Goal: Task Accomplishment & Management: Use online tool/utility

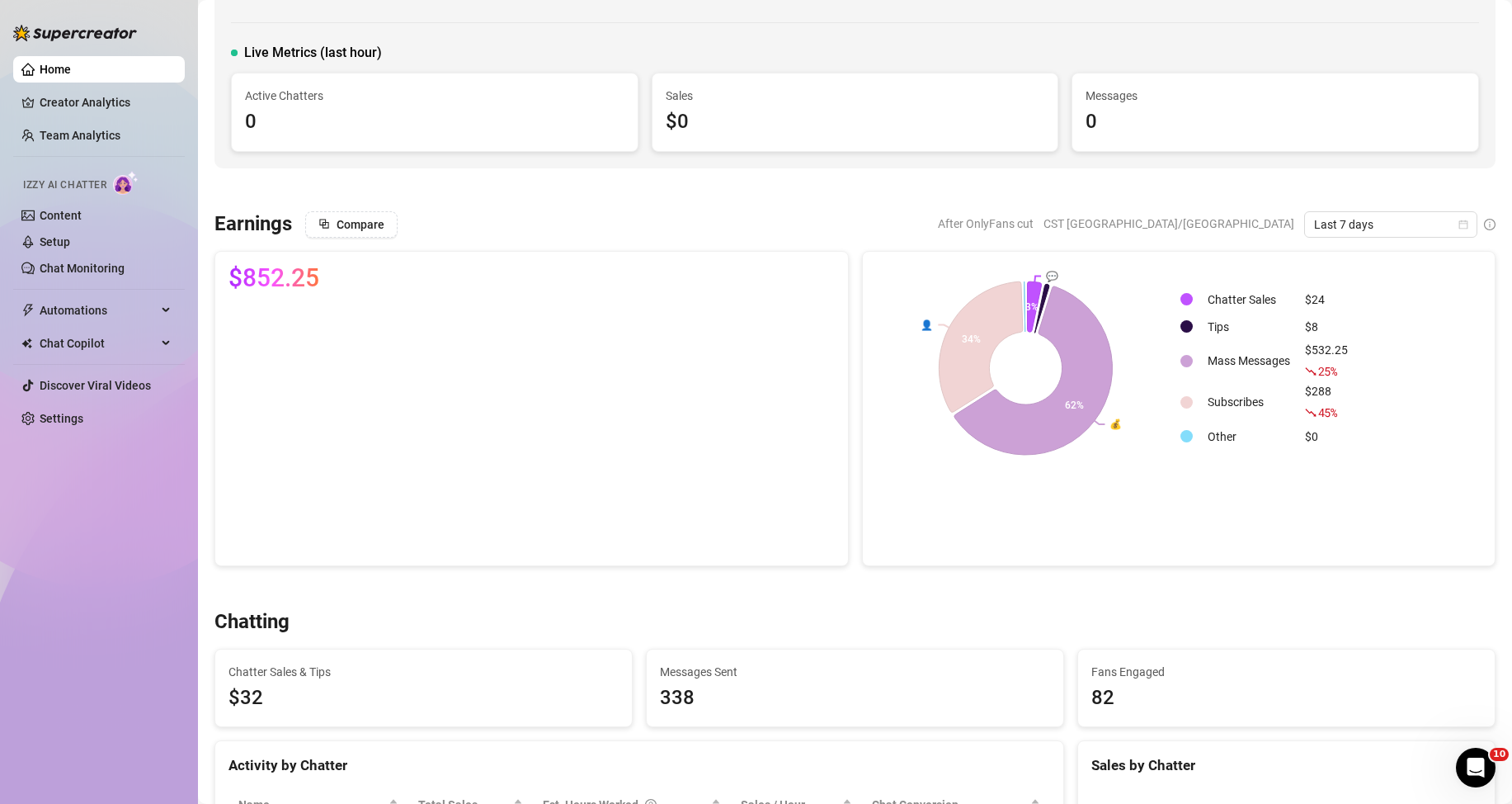
scroll to position [83, 0]
click at [1396, 227] on span "Last 7 days" at bounding box center [1390, 223] width 153 height 24
click at [1376, 367] on div "Custom date" at bounding box center [1376, 362] width 147 height 18
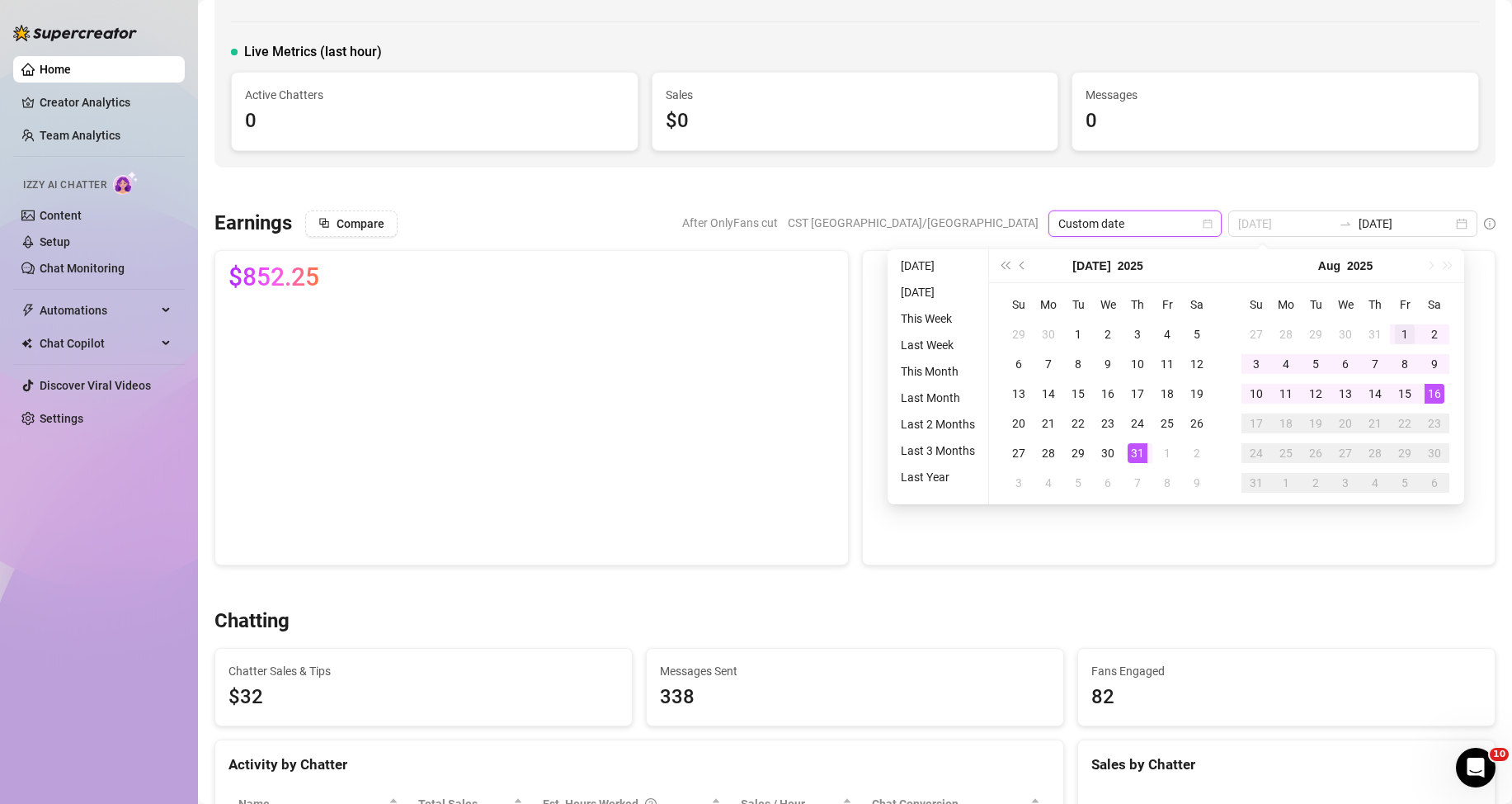
type input "[DATE]"
drag, startPoint x: 1407, startPoint y: 333, endPoint x: 1411, endPoint y: 344, distance: 11.7
click at [1403, 333] on div "1" at bounding box center [1405, 334] width 20 height 20
type input "[DATE]"
click at [1438, 396] on div "16" at bounding box center [1435, 393] width 20 height 20
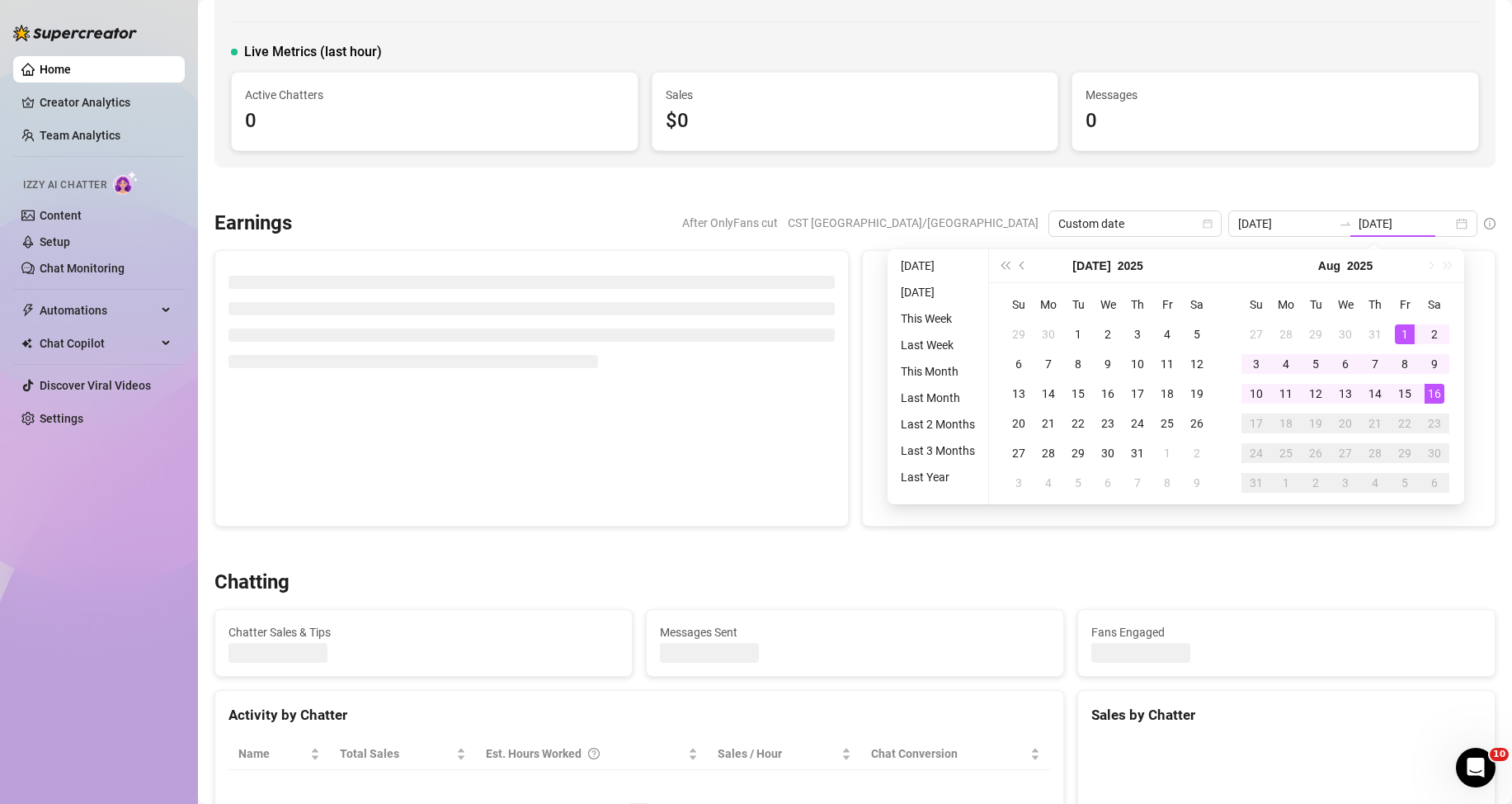
type input "[DATE]"
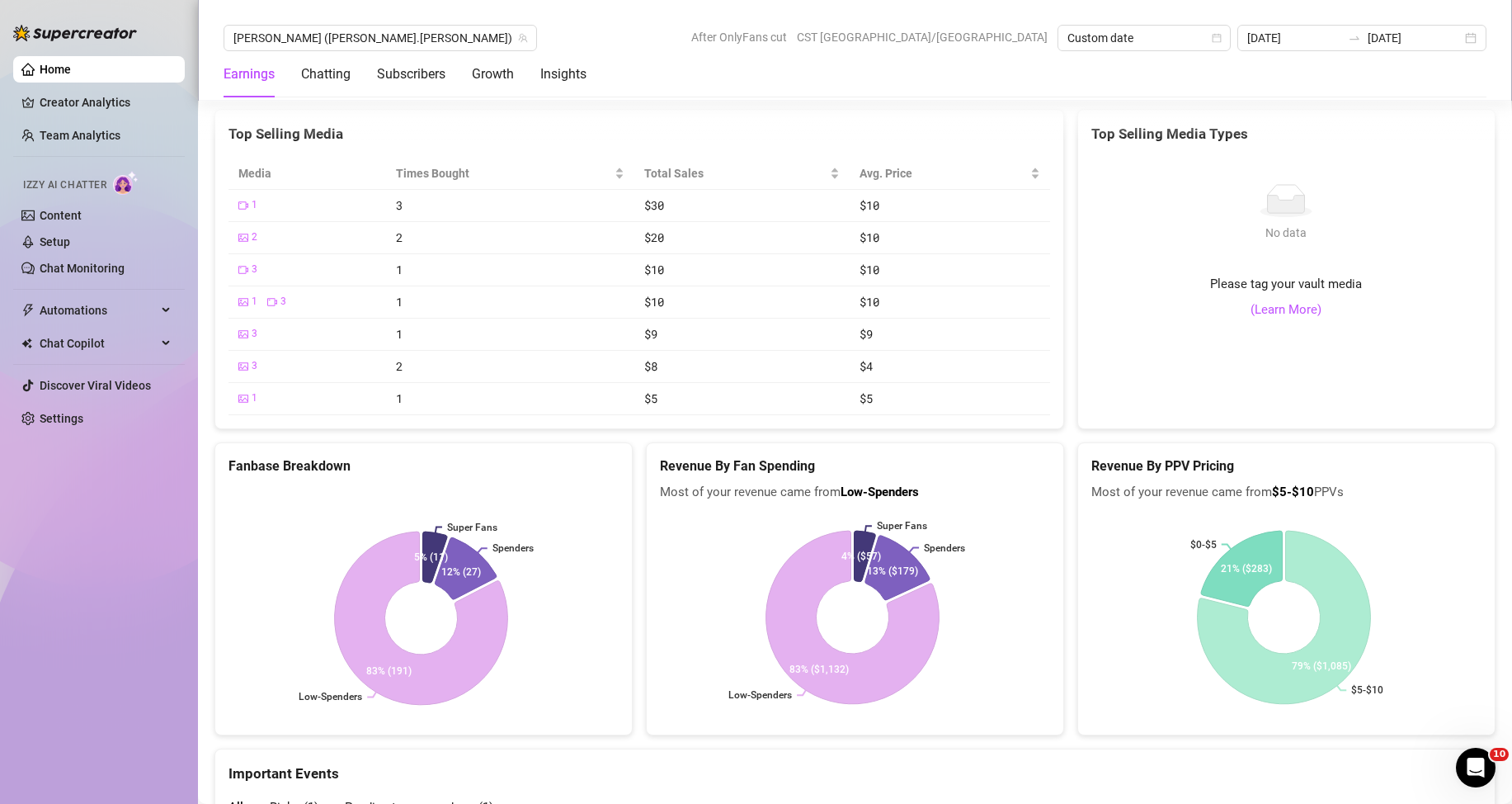
scroll to position [2888, 0]
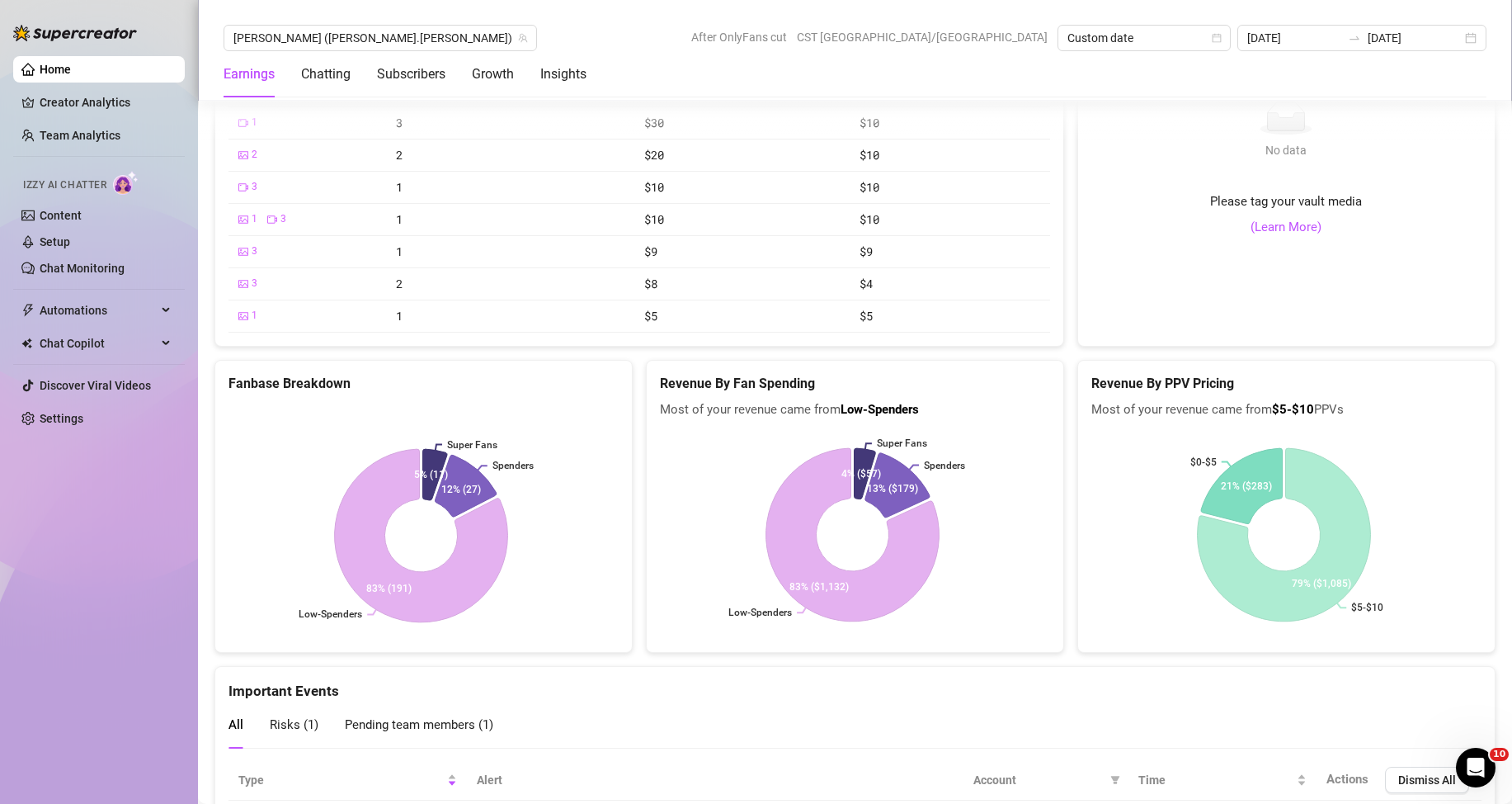
click at [1156, 418] on span "Most of your revenue came from $5-$10 PPVs" at bounding box center [1285, 410] width 390 height 20
click at [1472, 399] on div "Revenue By PPV Pricing Most of your revenue came from $5-$10 PPVs" at bounding box center [1286, 390] width 417 height 59
drag, startPoint x: 1014, startPoint y: 594, endPoint x: 1026, endPoint y: 486, distance: 108.7
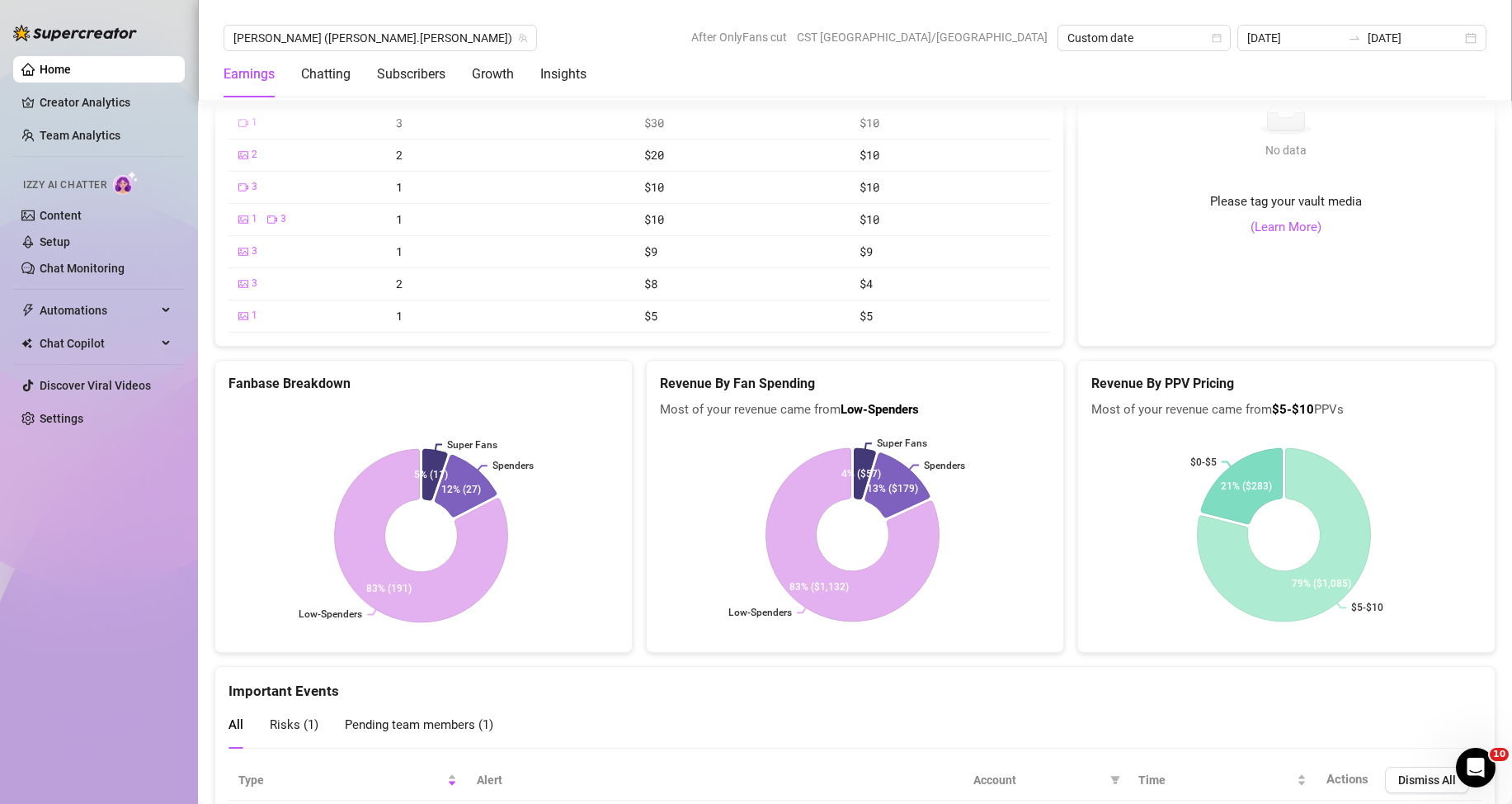
click at [1026, 486] on rect at bounding box center [852, 534] width 385 height 206
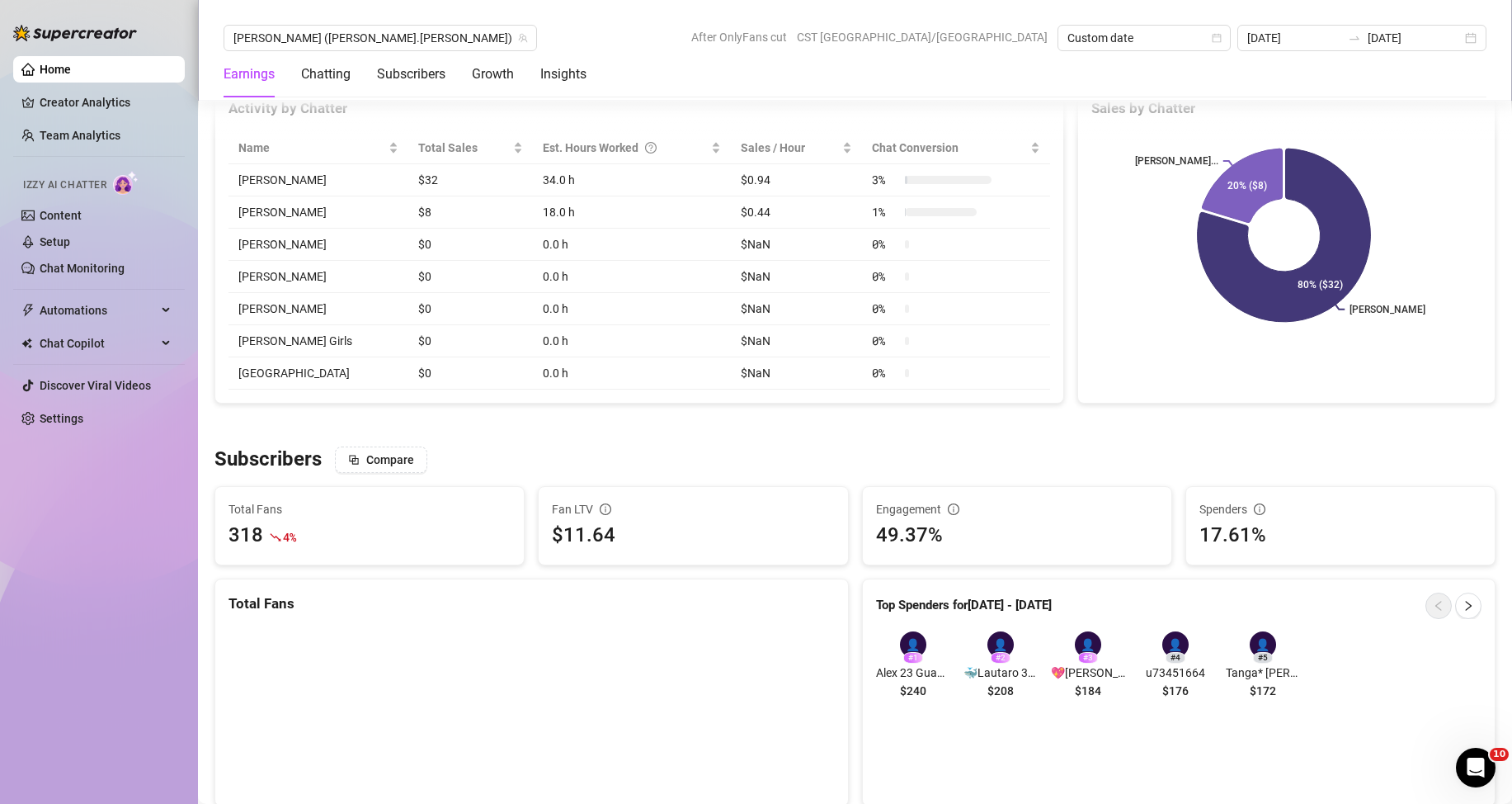
scroll to position [821, 0]
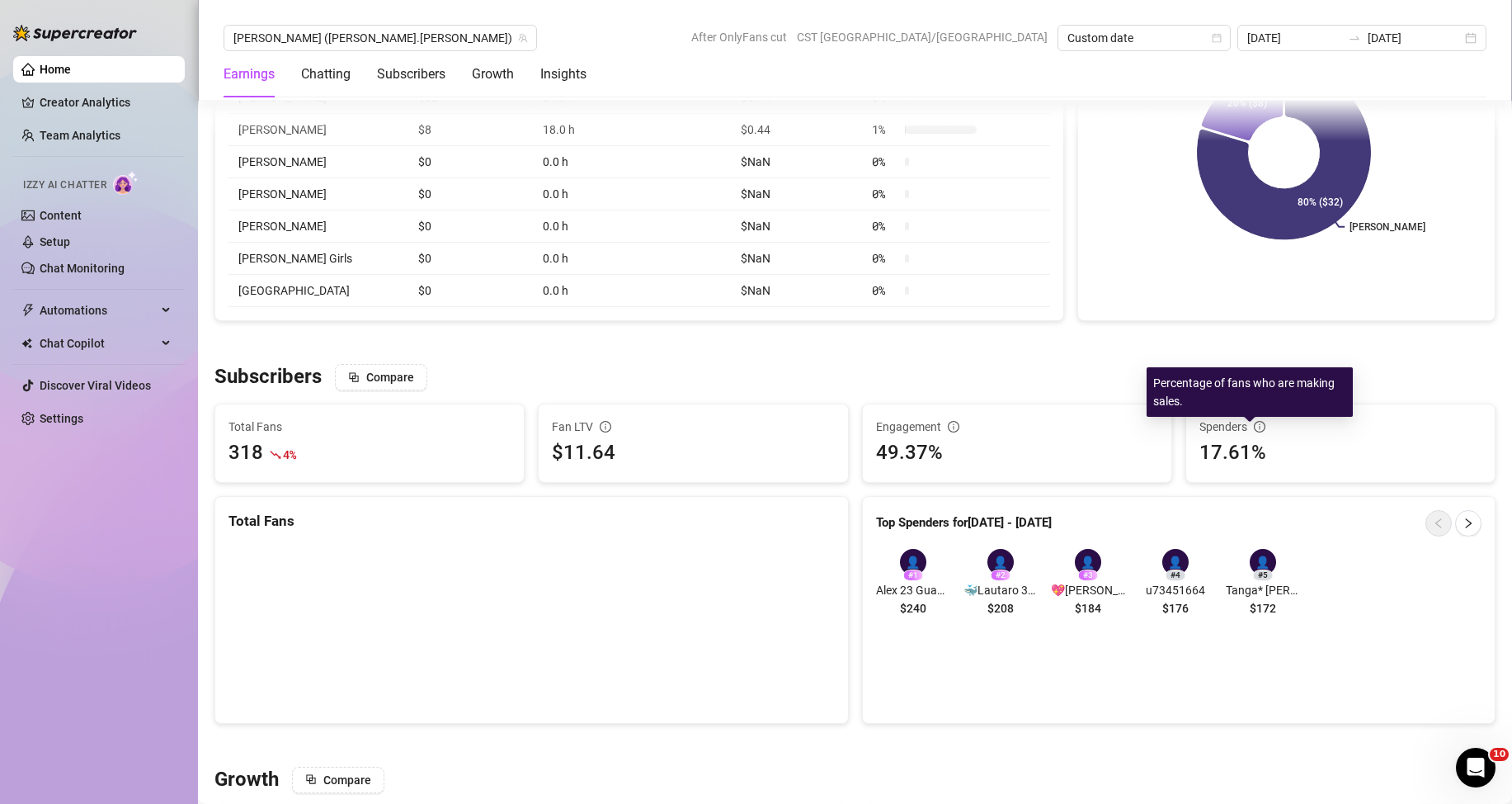
click at [1254, 430] on icon "info-circle" at bounding box center [1259, 426] width 12 height 12
click at [1362, 632] on div "👤 # 1 [PERSON_NAME] 23 Guadalajara $240 👤 # 2 🐳Lautaro 32 Argentino Arquitecto …" at bounding box center [1179, 586] width 633 height 101
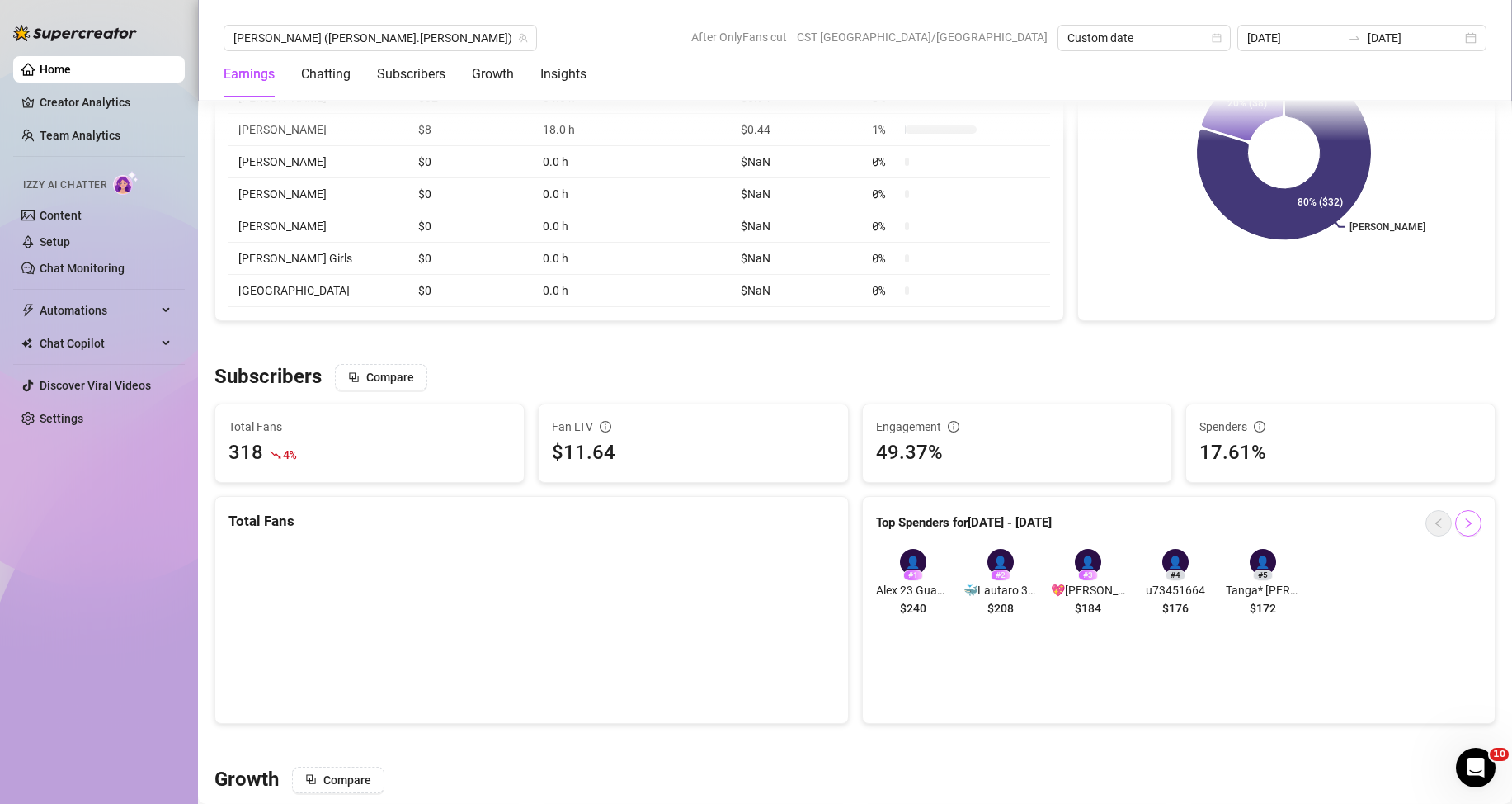
click at [1462, 527] on icon "right" at bounding box center [1468, 523] width 12 height 12
click at [1433, 528] on icon "left" at bounding box center [1438, 523] width 12 height 12
click at [1382, 620] on div "👤 # 1 [PERSON_NAME] 23 Guadalajara $240 👤 # 2 🐳Lautaro 32 Argentino Arquitecto …" at bounding box center [1174, 585] width 598 height 74
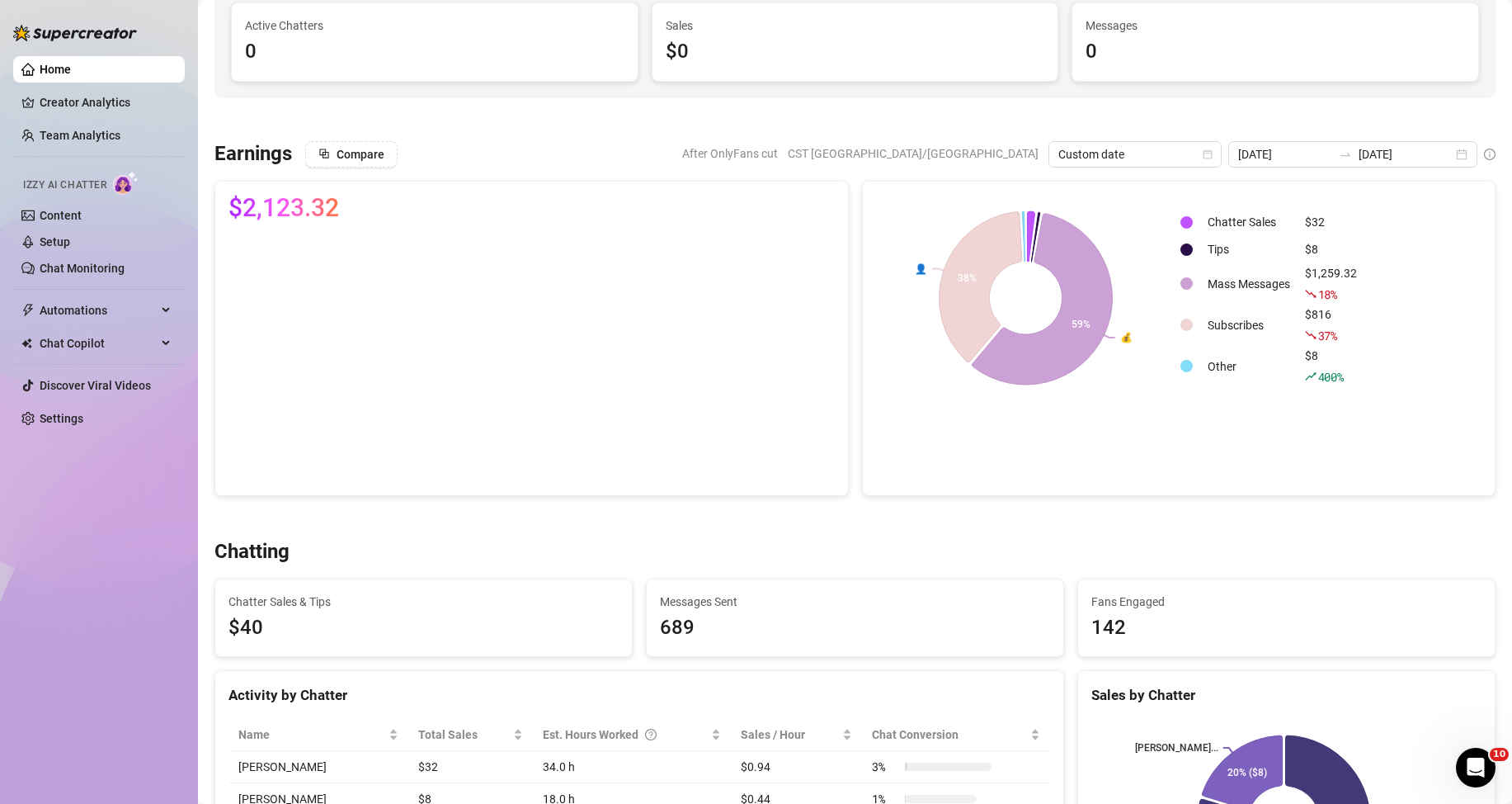
scroll to position [0, 0]
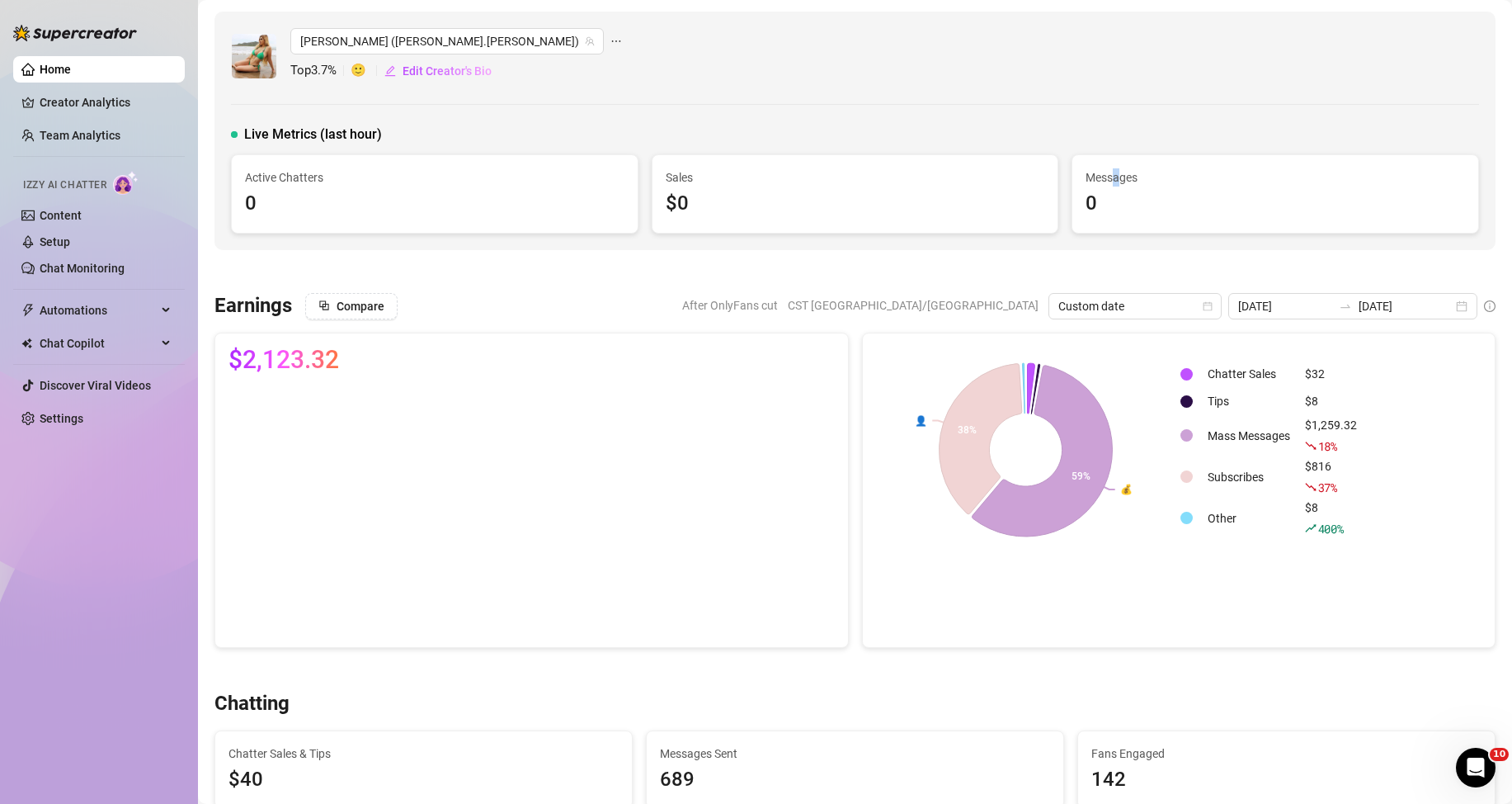
click at [1110, 168] on span "Messages" at bounding box center [1275, 177] width 380 height 18
click at [966, 76] on div "[PERSON_NAME] ([PERSON_NAME].[PERSON_NAME]) Top 3.7 % 🙂 Edit Creator's Bio" at bounding box center [855, 56] width 1248 height 56
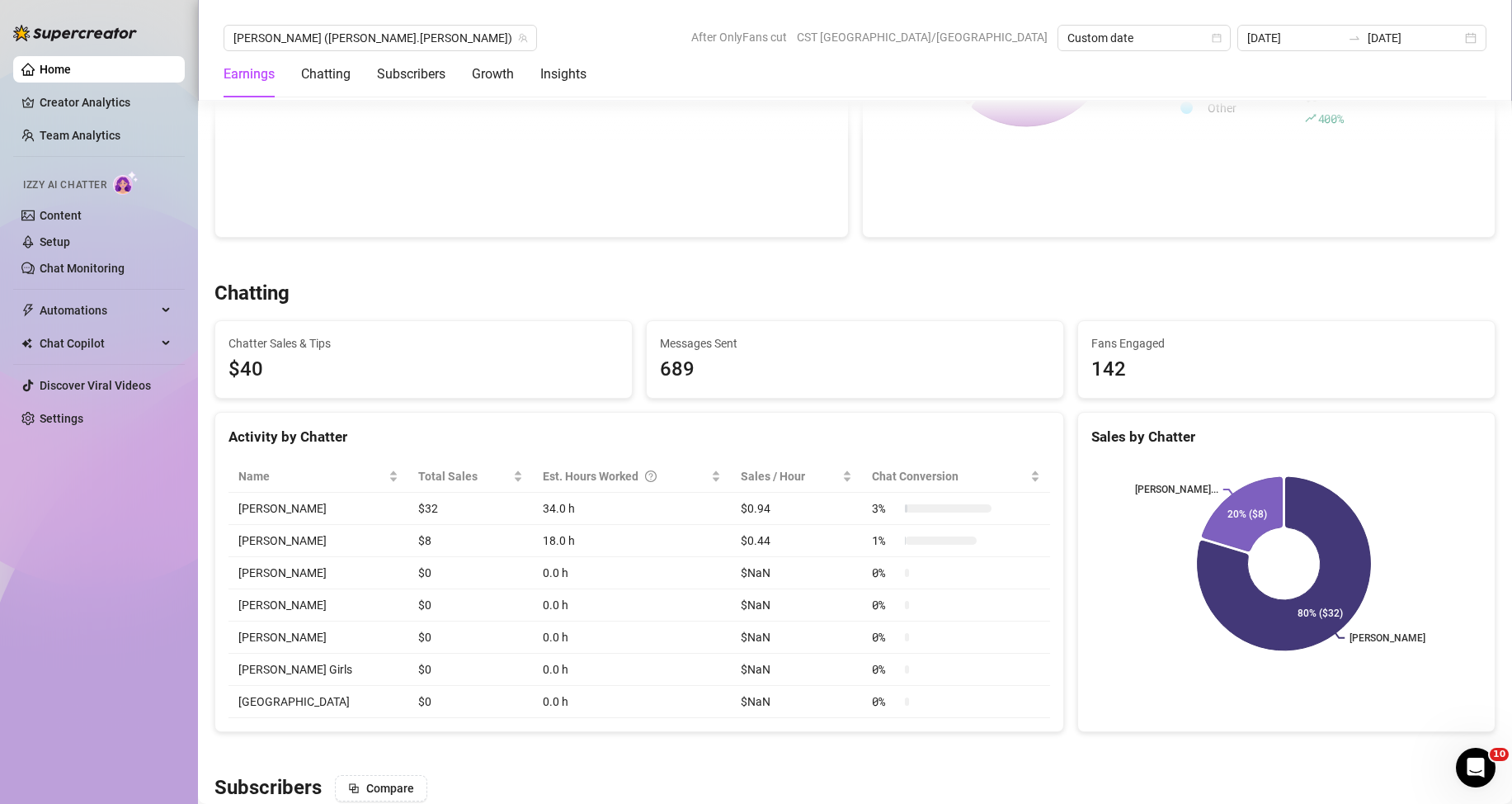
scroll to position [495, 0]
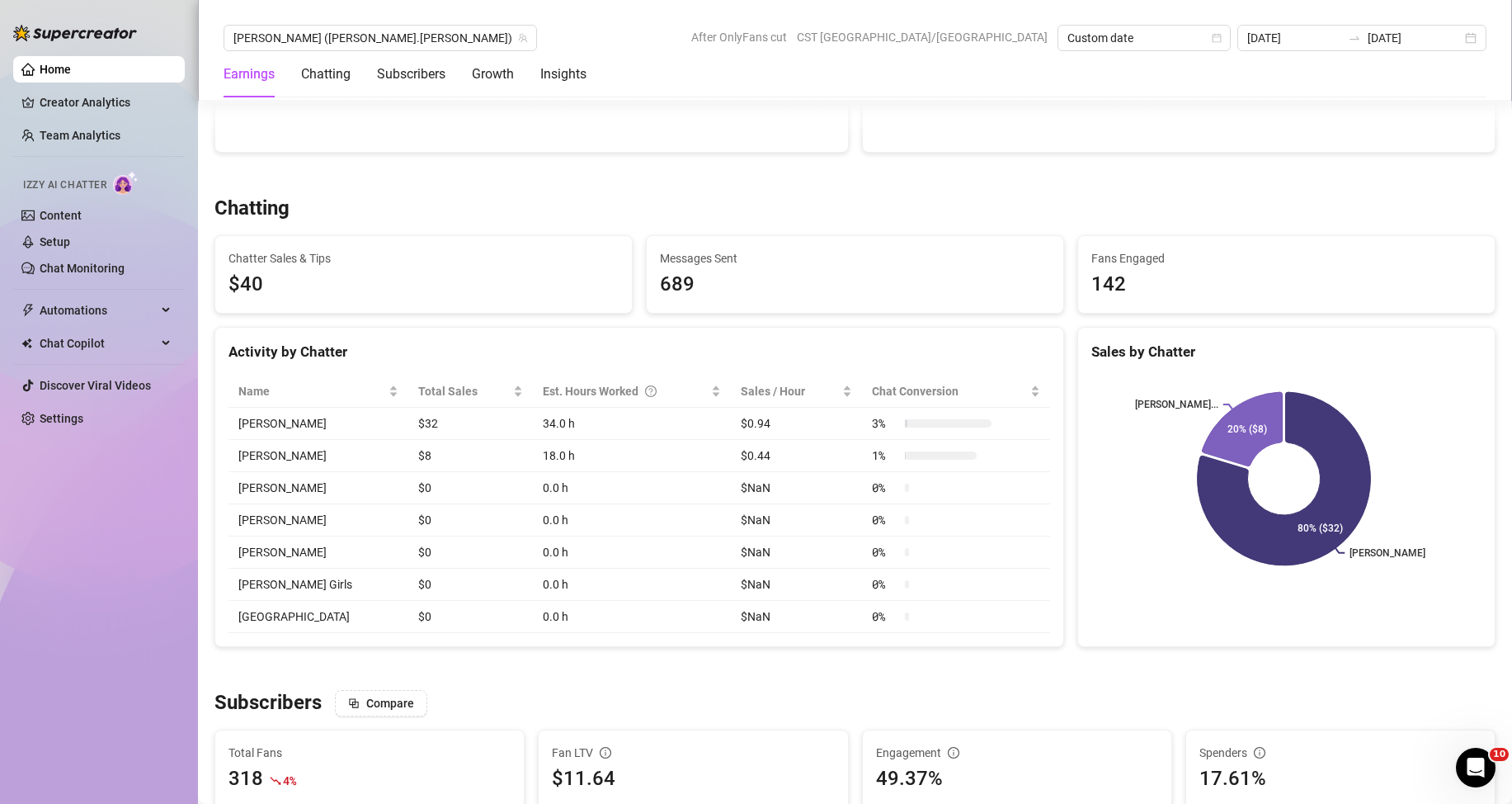
click at [931, 175] on div at bounding box center [854, 174] width 1281 height 16
click at [665, 195] on div "Chatting" at bounding box center [854, 208] width 1281 height 26
click at [725, 127] on canvas at bounding box center [527, 14] width 598 height 248
click at [723, 166] on div at bounding box center [854, 174] width 1281 height 16
click at [788, 173] on div at bounding box center [854, 174] width 1281 height 16
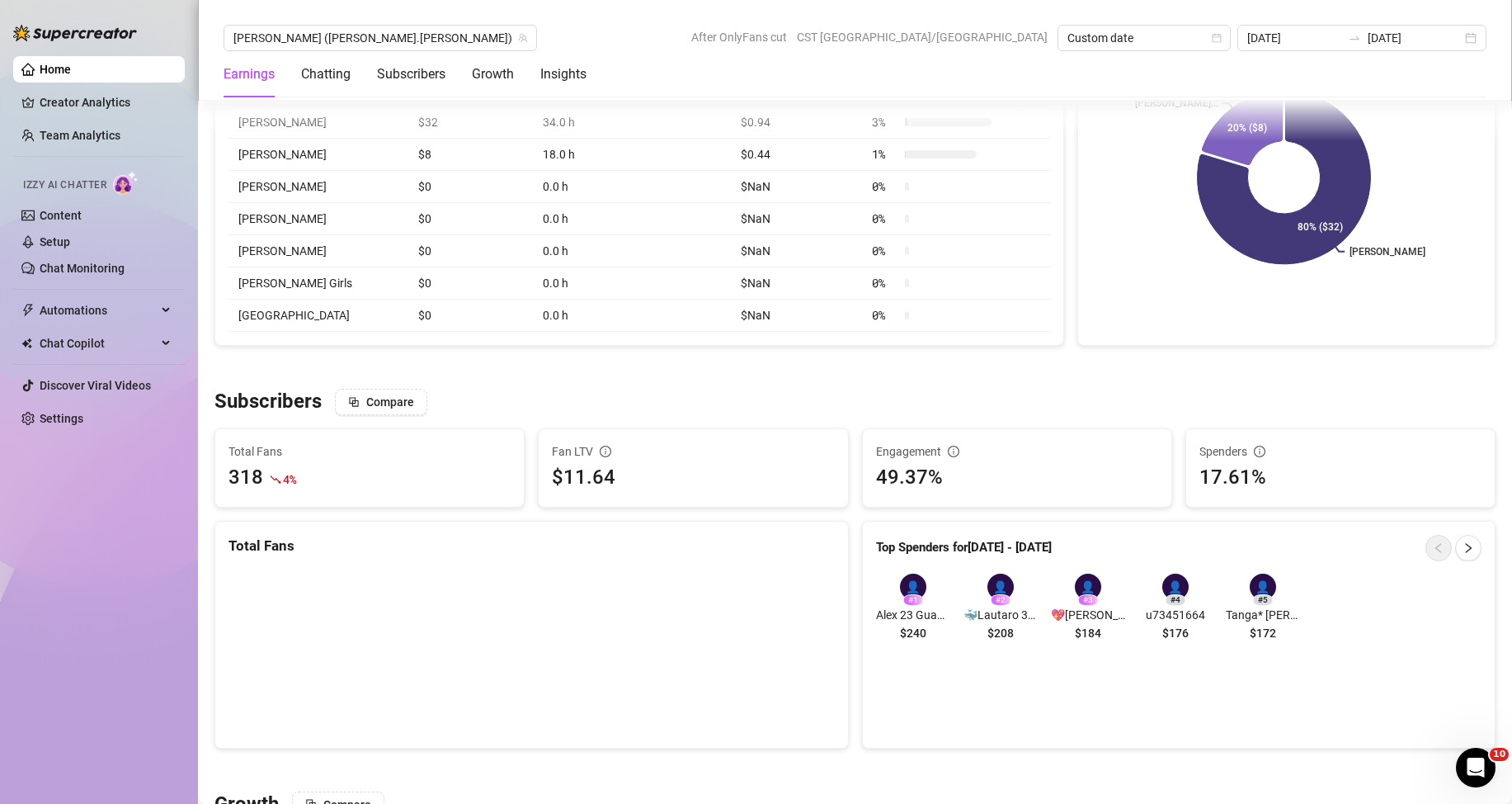
scroll to position [825, 0]
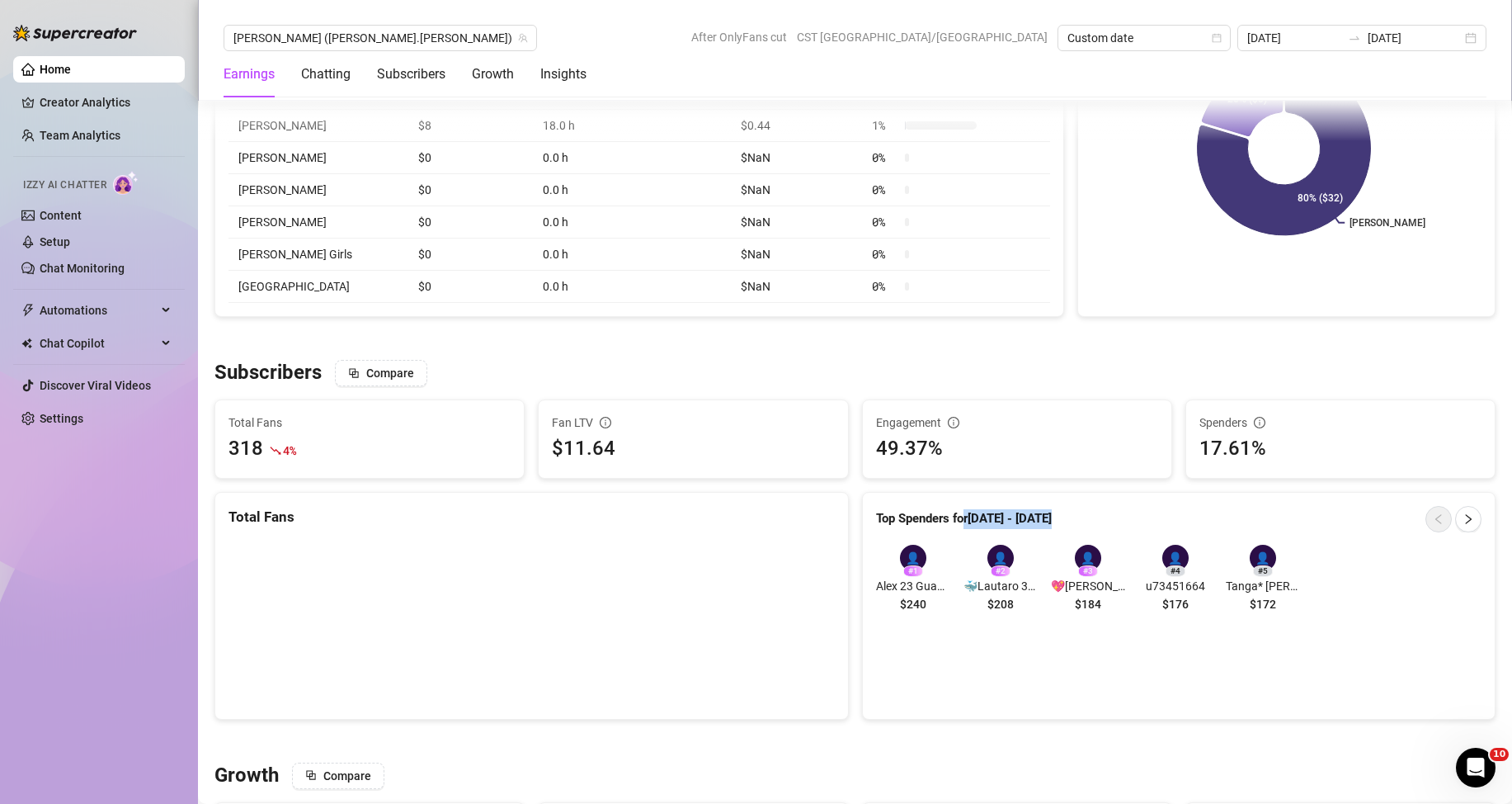
drag, startPoint x: 960, startPoint y: 524, endPoint x: 1103, endPoint y: 528, distance: 143.1
click at [1103, 528] on div "Top Spenders for [DATE] - [DATE]" at bounding box center [1179, 519] width 607 height 26
drag, startPoint x: 957, startPoint y: 588, endPoint x: 1011, endPoint y: 588, distance: 54.0
click at [1011, 588] on span "🐳Lautaro 32 Argentino Arquitecto" at bounding box center [1000, 586] width 74 height 18
drag, startPoint x: 927, startPoint y: 587, endPoint x: 942, endPoint y: 629, distance: 44.6
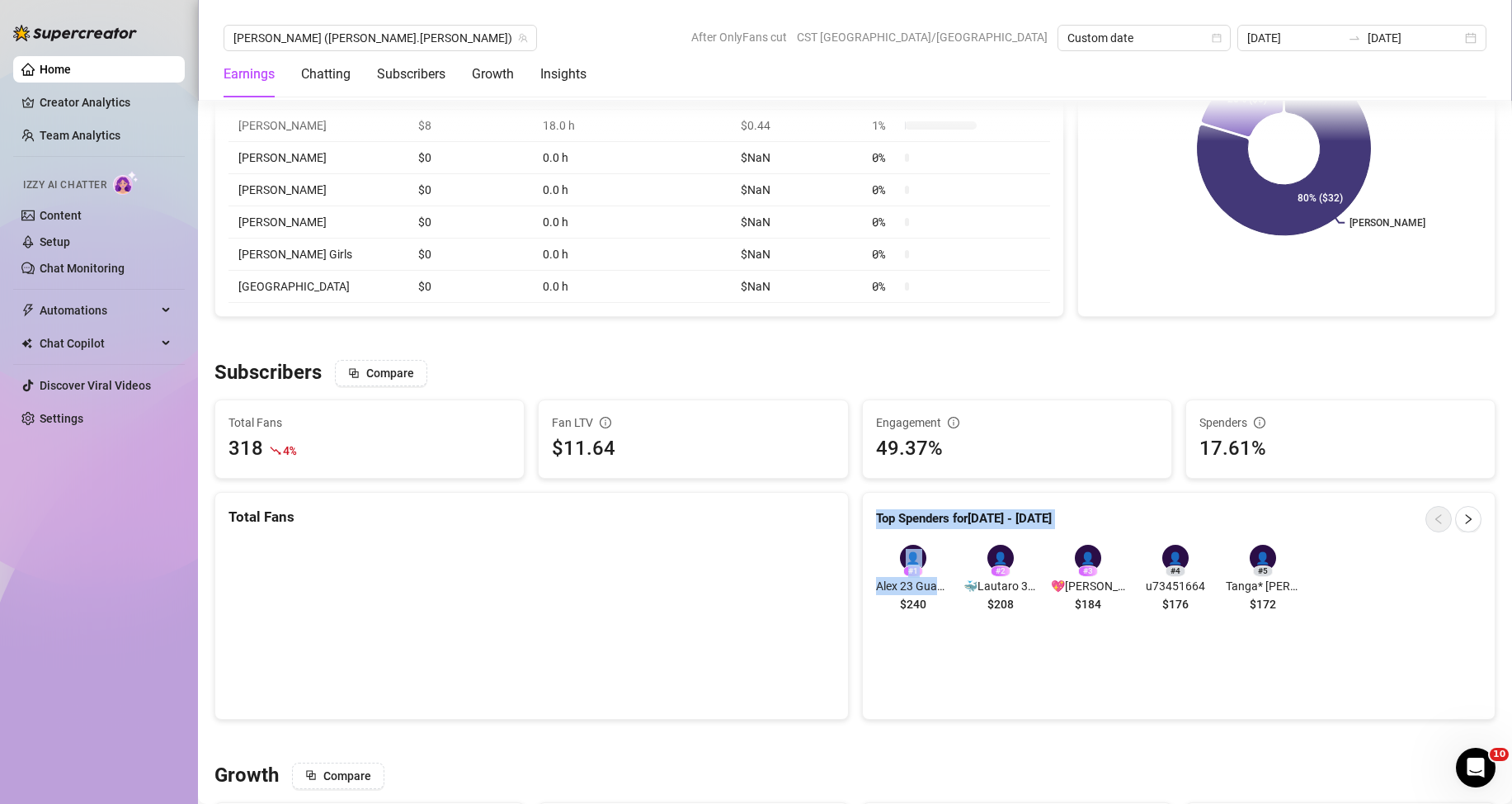
click at [842, 589] on div "Subscribers Compare Total Fans 318 4 % Fan LTV $11.64 Engagement 49.37% Spender…" at bounding box center [855, 539] width 1294 height 359
drag, startPoint x: 1103, startPoint y: 589, endPoint x: 1045, endPoint y: 589, distance: 58.0
click at [1051, 589] on span "💖[PERSON_NAME] CDMX" at bounding box center [1088, 586] width 74 height 18
drag, startPoint x: 1204, startPoint y: 591, endPoint x: 1130, endPoint y: 586, distance: 74.2
click at [1130, 586] on div "👤 # 1 [PERSON_NAME] 23 Guadalajara $240 👤 # 2 🐳Lautaro 32 Argentino Arquitecto …" at bounding box center [1174, 582] width 598 height 74
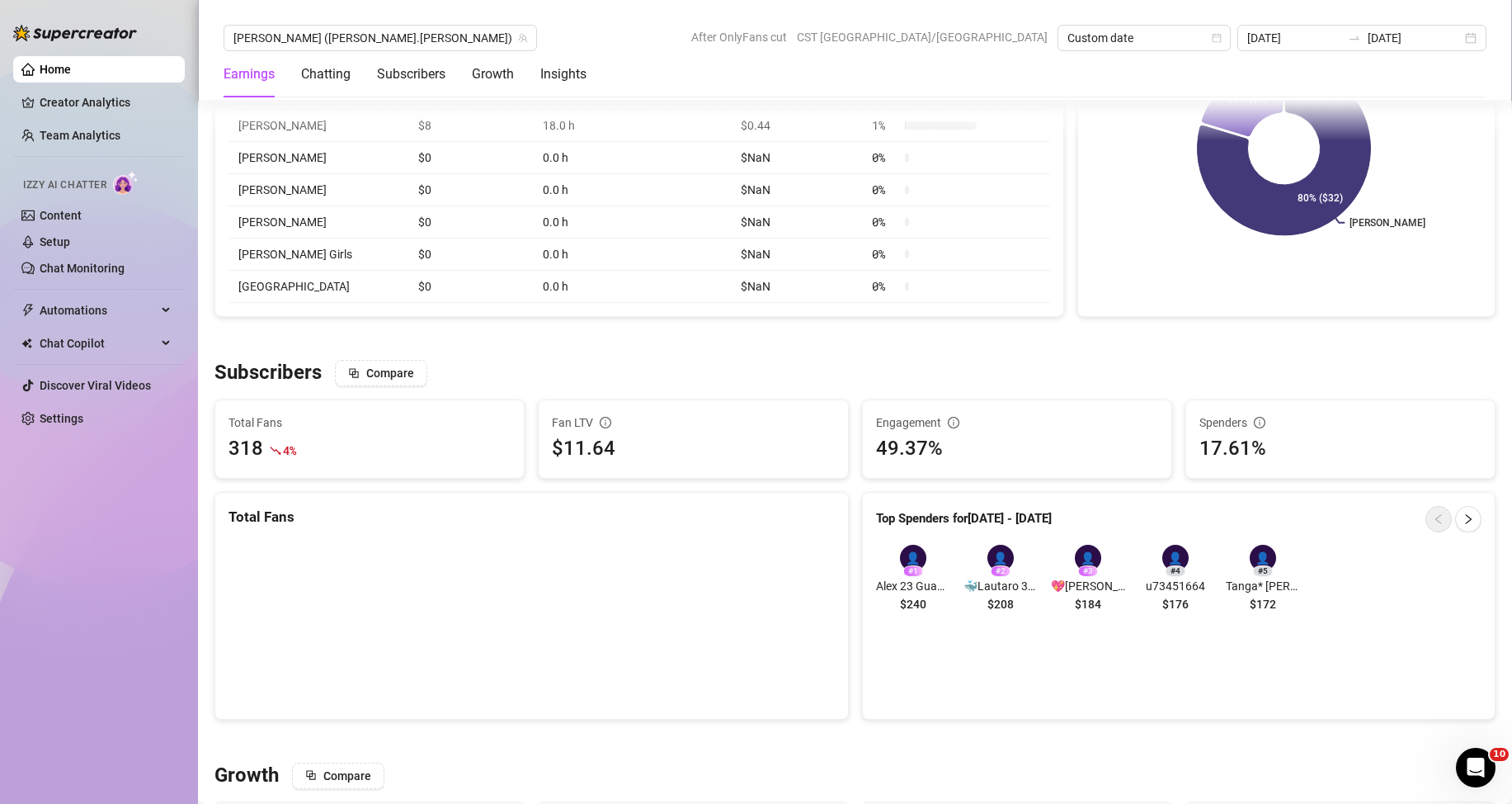
click at [1284, 595] on span "Tanga* [PERSON_NAME] CDMX 24" at bounding box center [1263, 586] width 74 height 18
drag, startPoint x: 1196, startPoint y: 591, endPoint x: 1119, endPoint y: 596, distance: 77.2
click at [1119, 596] on div "👤 # 1 [PERSON_NAME] 23 Guadalajara $240 👤 # 2 🐳Lautaro 32 Argentino Arquitecto …" at bounding box center [1174, 582] width 598 height 74
click at [1316, 594] on div "👤 # 1 [PERSON_NAME] 23 Guadalajara $240 👤 # 2 🐳Lautaro 32 Argentino Arquitecto …" at bounding box center [1174, 582] width 598 height 74
drag, startPoint x: 1268, startPoint y: 591, endPoint x: 1222, endPoint y: 591, distance: 46.0
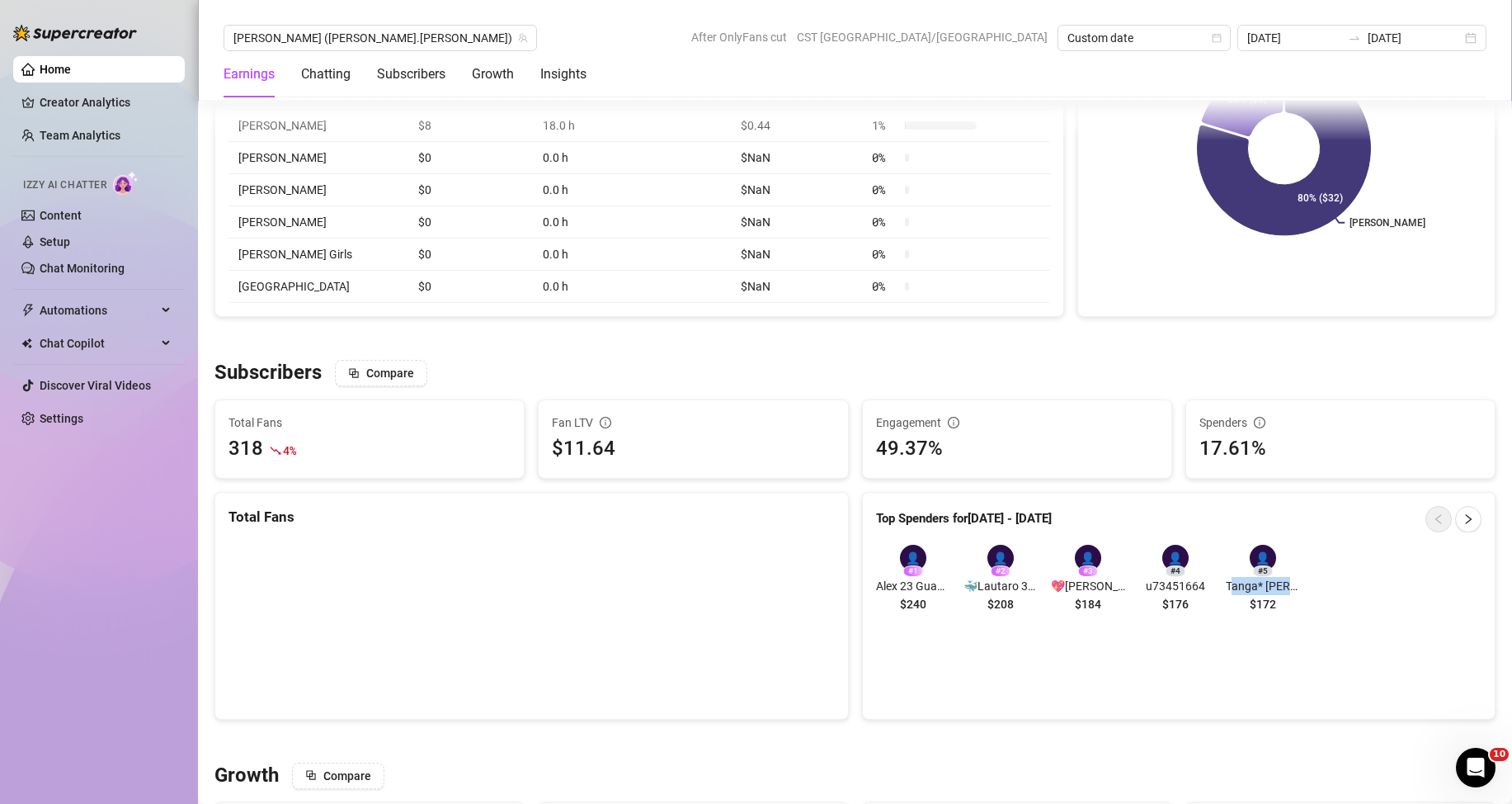
click at [1226, 591] on span "Tanga* [PERSON_NAME] CDMX 24" at bounding box center [1263, 586] width 74 height 18
click at [1462, 521] on icon "right" at bounding box center [1468, 519] width 12 height 12
drag, startPoint x: 896, startPoint y: 588, endPoint x: 955, endPoint y: 588, distance: 59.0
click at [955, 588] on div "👤 # 6 Jacson $152 👤 # 7 Ale $152 👤 # 8 u517810181 $140 👤 # 9 u457451769 $128 👤 …" at bounding box center [1174, 582] width 598 height 74
drag, startPoint x: 993, startPoint y: 587, endPoint x: 1055, endPoint y: 585, distance: 62.0
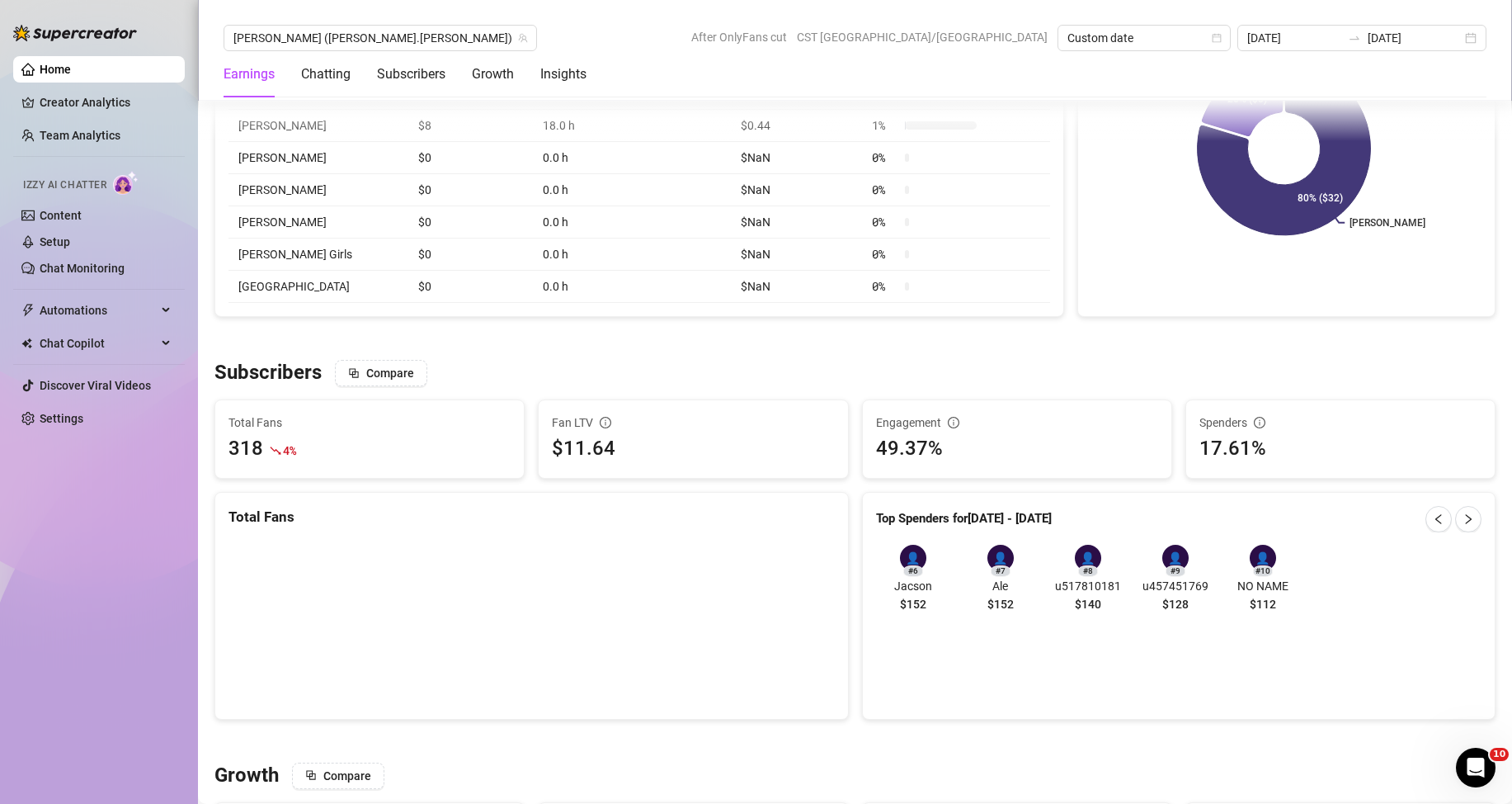
click at [1054, 585] on div "👤 # 6 Jacson $152 👤 # 7 Ale $152 👤 # 8 u517810181 $140 👤 # 9 u457451769 $128 👤 …" at bounding box center [1174, 582] width 598 height 74
drag, startPoint x: 1083, startPoint y: 585, endPoint x: 1130, endPoint y: 583, distance: 47.0
click at [1130, 585] on div "👤 # 6 Jacson $152 👤 # 7 Ale $152 👤 # 8 u517810181 $140 👤 # 9 u457451769 $128 👤 …" at bounding box center [1174, 582] width 598 height 74
drag, startPoint x: 1156, startPoint y: 593, endPoint x: 1198, endPoint y: 592, distance: 42.0
click at [1192, 593] on span "u457451769" at bounding box center [1175, 586] width 74 height 18
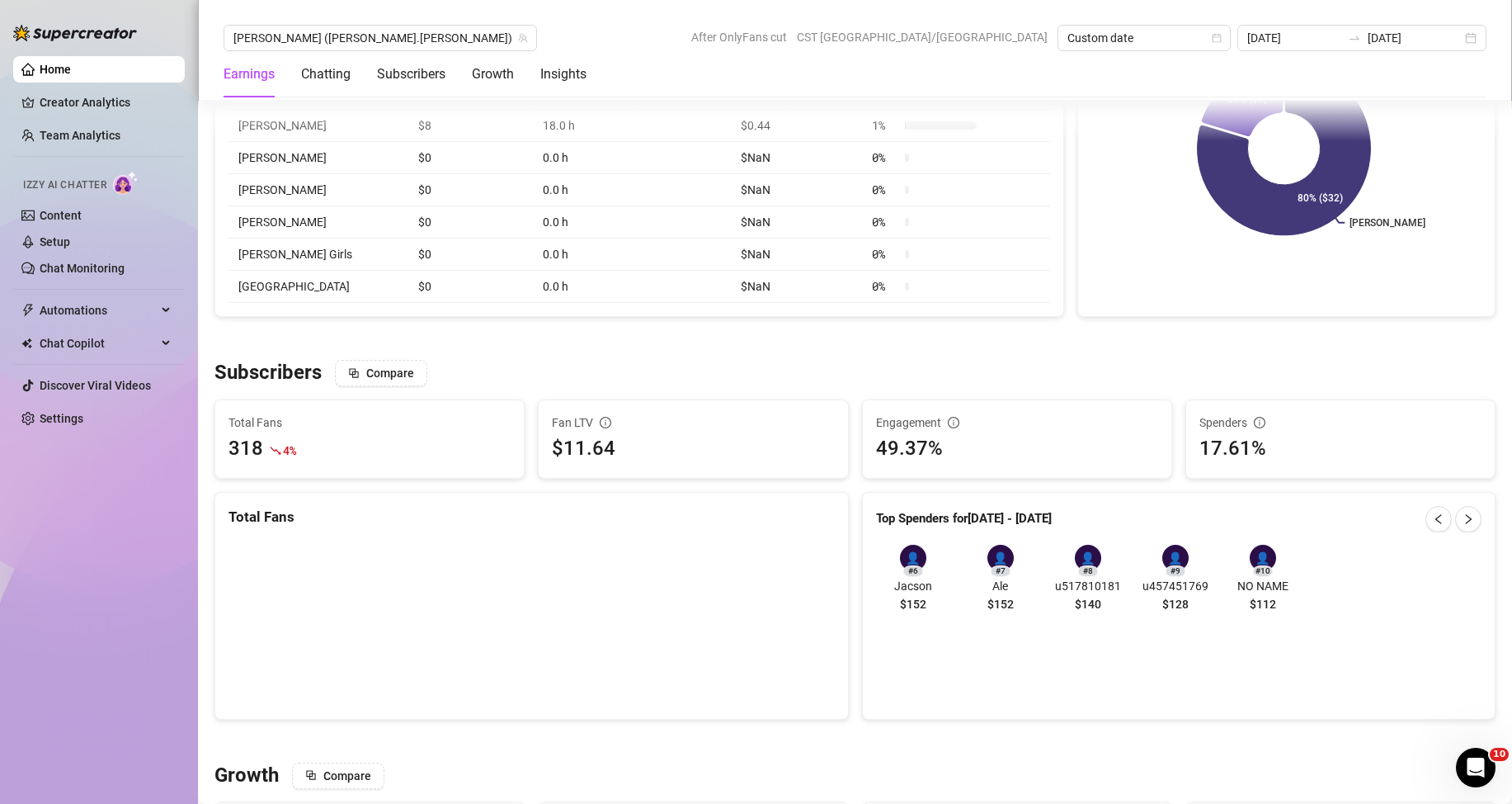
drag, startPoint x: 1260, startPoint y: 604, endPoint x: 1321, endPoint y: 594, distance: 61.8
click at [1294, 600] on div "👤 # 6 Jacson $152 👤 # 7 Ale $152 👤 # 8 u517810181 $140 👤 # 9 u457451769 $128 👤 …" at bounding box center [1174, 582] width 598 height 74
click at [1462, 526] on span "button" at bounding box center [1468, 519] width 12 height 14
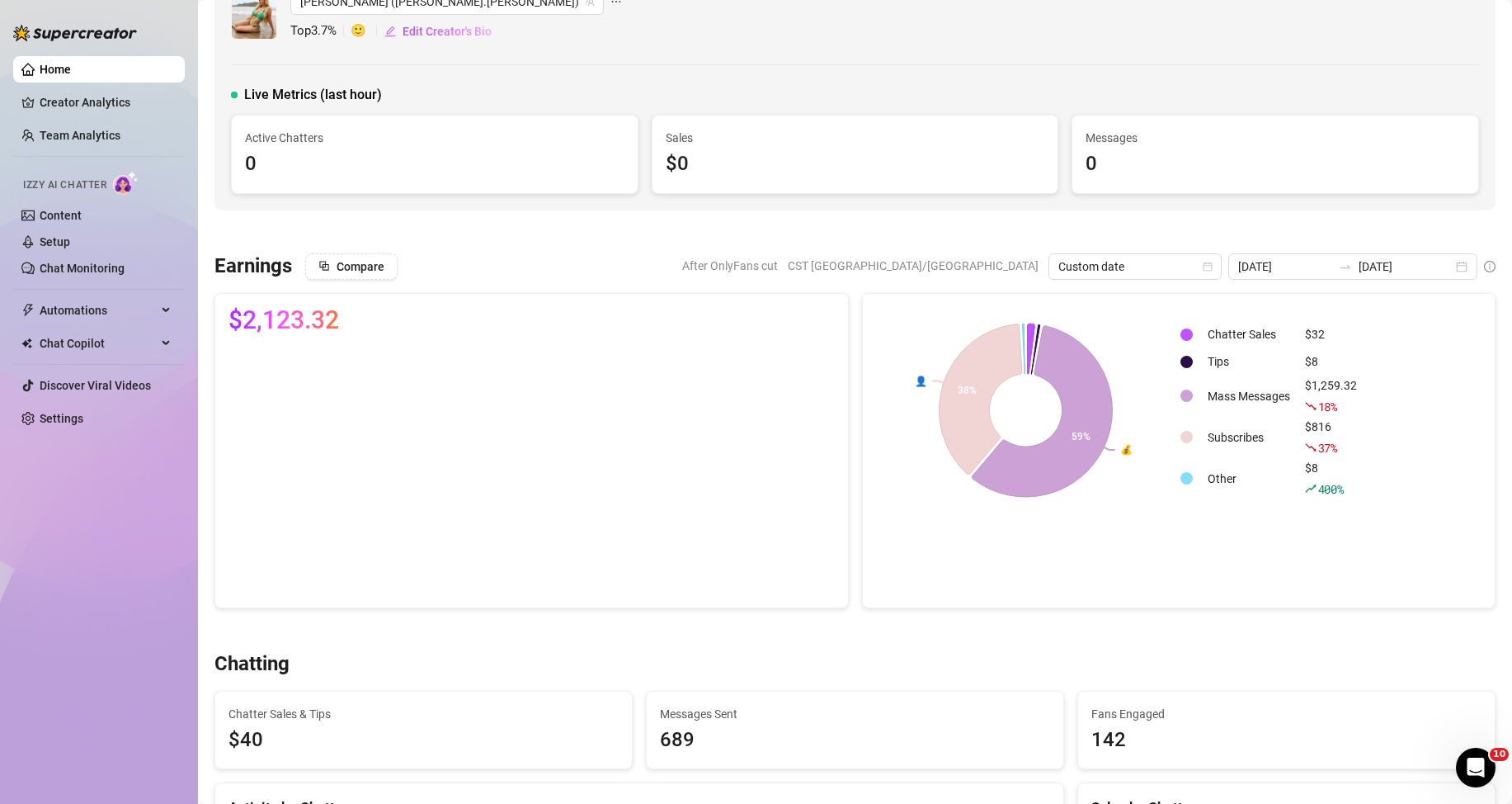
scroll to position [0, 0]
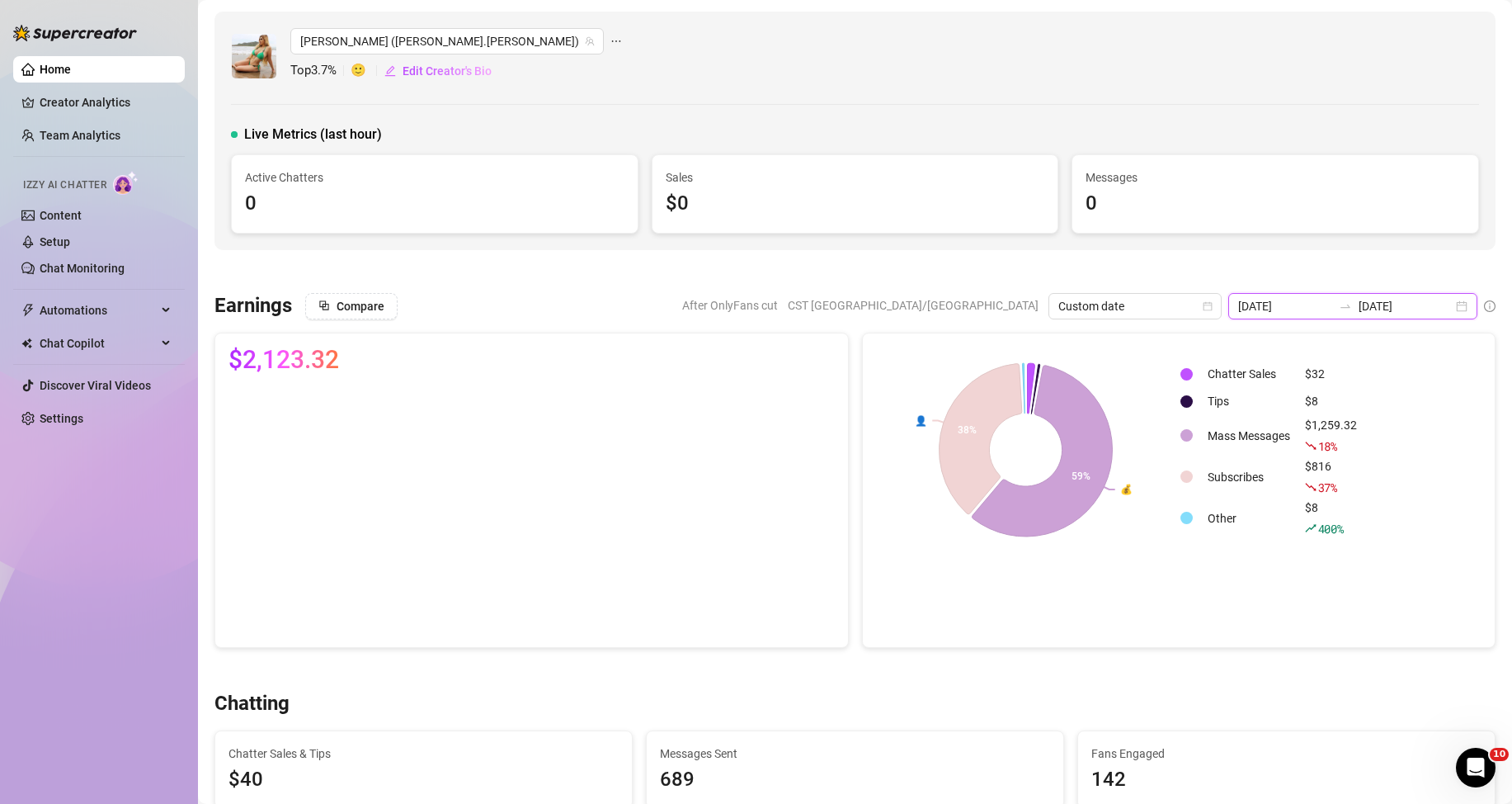
drag, startPoint x: 1364, startPoint y: 312, endPoint x: 650, endPoint y: 386, distance: 717.8
click at [1358, 312] on input "[DATE]" at bounding box center [1405, 306] width 94 height 18
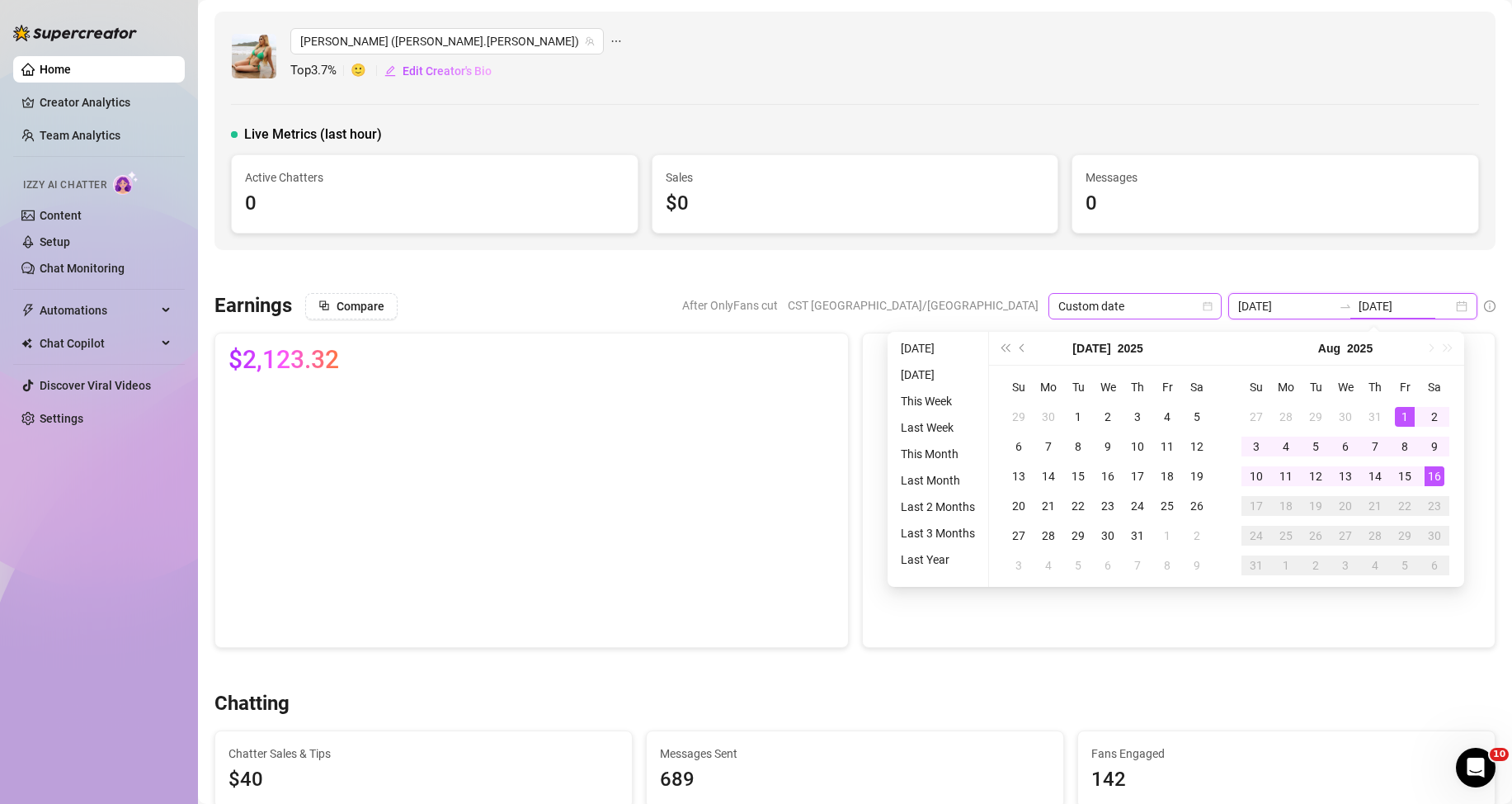
click at [1140, 301] on span "Custom date" at bounding box center [1135, 305] width 153 height 24
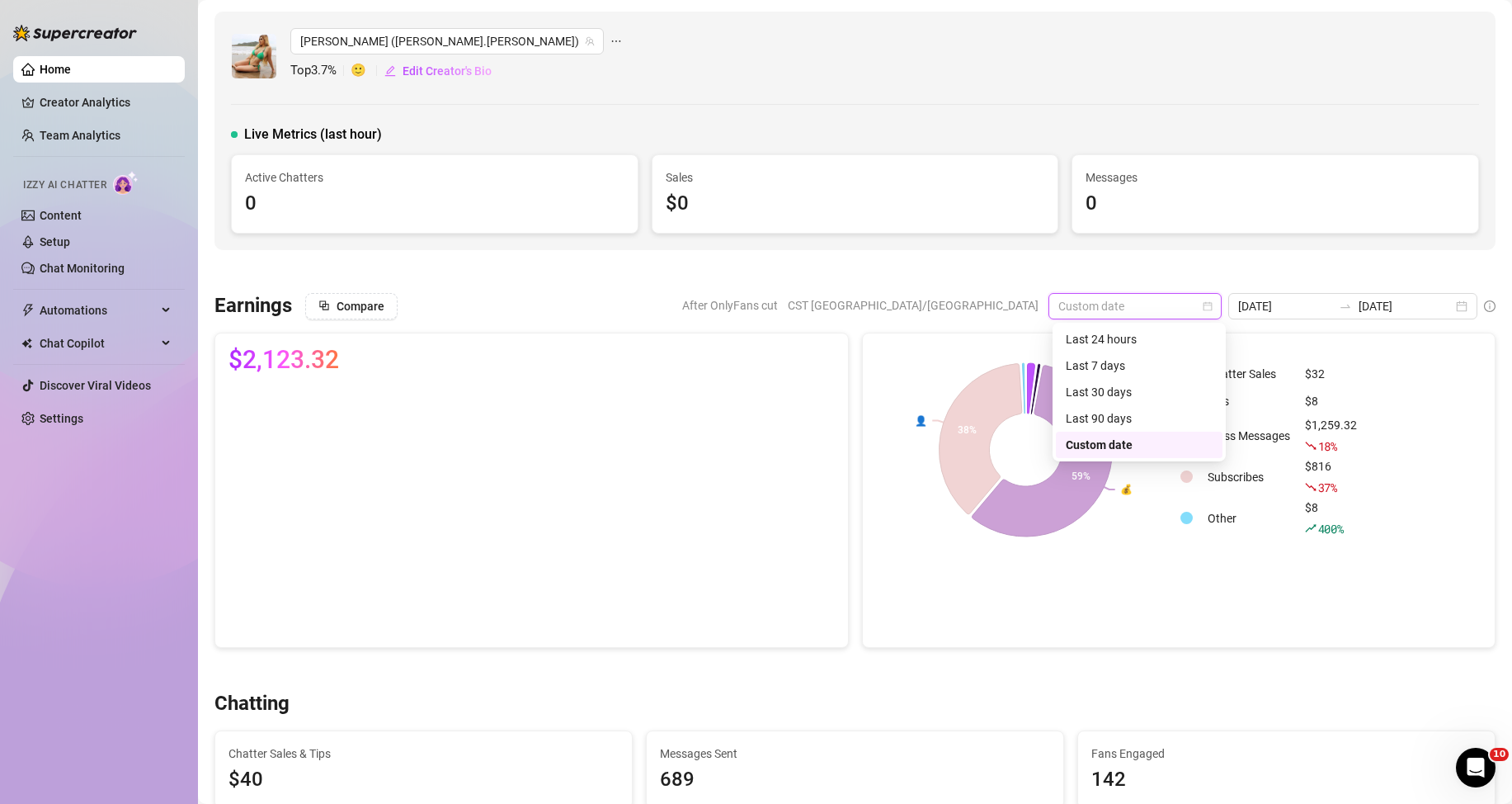
click at [1135, 444] on div "Custom date" at bounding box center [1138, 445] width 147 height 18
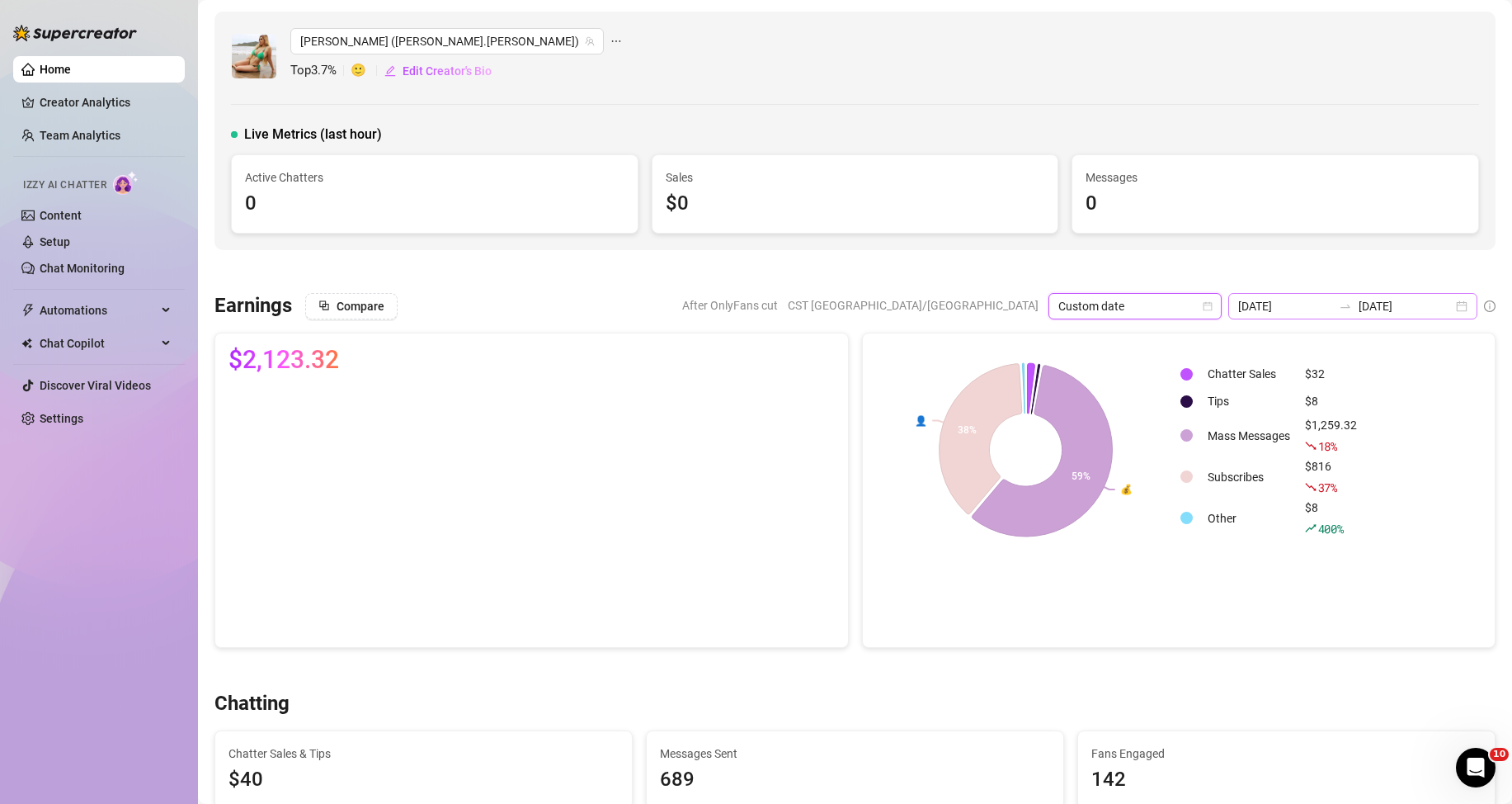
click at [1338, 305] on icon "swap-right" at bounding box center [1345, 306] width 14 height 14
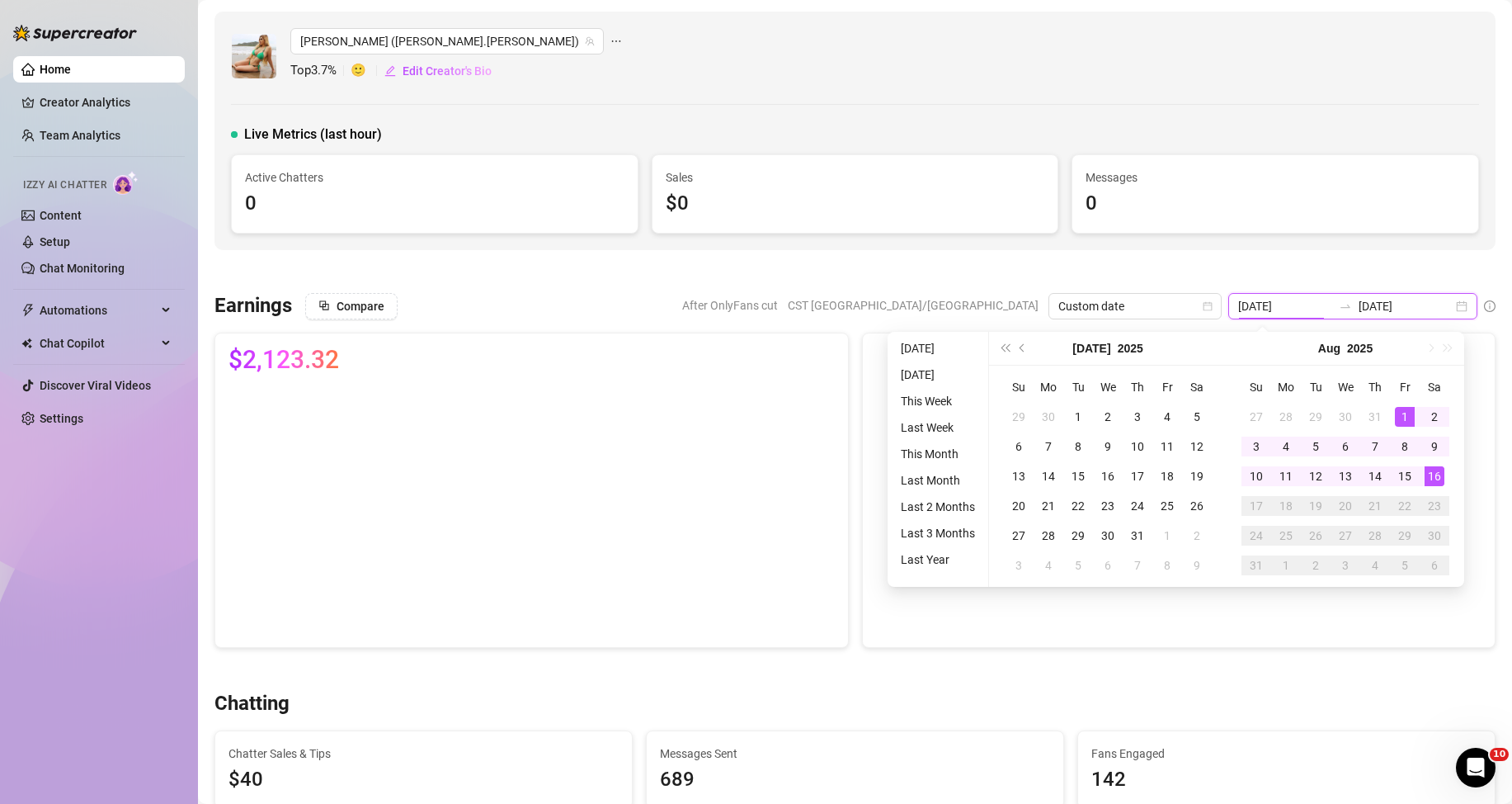
click at [1338, 301] on icon "swap-right" at bounding box center [1345, 306] width 14 height 14
click at [1013, 348] on button "Previous month (PageUp)" at bounding box center [1022, 348] width 18 height 33
click at [1014, 348] on button "Previous month (PageUp)" at bounding box center [1022, 348] width 18 height 33
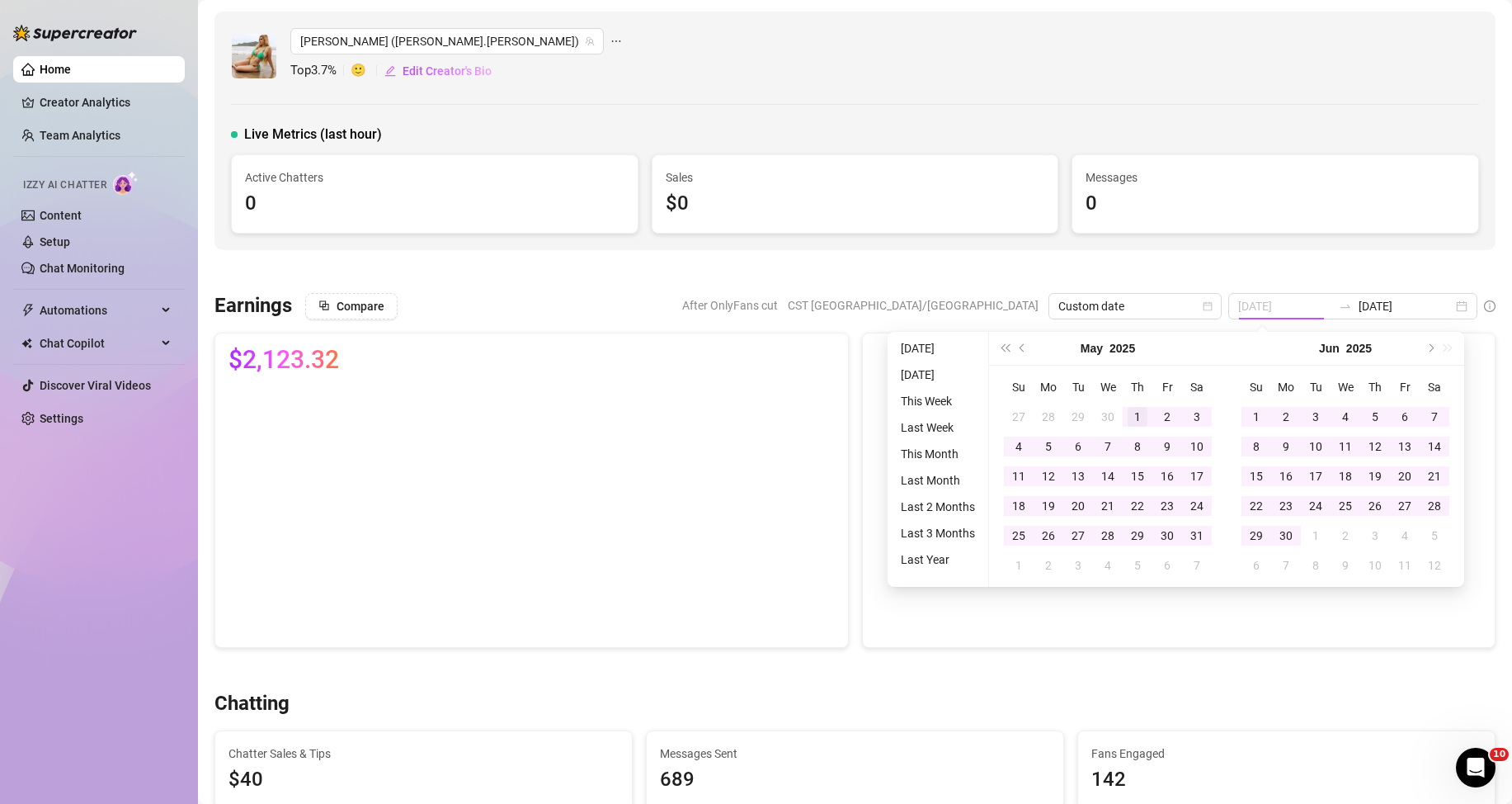
type input "[DATE]"
click at [1139, 414] on div "1" at bounding box center [1138, 417] width 20 height 20
click at [1435, 341] on button "Next month (PageDown)" at bounding box center [1429, 348] width 18 height 33
click at [1430, 349] on span "Next month (PageDown)" at bounding box center [1429, 348] width 8 height 8
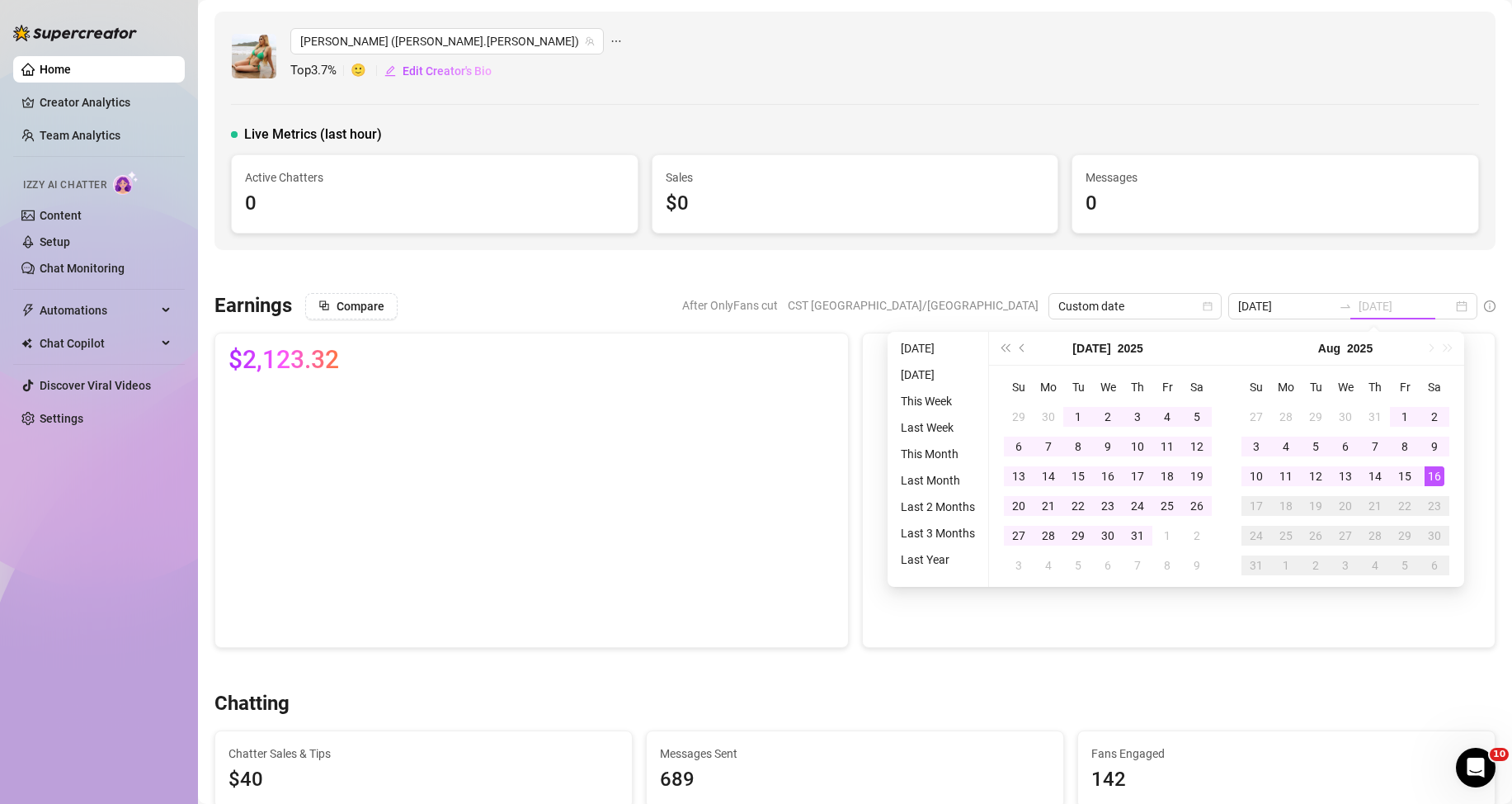
type input "[DATE]"
click at [1436, 474] on div "16" at bounding box center [1435, 476] width 20 height 20
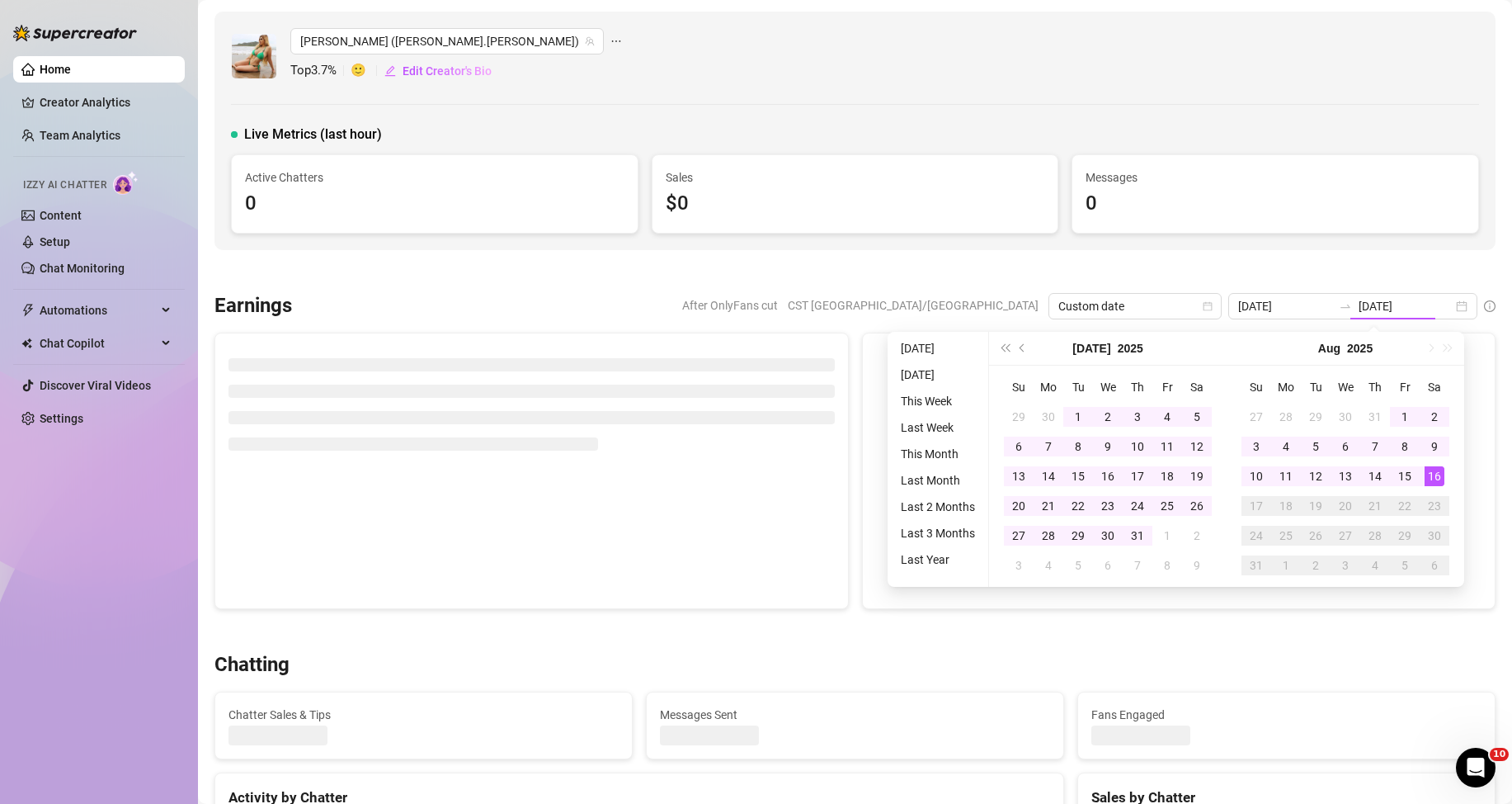
type input "[DATE]"
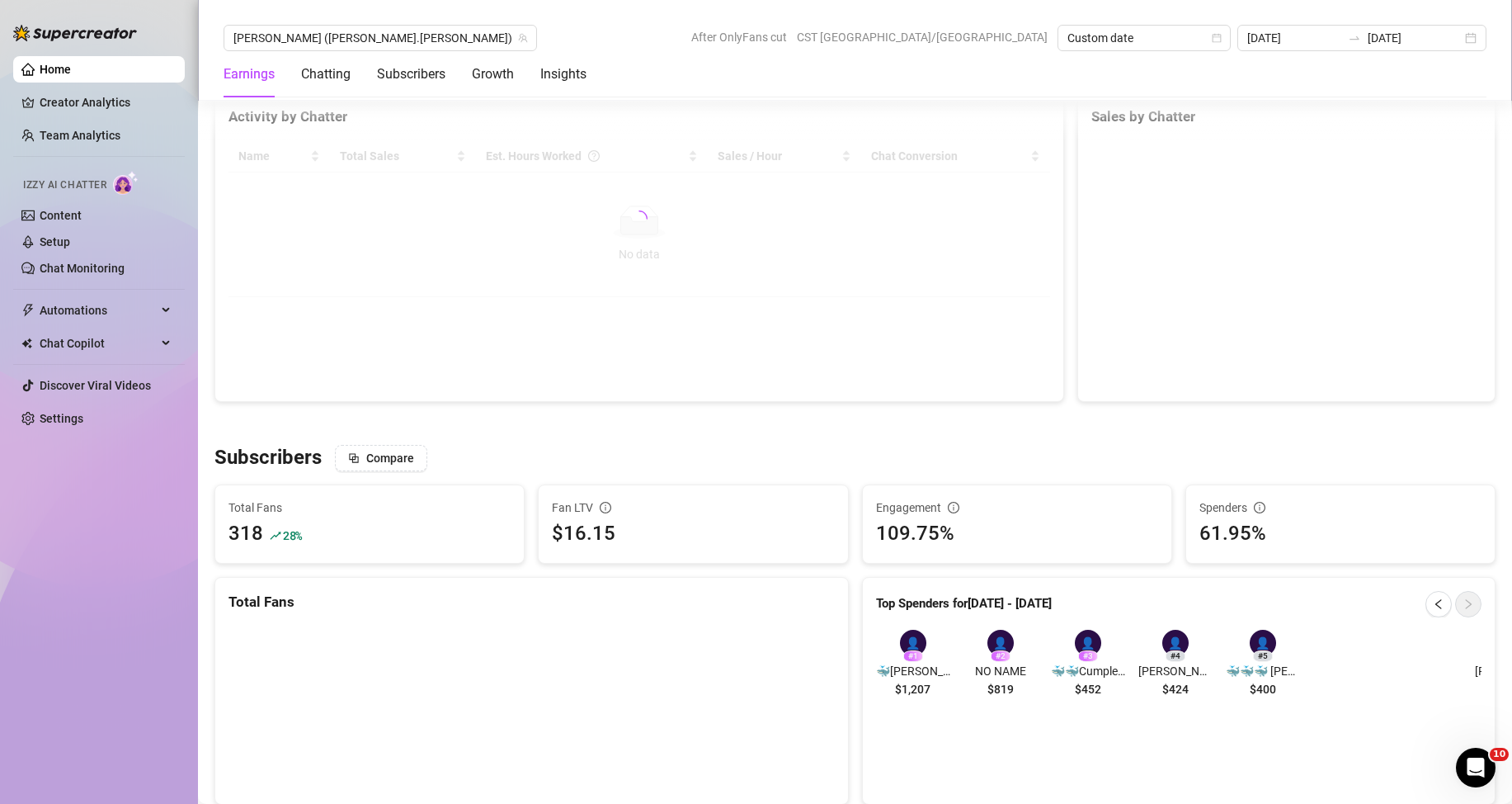
scroll to position [825, 0]
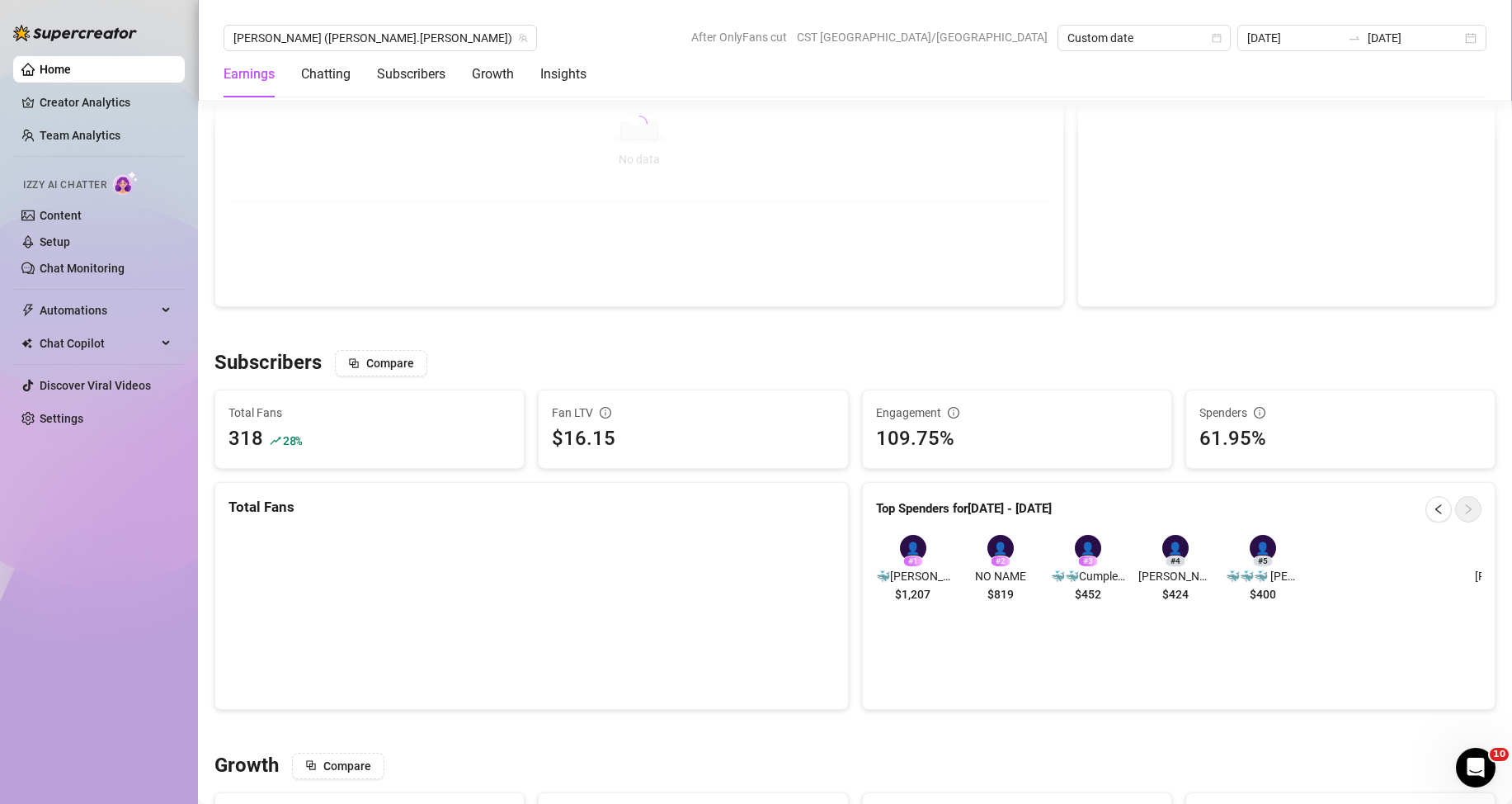
drag, startPoint x: 964, startPoint y: 571, endPoint x: 1016, endPoint y: 587, distance: 54.4
click at [1031, 571] on div "👤 # 1 🐳[PERSON_NAME] ,Cumple el 5 de abril $1,207 👤 # 2 NO NAME $819 👤 # 3 🐳🐳Cu…" at bounding box center [1174, 572] width 598 height 74
drag, startPoint x: 983, startPoint y: 593, endPoint x: 1005, endPoint y: 593, distance: 22.0
click at [1005, 593] on span "$819" at bounding box center [1000, 594] width 26 height 18
drag, startPoint x: 1156, startPoint y: 573, endPoint x: 1194, endPoint y: 573, distance: 38.0
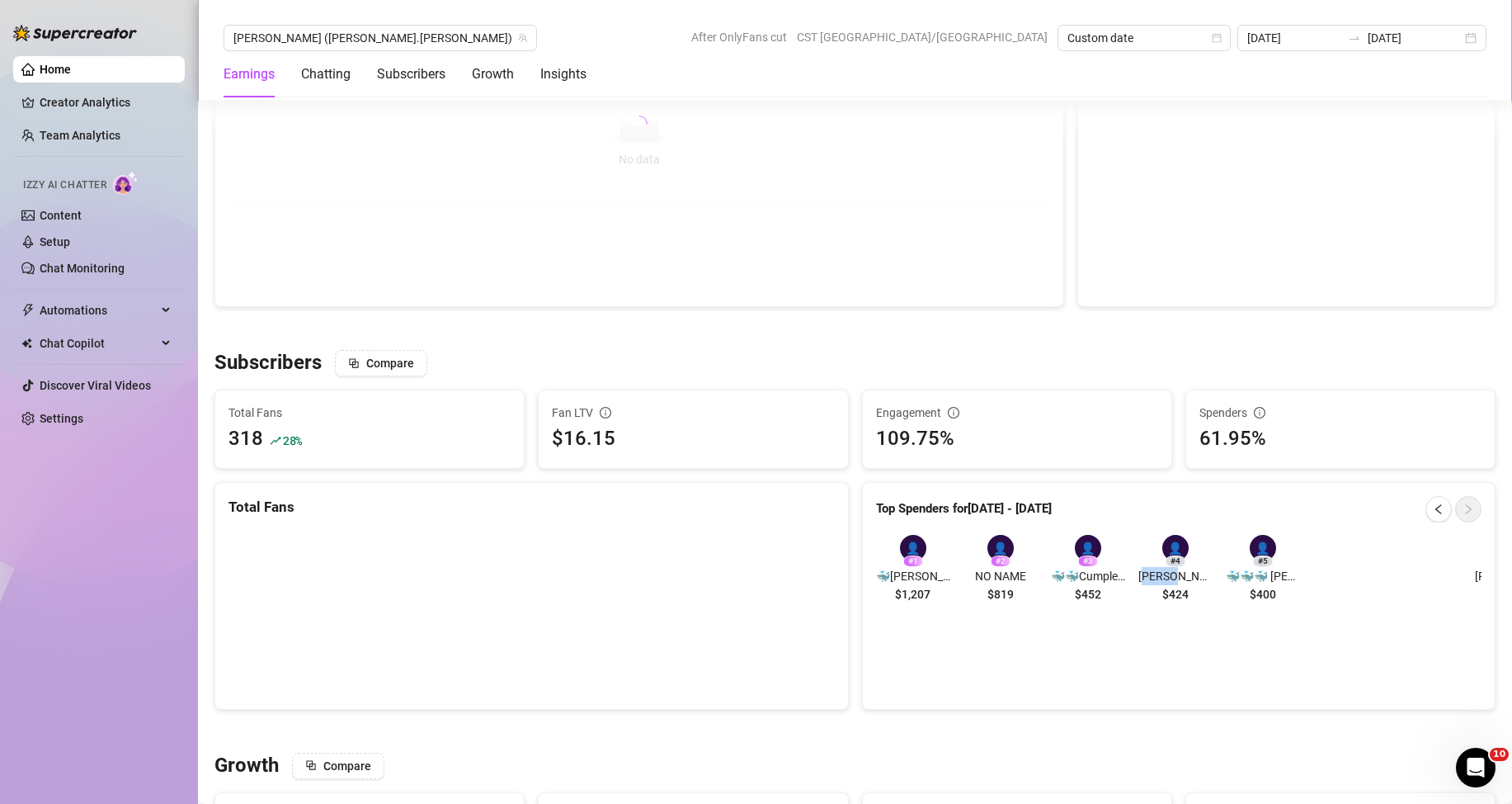
click at [1194, 573] on span "[PERSON_NAME]" at bounding box center [1175, 576] width 74 height 18
click at [1409, 509] on div "Top Spenders for [DATE] - [DATE]" at bounding box center [1179, 509] width 607 height 26
click at [1426, 513] on button "button" at bounding box center [1438, 509] width 26 height 26
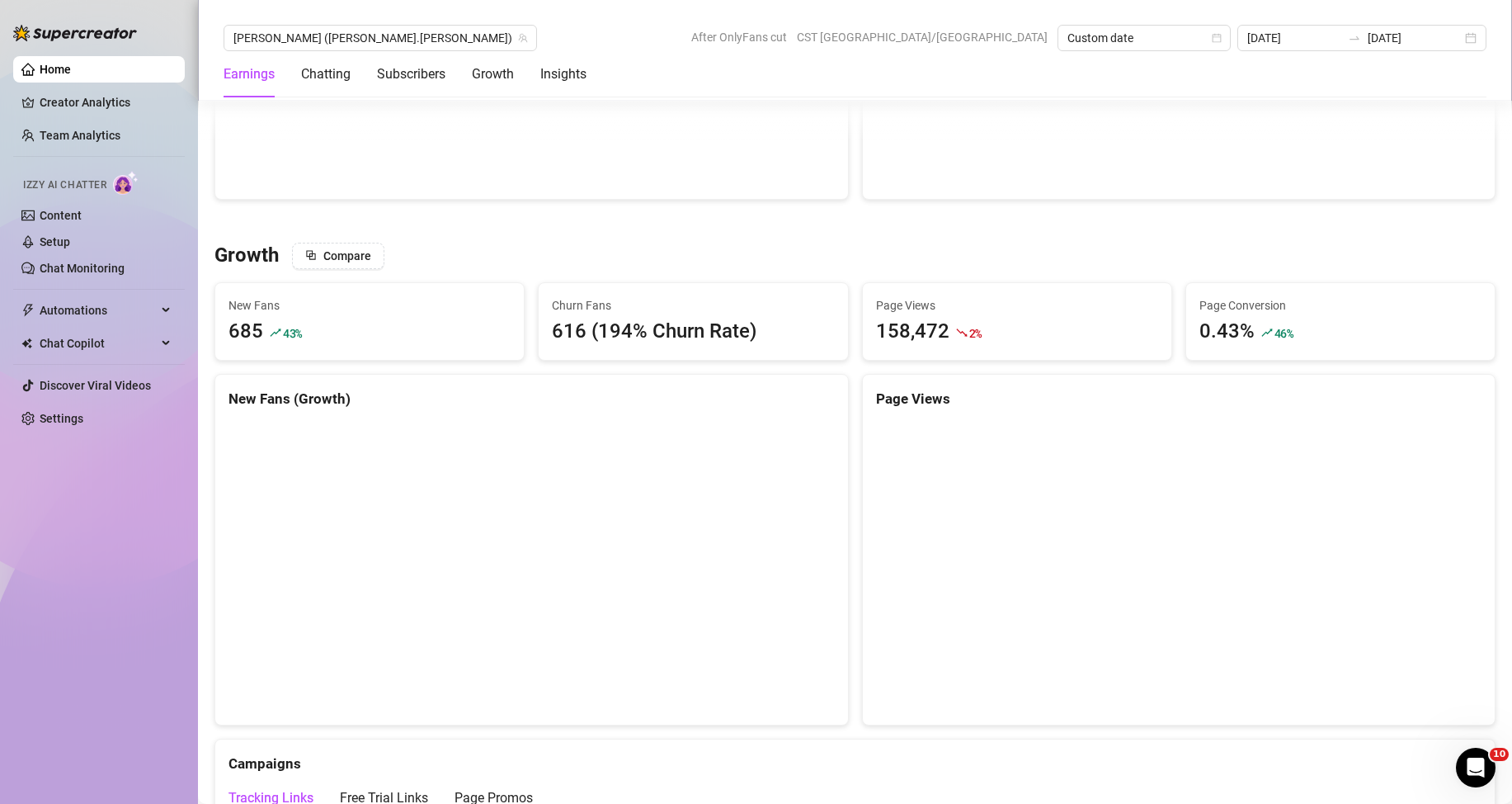
scroll to position [1486, 0]
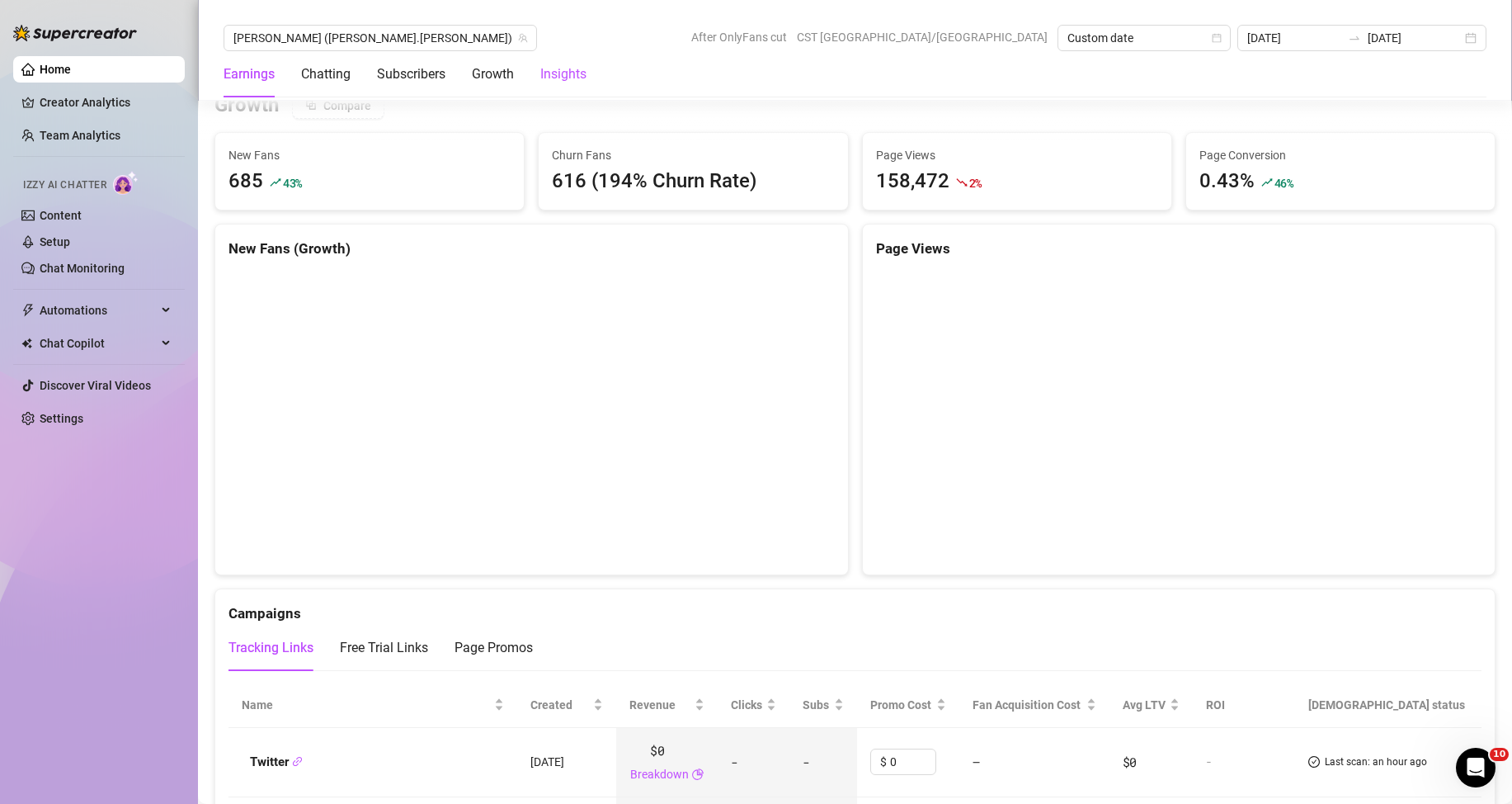
click at [575, 69] on div "Insights" at bounding box center [562, 74] width 46 height 20
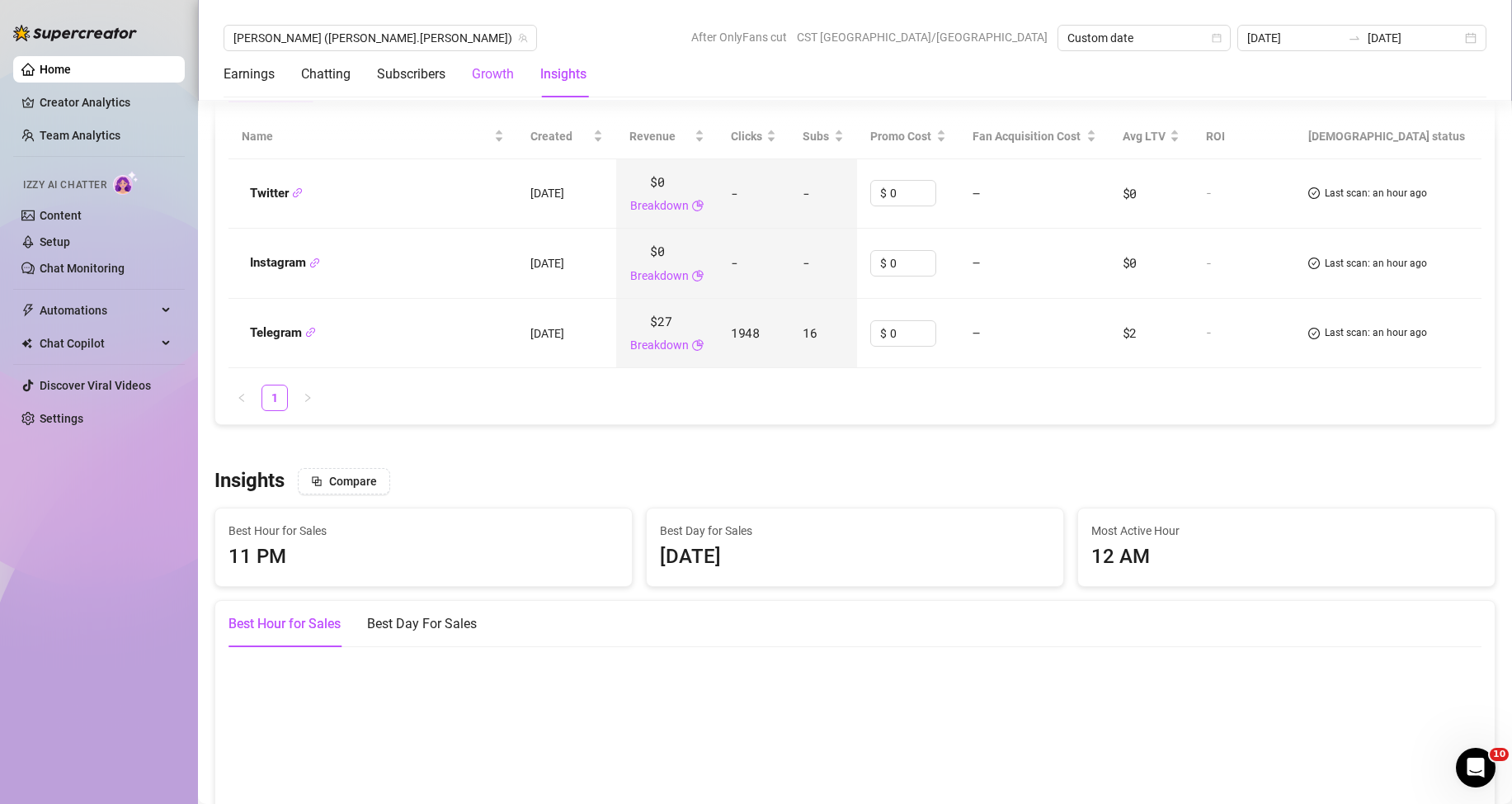
click at [499, 65] on div "Growth" at bounding box center [492, 74] width 42 height 20
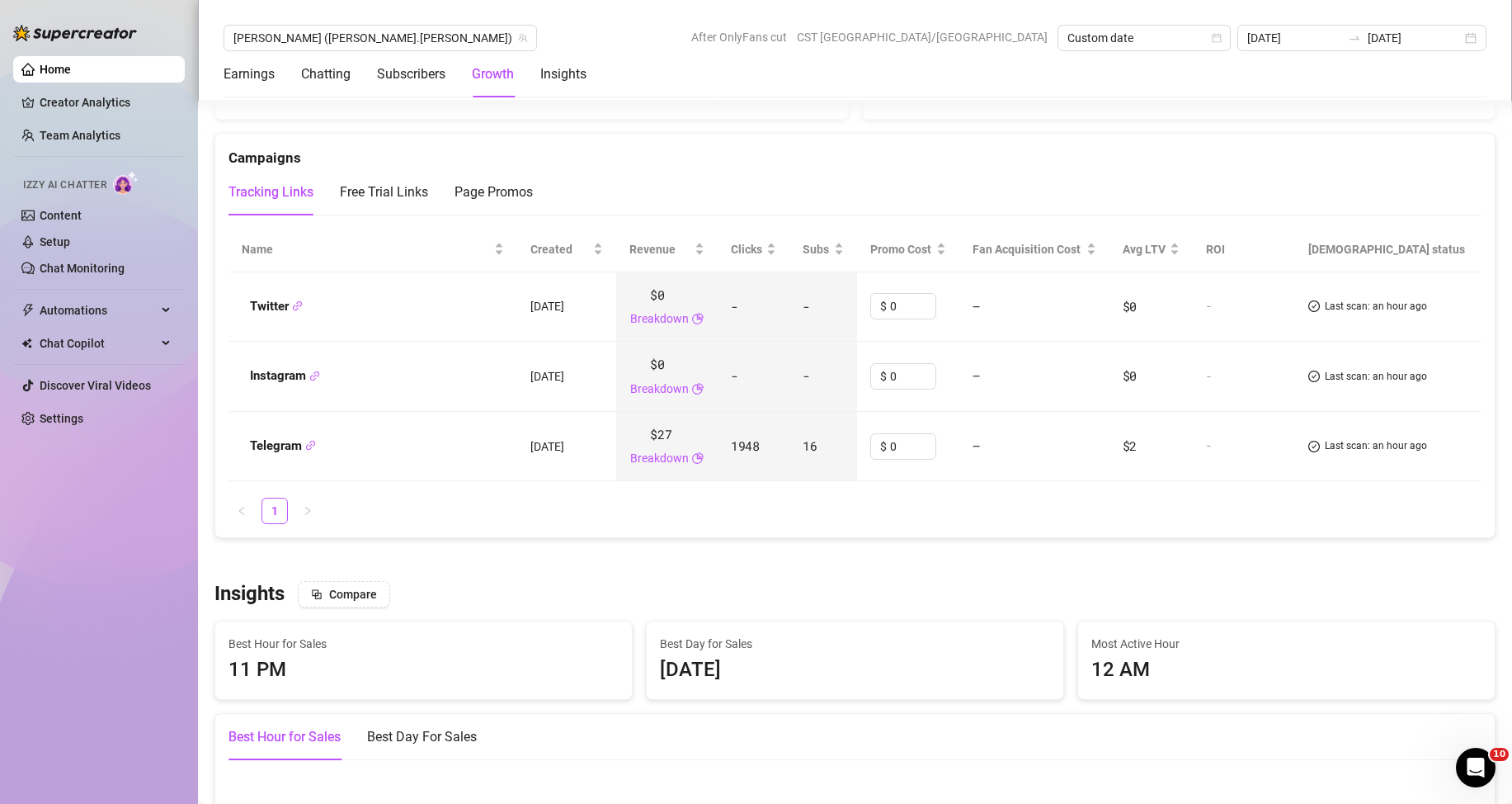
scroll to position [1116, 0]
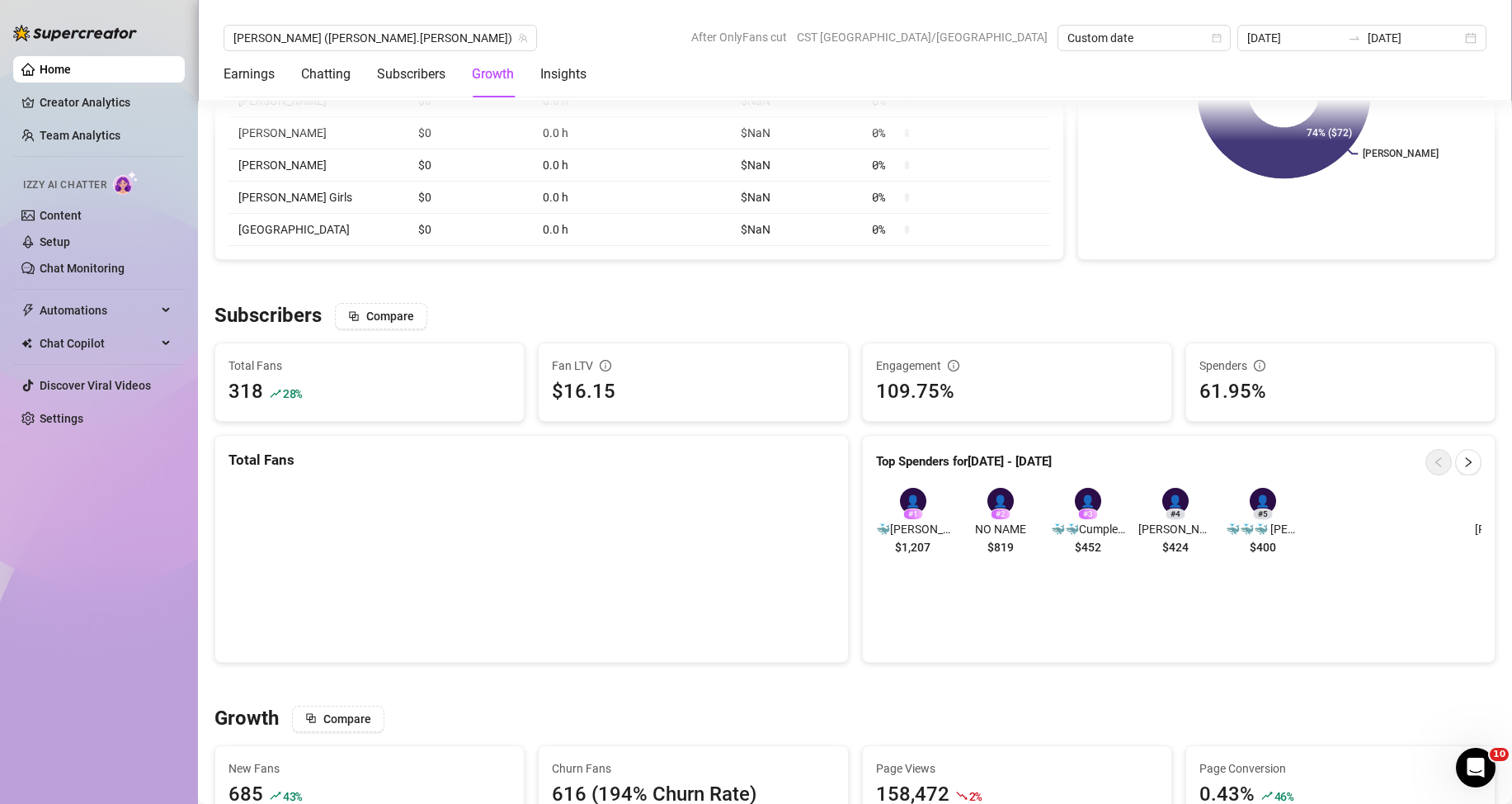
scroll to position [868, 0]
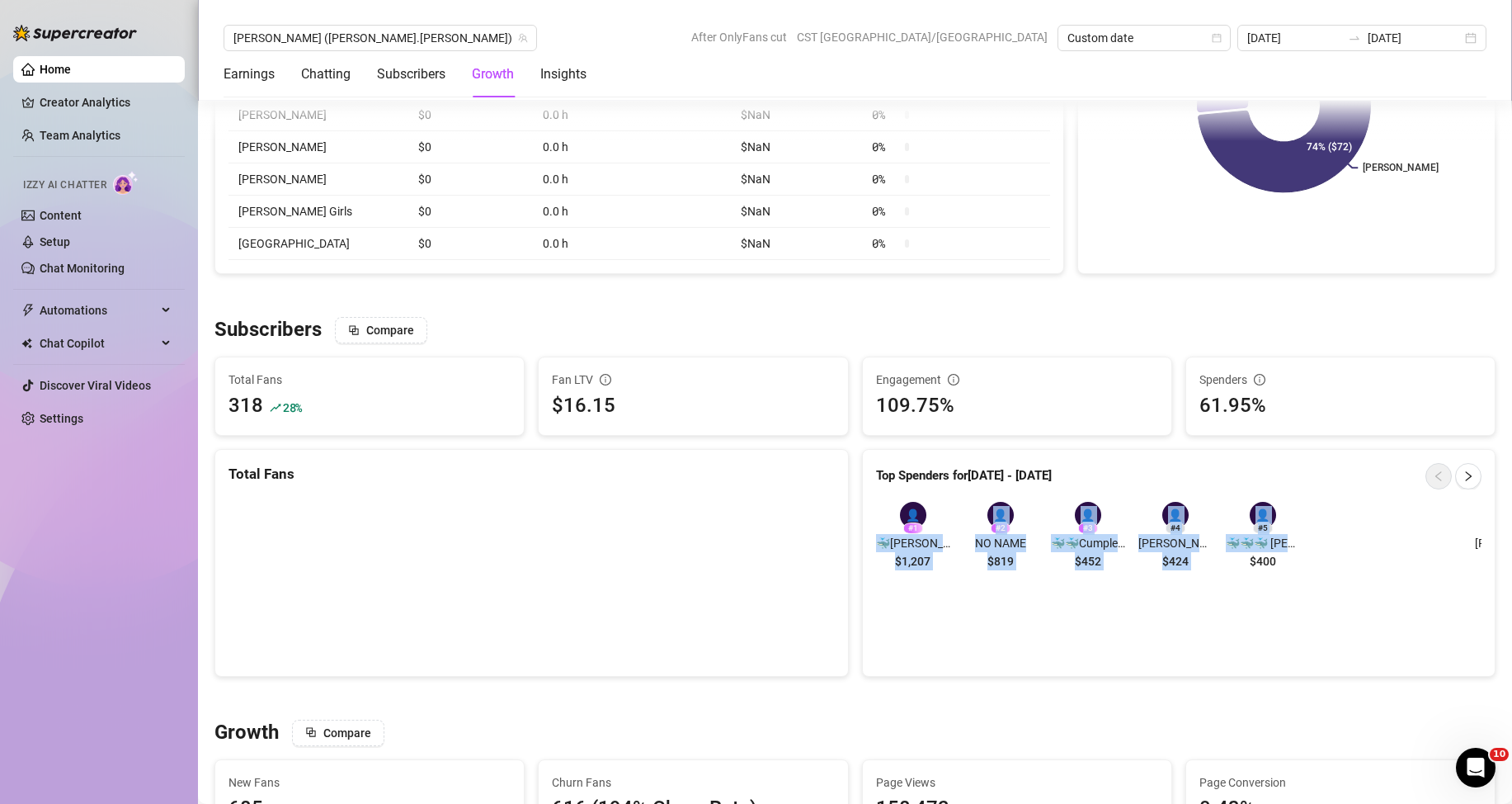
drag, startPoint x: 1318, startPoint y: 542, endPoint x: 869, endPoint y: 546, distance: 449.0
click at [876, 546] on div "👤 # 1 🐳[PERSON_NAME] ,Cumple el 5 de abril $1,207 👤 # 2 NO NAME $819 👤 # 3 🐳🐳Cu…" at bounding box center [1174, 538] width 598 height 74
click at [1466, 481] on icon "right" at bounding box center [1469, 475] width 5 height 10
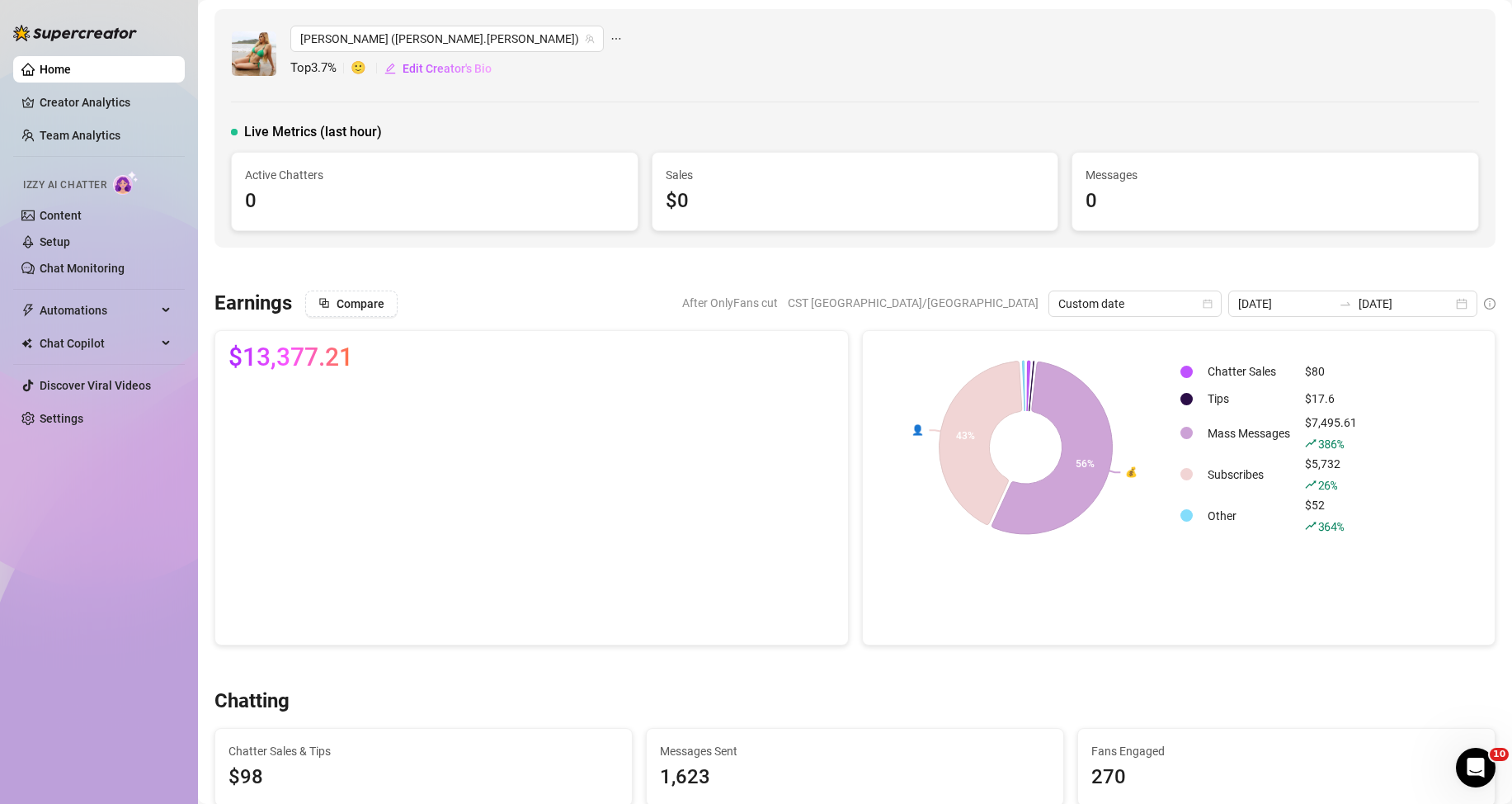
scroll to position [0, 0]
drag, startPoint x: 1172, startPoint y: 100, endPoint x: 1170, endPoint y: 87, distance: 13.2
click at [1172, 96] on div "[PERSON_NAME] ([PERSON_NAME].[PERSON_NAME]) Top 3.7 % 🙂 Edit Creator's Bio Live…" at bounding box center [854, 131] width 1281 height 239
drag, startPoint x: 1136, startPoint y: 371, endPoint x: 1355, endPoint y: 398, distance: 220.7
click at [1355, 398] on div "💰 👤 56% 43% Chatter Sales $80 Tips $17.6 Mass Messages $7,495.61 386 % Subscrib…" at bounding box center [1179, 449] width 607 height 206
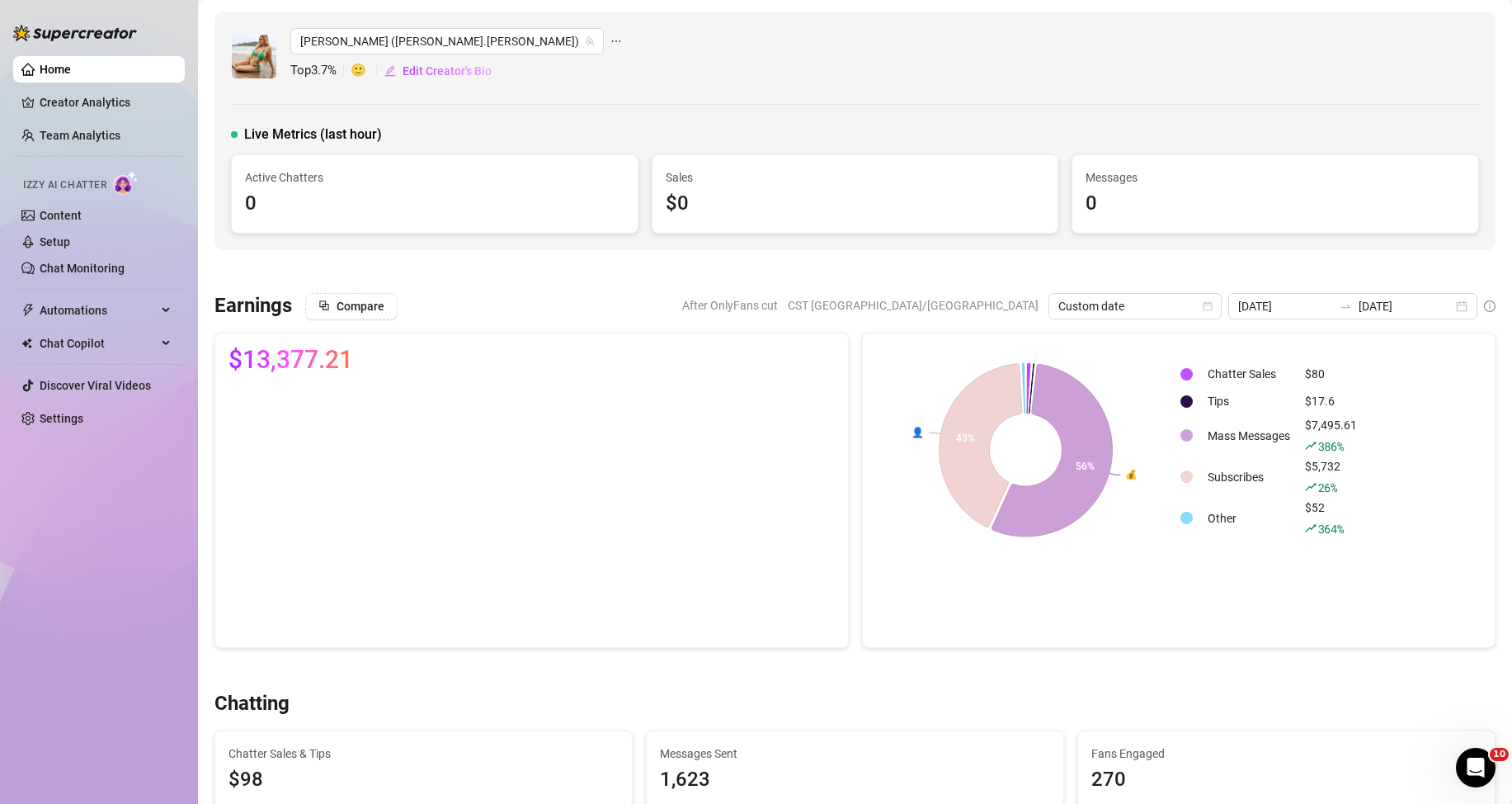
click at [1140, 364] on rect at bounding box center [1025, 449] width 300 height 206
drag, startPoint x: 1140, startPoint y: 366, endPoint x: 1364, endPoint y: 398, distance: 226.3
click at [1365, 400] on div "💰 👤 56% 43% Chatter Sales $80 Tips $17.6 Mass Messages $7,495.61 386 % Subscrib…" at bounding box center [1179, 449] width 607 height 206
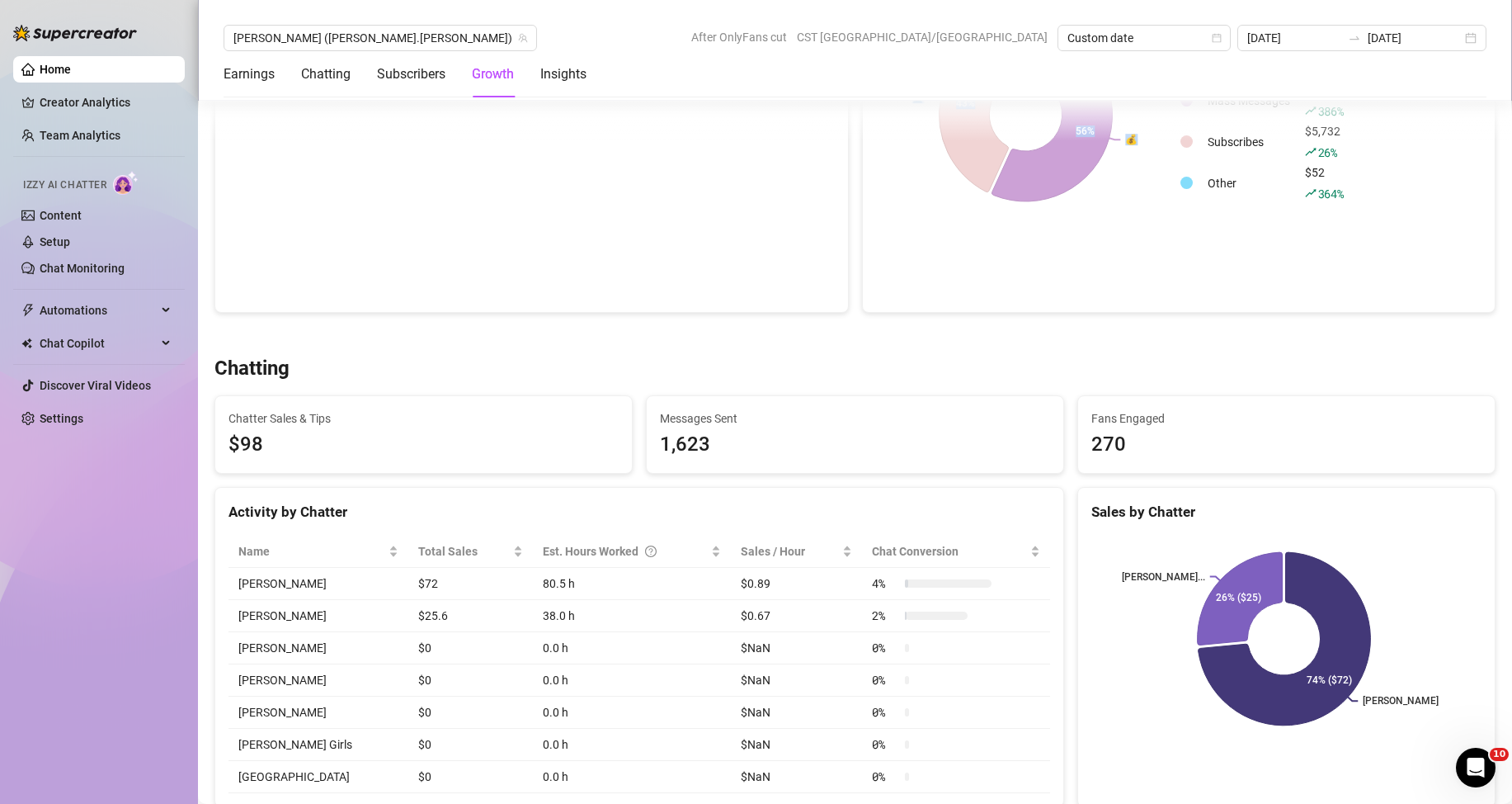
scroll to position [165, 0]
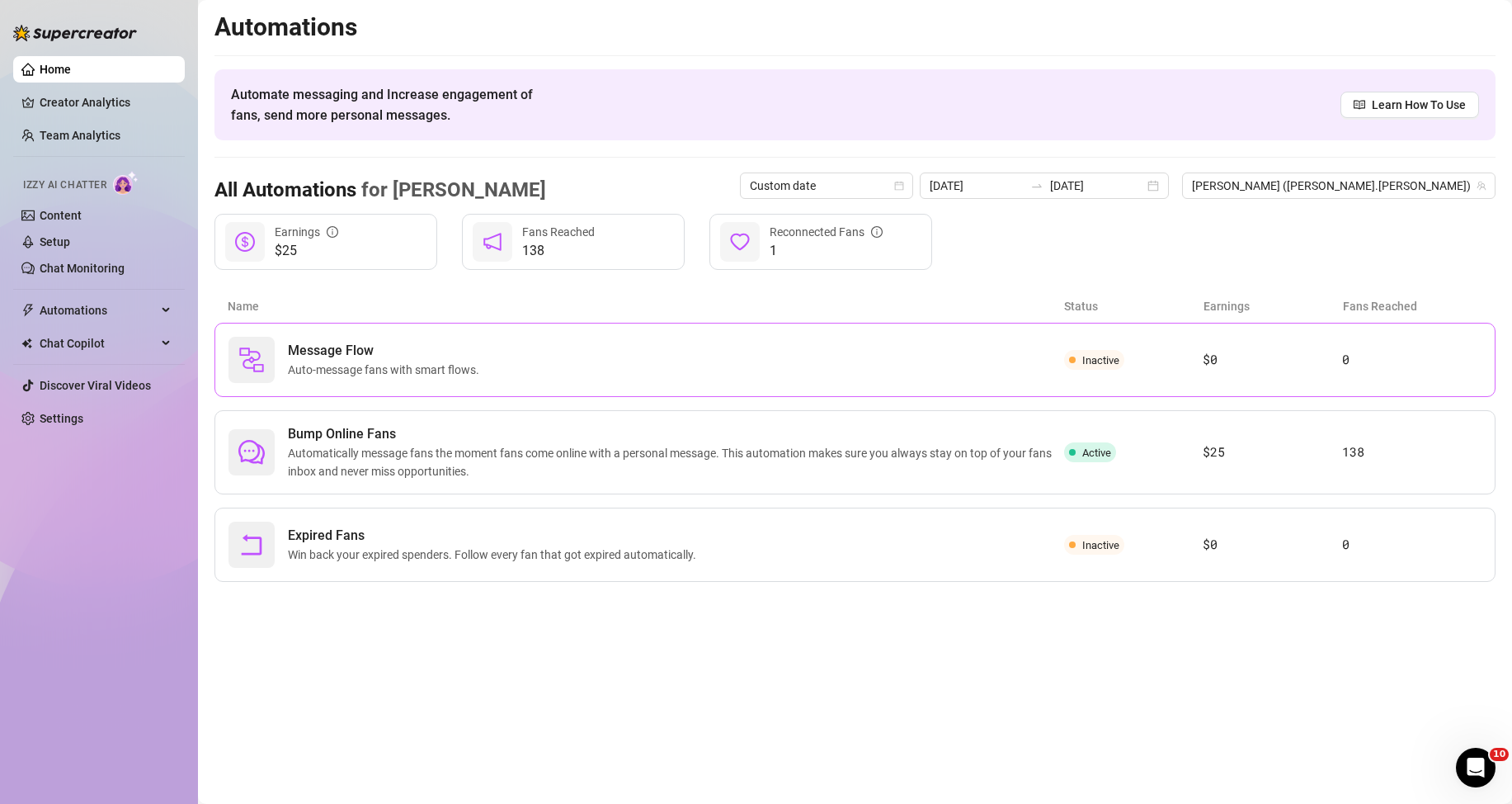
click at [560, 351] on div "Message Flow Auto-message fans with smart flows." at bounding box center [646, 359] width 835 height 46
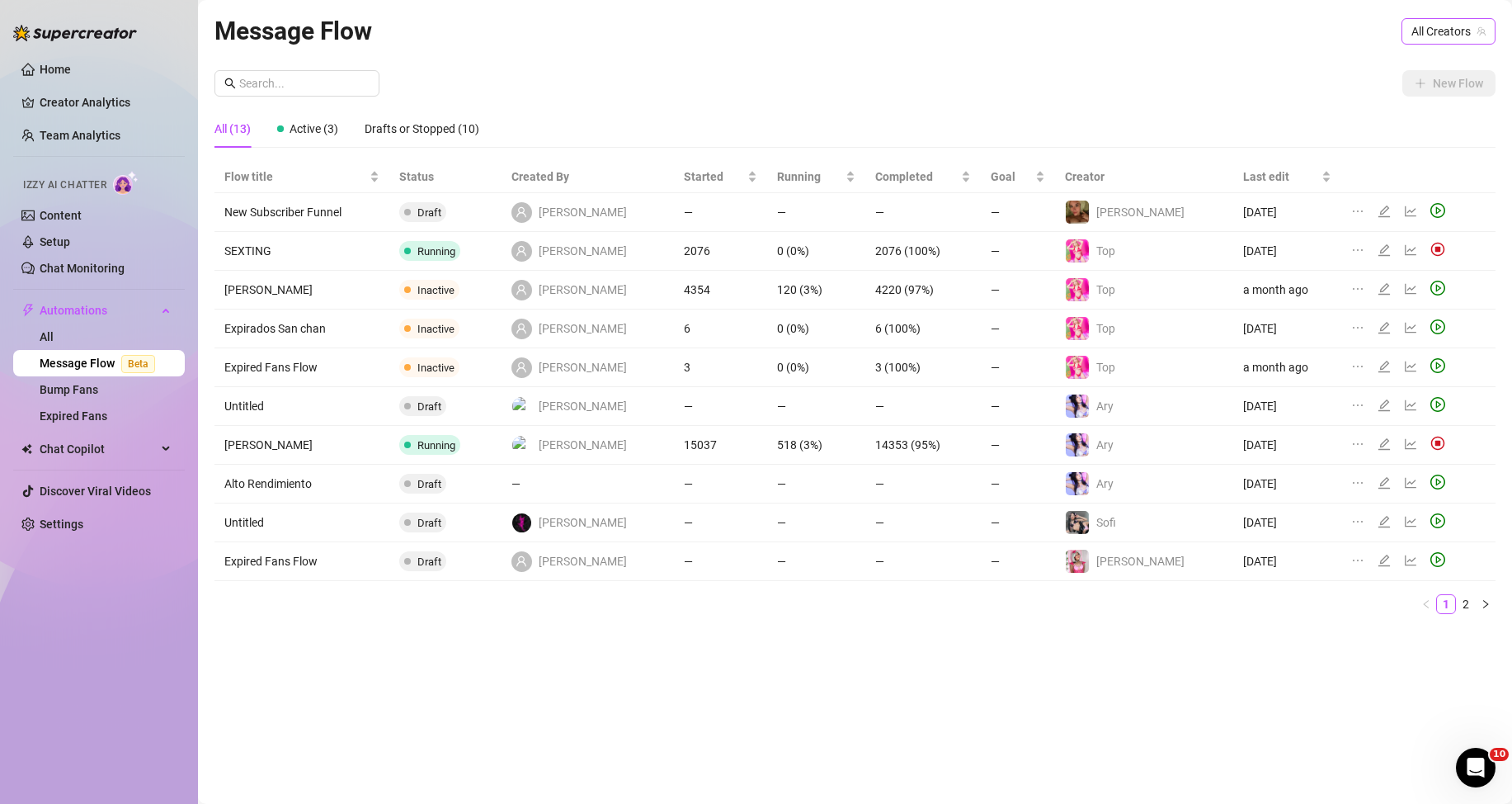
drag, startPoint x: 1209, startPoint y: 22, endPoint x: 1439, endPoint y: 21, distance: 230.0
click at [1218, 22] on div "Message Flow All Creators" at bounding box center [854, 31] width 1281 height 39
click at [1467, 21] on span "All Creators" at bounding box center [1448, 31] width 74 height 24
type input "danie"
click at [1410, 62] on span "( [PERSON_NAME].[PERSON_NAME] )" at bounding box center [1407, 65] width 150 height 18
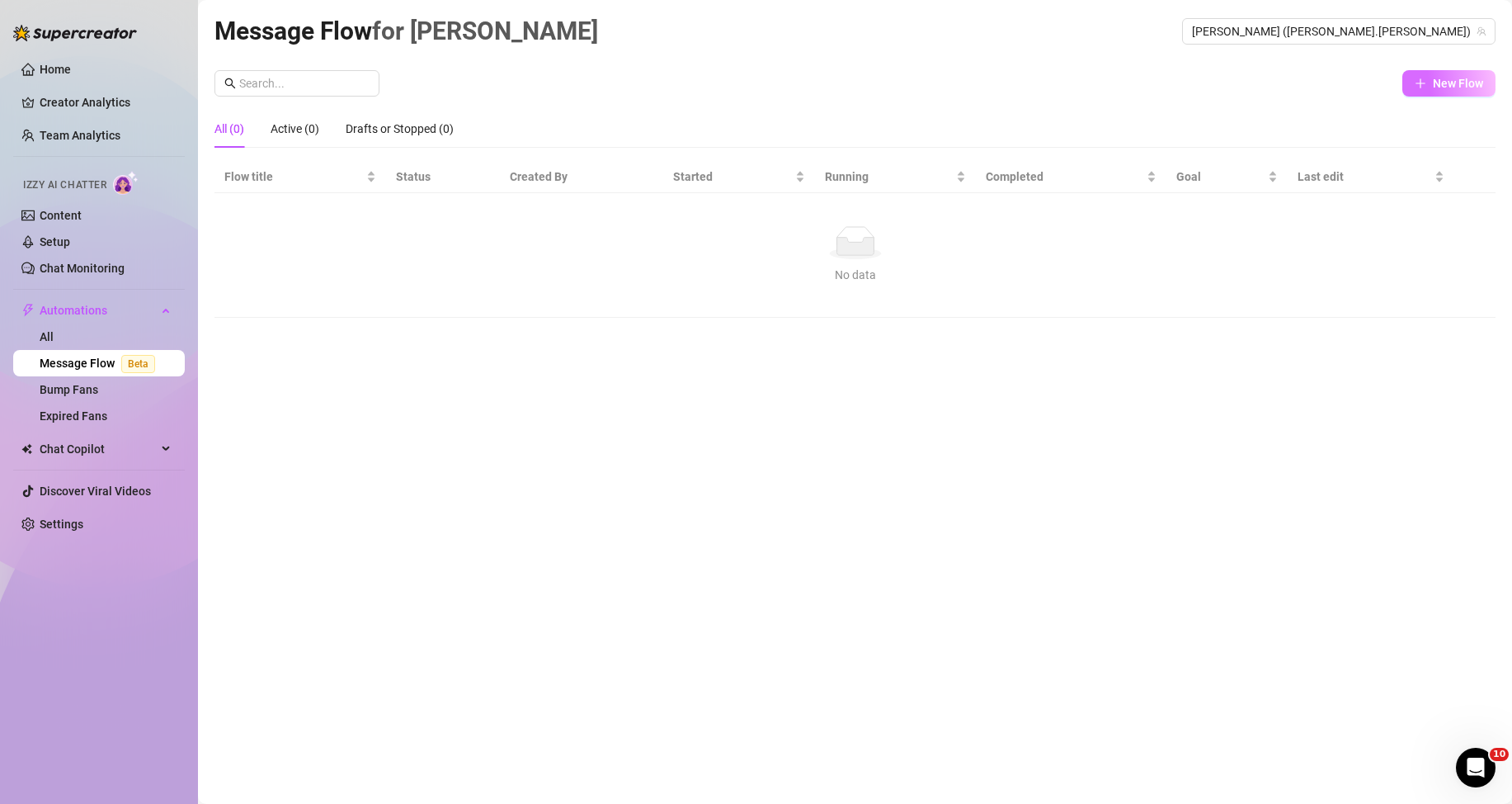
drag, startPoint x: 1310, startPoint y: 103, endPoint x: 1432, endPoint y: 77, distance: 124.7
click at [1313, 98] on div "New Flow All (0) Active (0) Drafts or Stopped (0) Flow title Status Created By …" at bounding box center [854, 194] width 1281 height 248
click at [1432, 77] on button "New Flow" at bounding box center [1449, 83] width 94 height 26
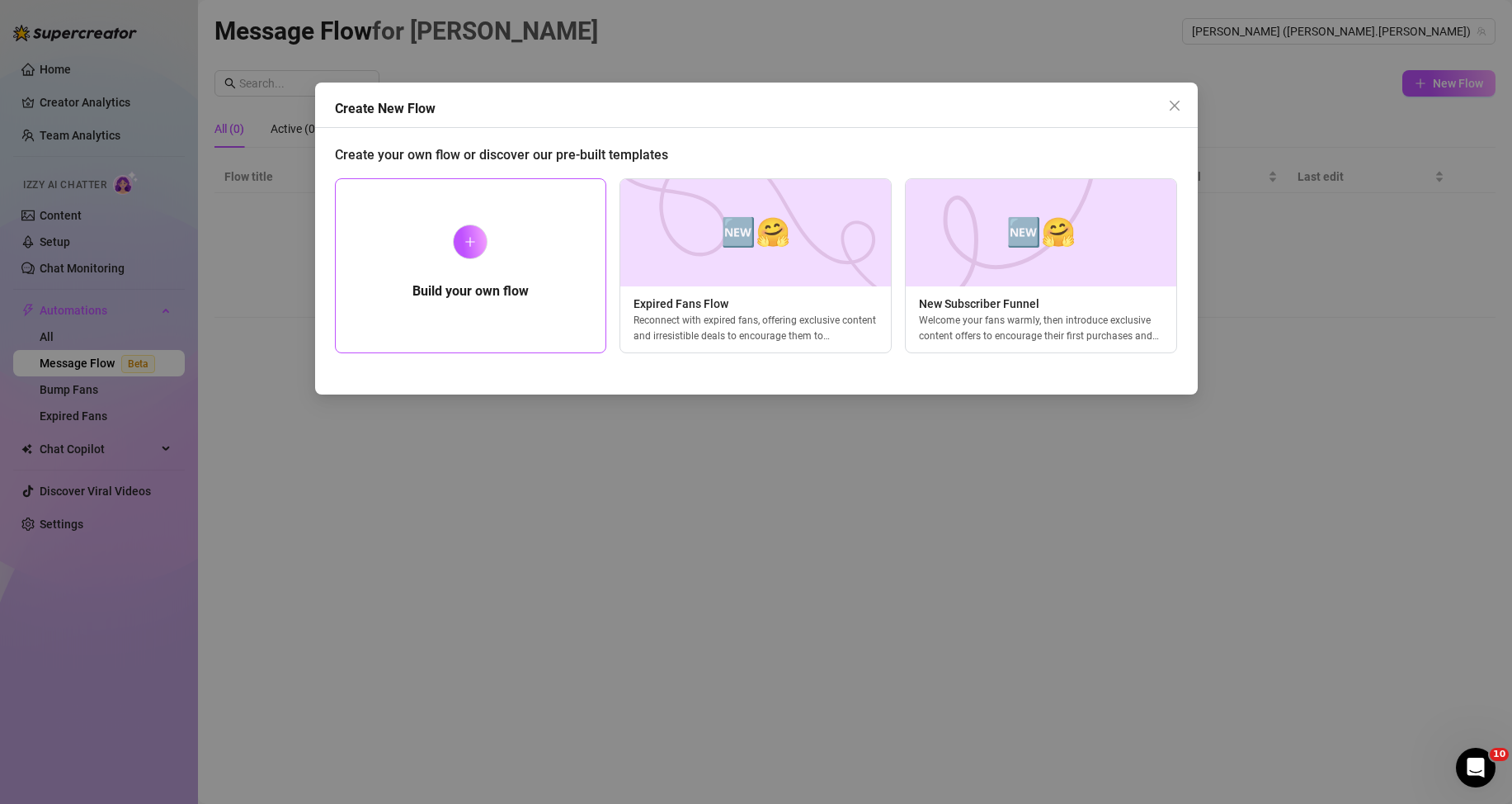
click at [503, 254] on div "Build your own flow" at bounding box center [471, 266] width 272 height 175
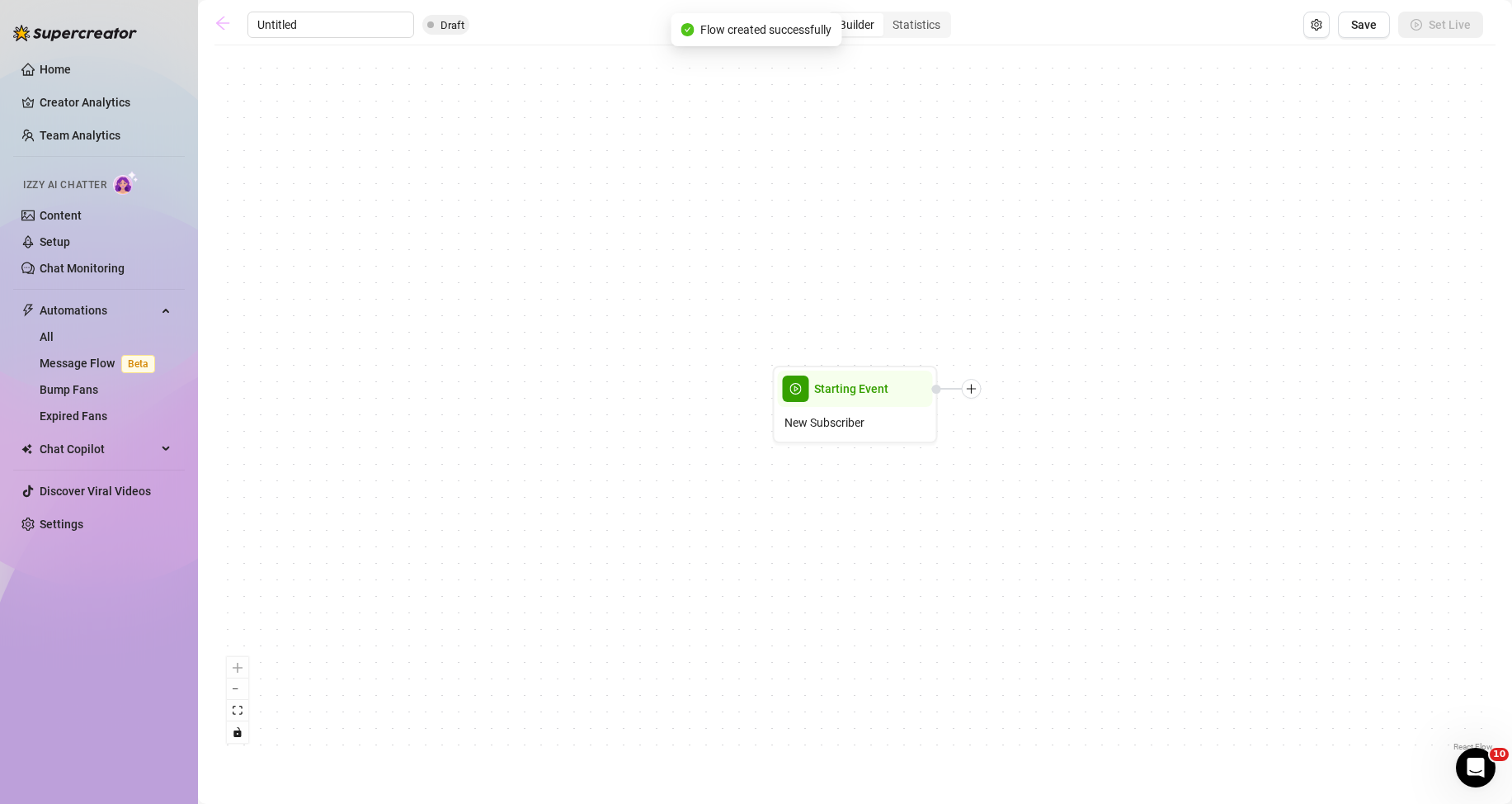
click at [222, 25] on icon "arrow-left" at bounding box center [222, 23] width 16 height 16
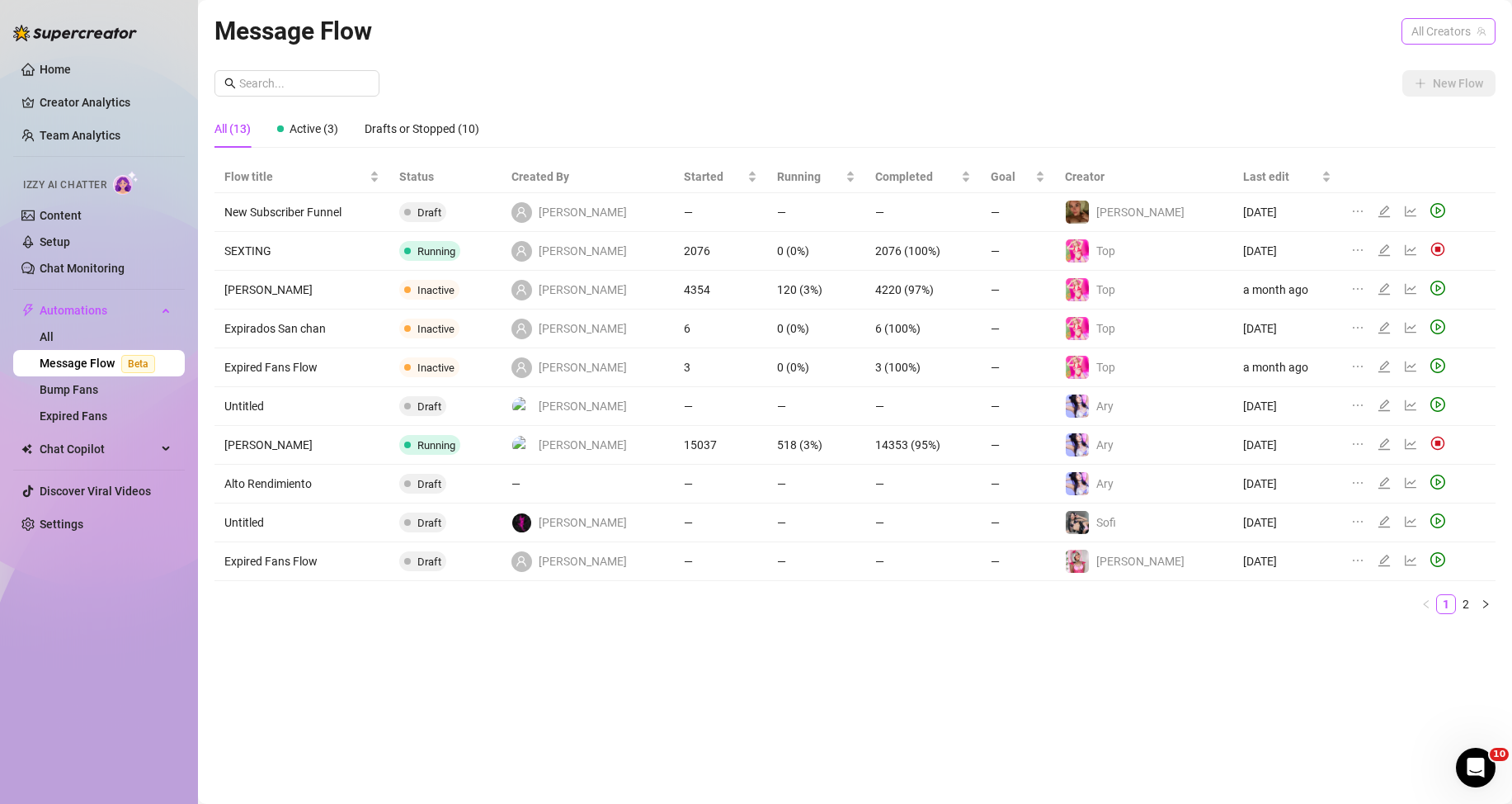
click at [1460, 24] on span "All Creators" at bounding box center [1448, 31] width 74 height 24
type input "[PERSON_NAME]"
click at [1326, 59] on span "[PERSON_NAME]" at bounding box center [1282, 65] width 88 height 18
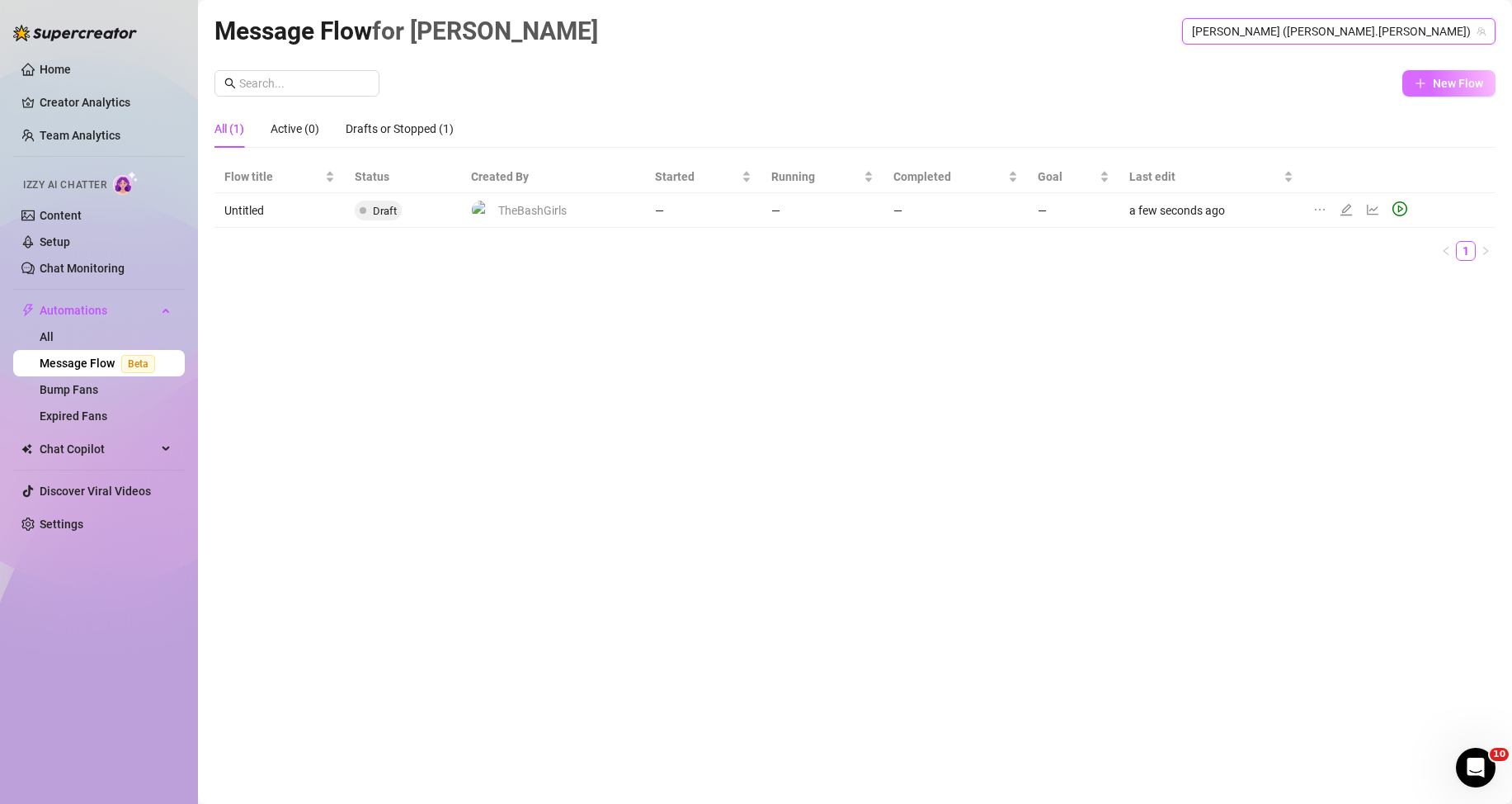
click at [1460, 86] on span "New Flow" at bounding box center [1458, 83] width 50 height 14
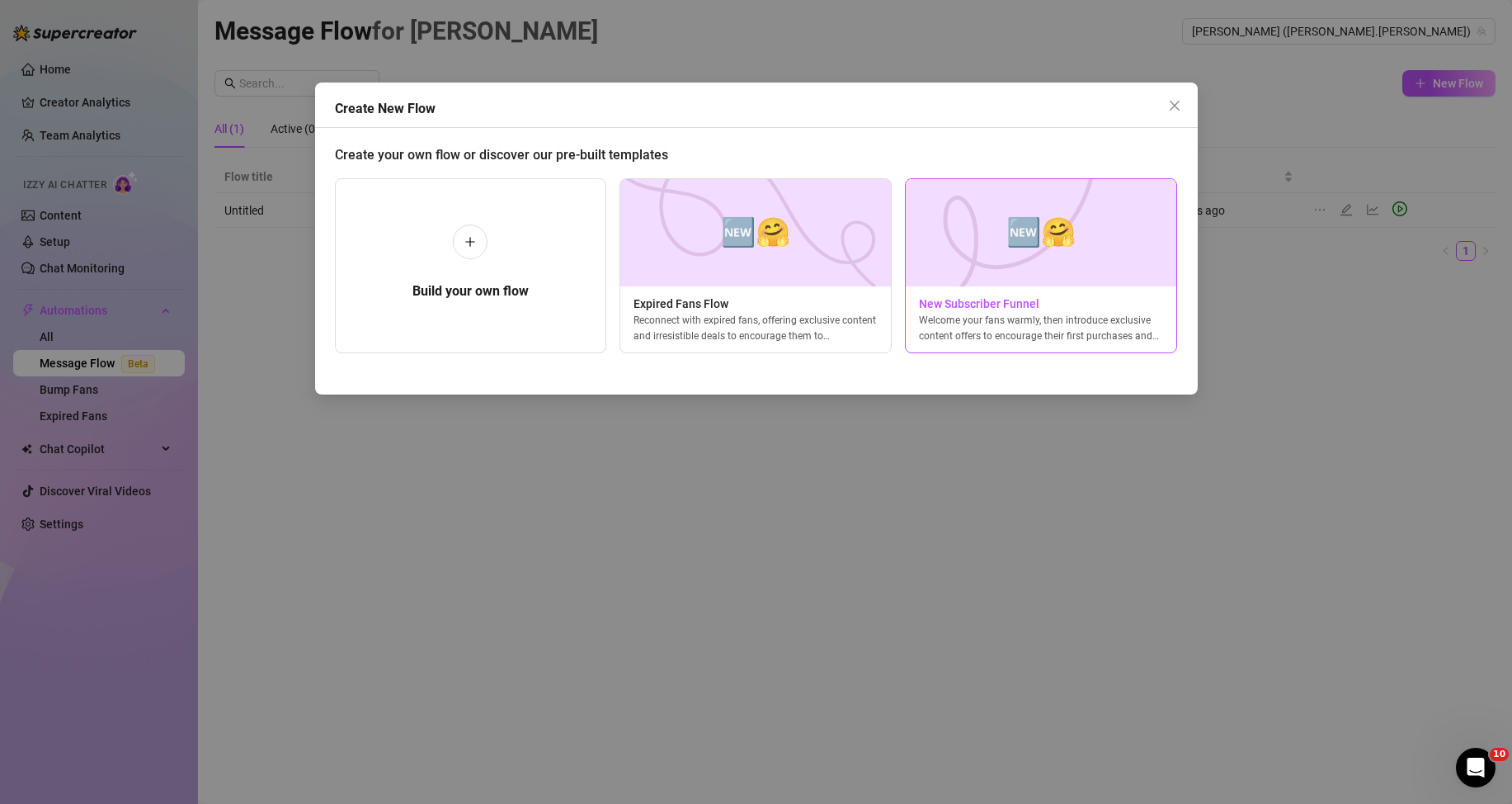
click at [988, 253] on img at bounding box center [1040, 232] width 272 height 107
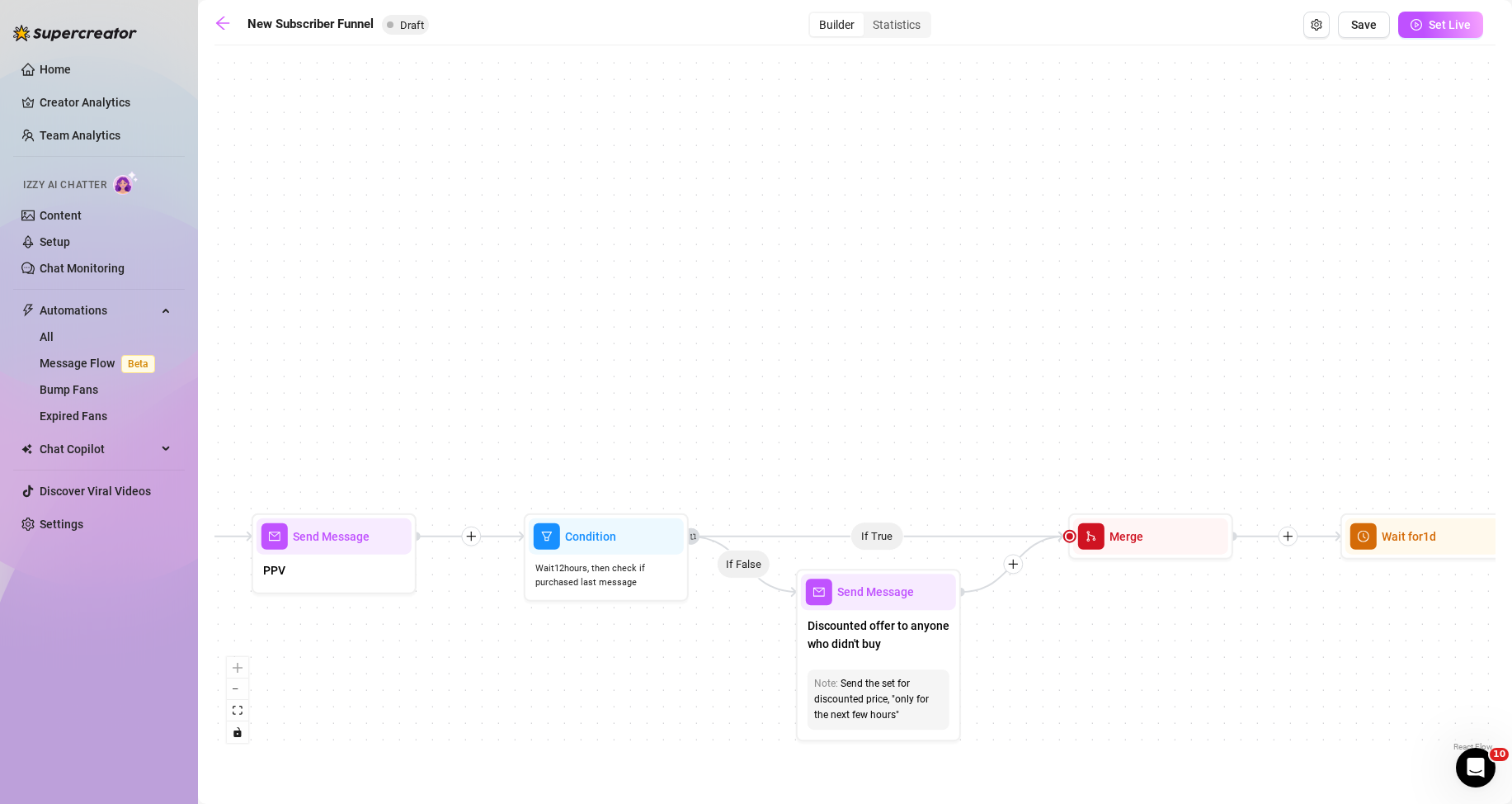
drag, startPoint x: 688, startPoint y: 516, endPoint x: 1470, endPoint y: 448, distance: 785.0
click at [1470, 449] on div "If True If True If True If False If False If False If True If False Merge Merge…" at bounding box center [854, 404] width 1281 height 701
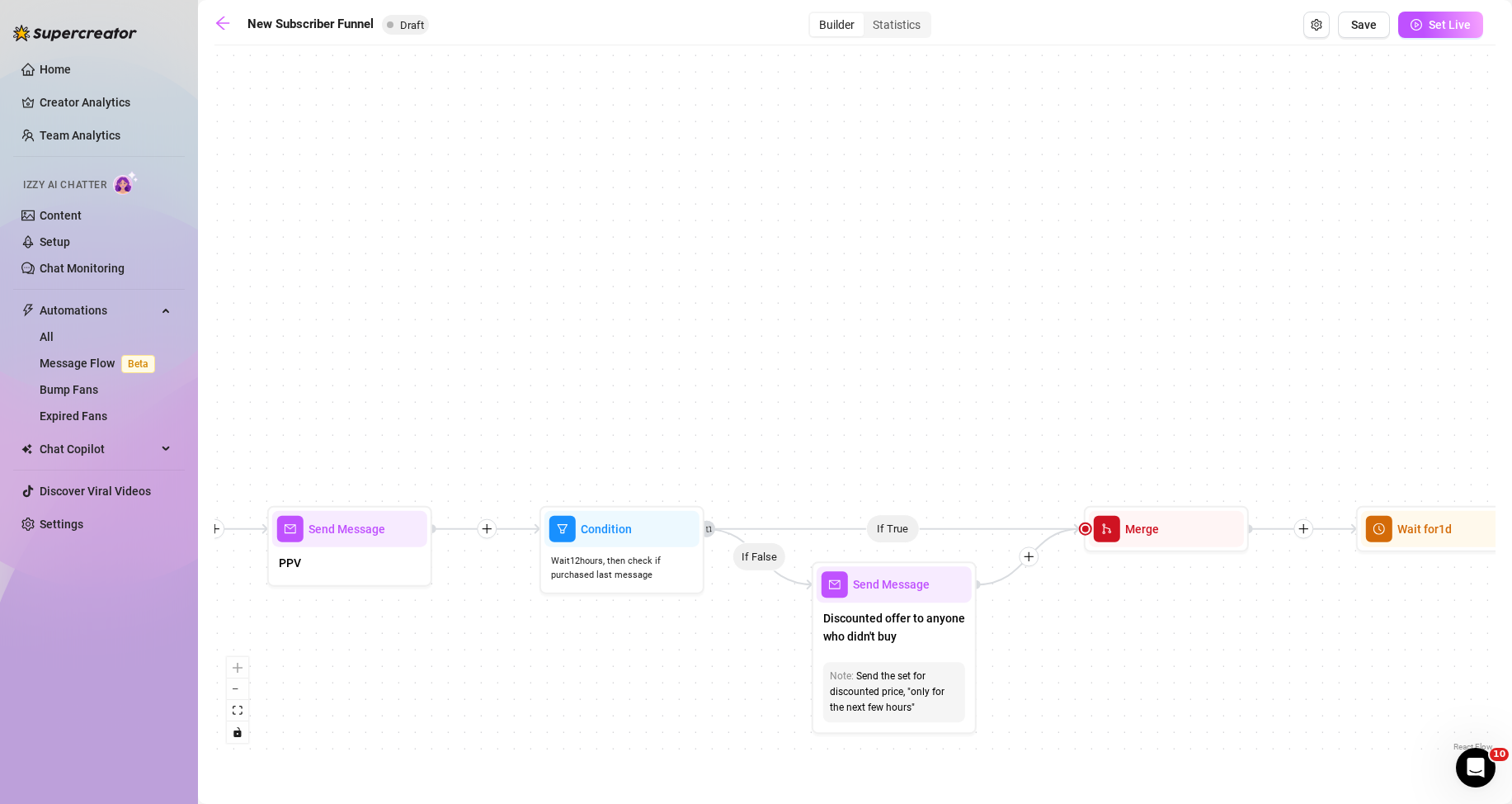
drag, startPoint x: 1077, startPoint y: 429, endPoint x: 1523, endPoint y: 374, distance: 449.4
click at [1511, 374] on html "Home Creator Analytics Team Analytics Izzy AI Chatter Content Setup Chat Monito…" at bounding box center [756, 402] width 1512 height 804
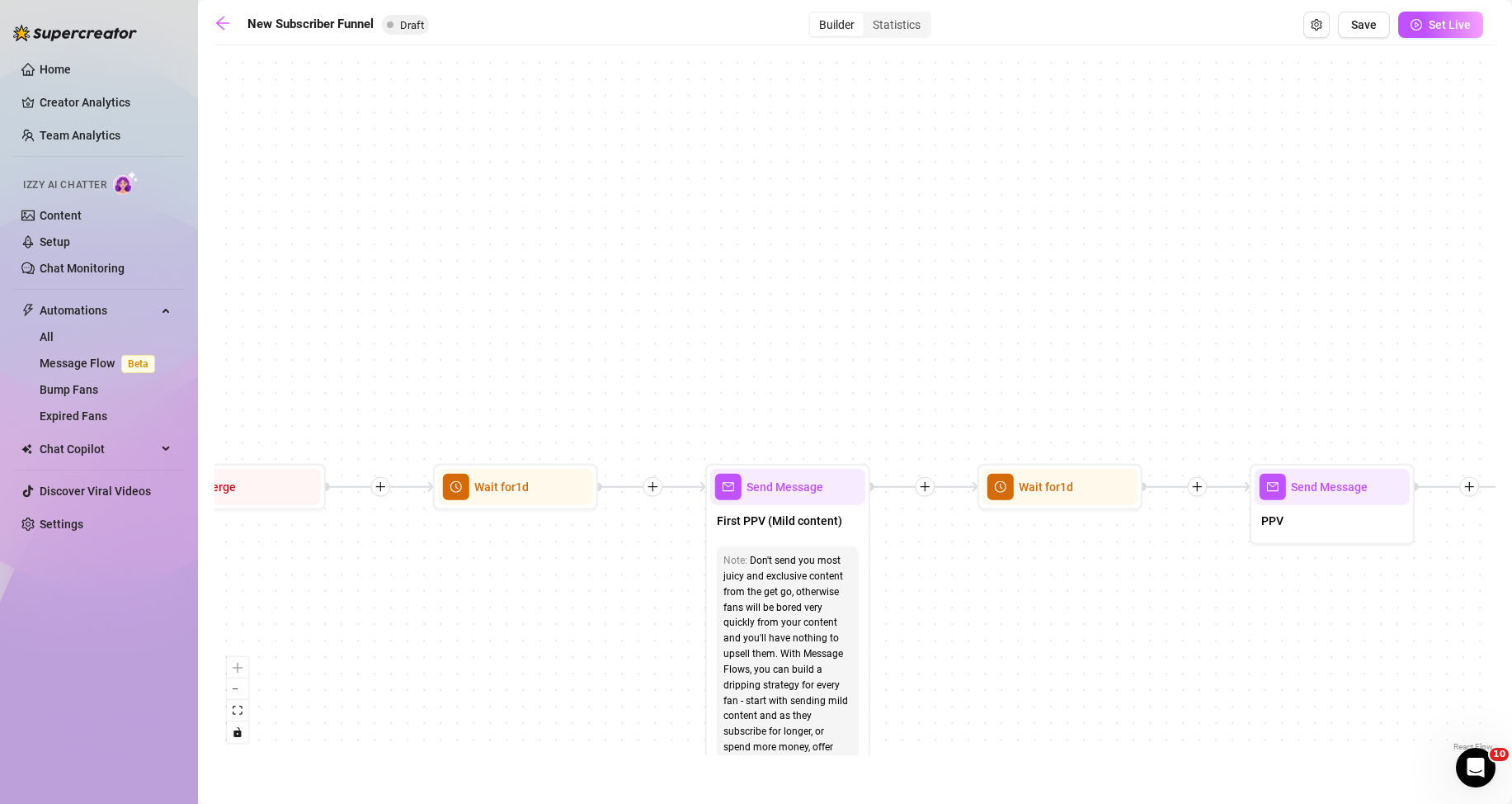
drag, startPoint x: 485, startPoint y: 337, endPoint x: 1505, endPoint y: 276, distance: 1021.8
click at [1505, 276] on main "New Subscriber Funnel Draft Builder Statistics Save Set Live If True If True If…" at bounding box center [855, 402] width 1314 height 804
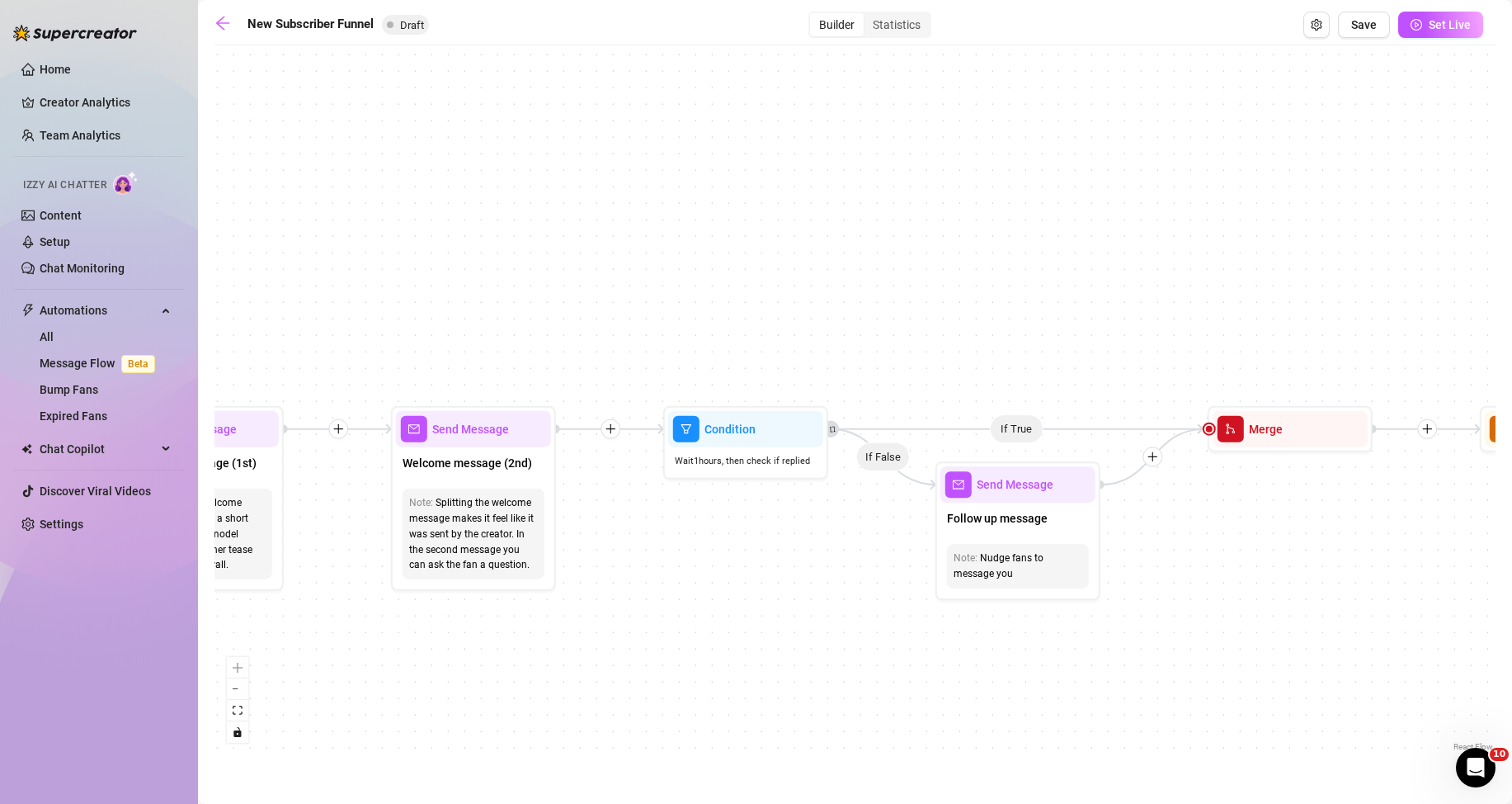
drag, startPoint x: 812, startPoint y: 295, endPoint x: 1523, endPoint y: 237, distance: 713.4
click at [1511, 237] on html "Home Creator Analytics Team Analytics Izzy AI Chatter Content Setup Chat Monito…" at bounding box center [756, 402] width 1512 height 804
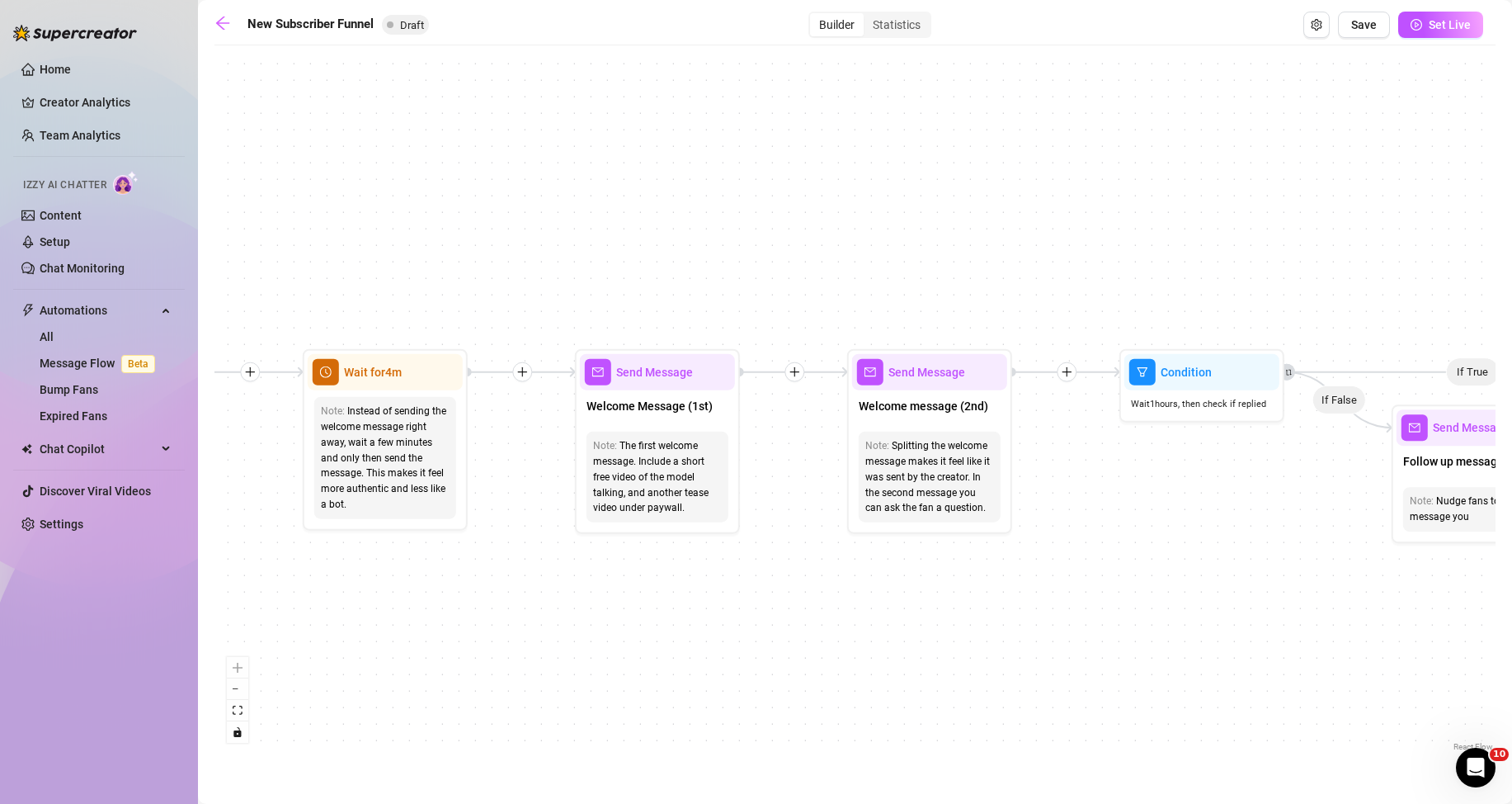
drag, startPoint x: 1318, startPoint y: 245, endPoint x: 698, endPoint y: 221, distance: 620.5
click at [688, 238] on div "If True If True If True If False If False If False If True If False Merge Merge…" at bounding box center [854, 404] width 1281 height 701
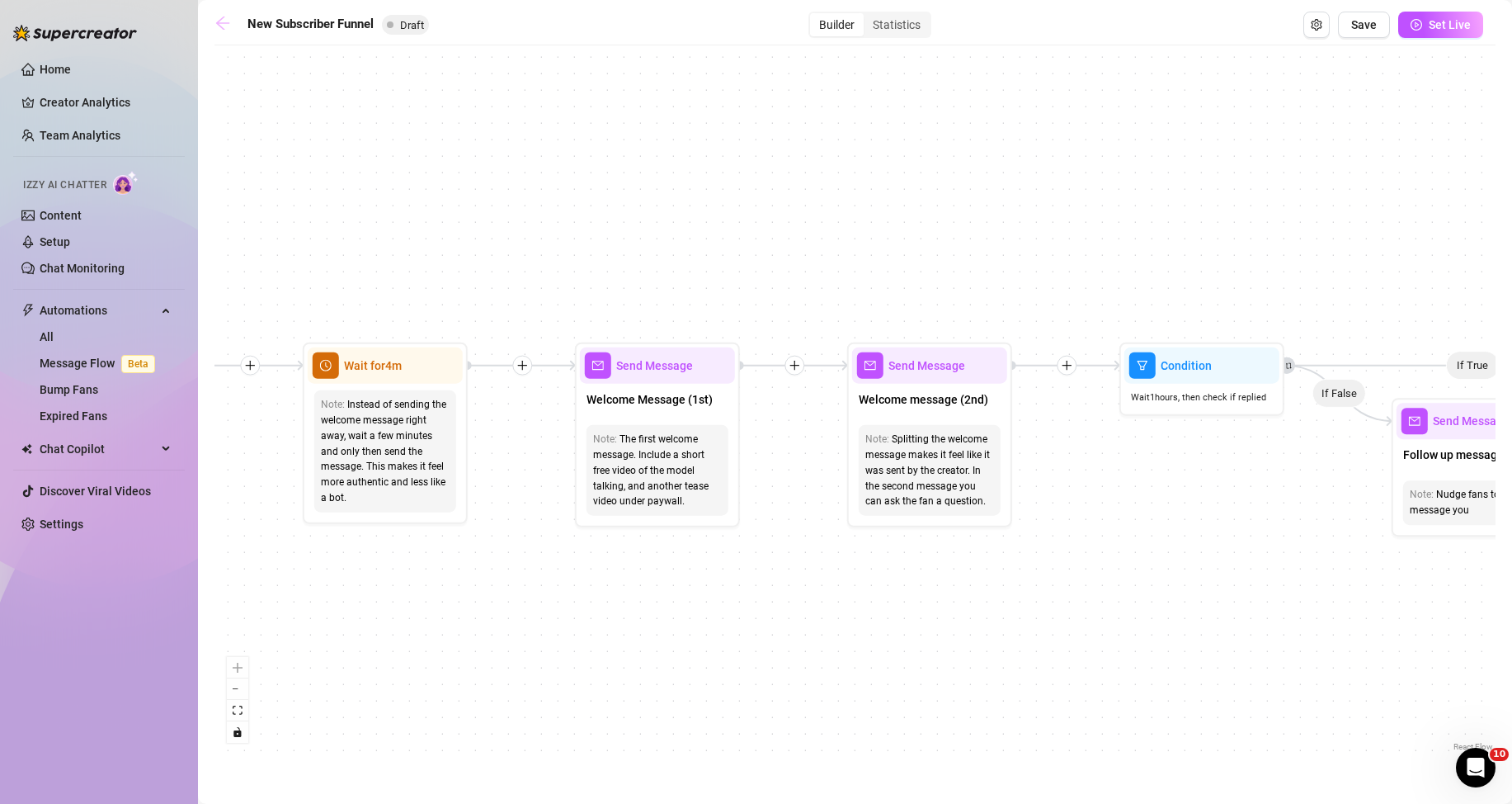
click at [222, 17] on icon "arrow-left" at bounding box center [222, 23] width 14 height 14
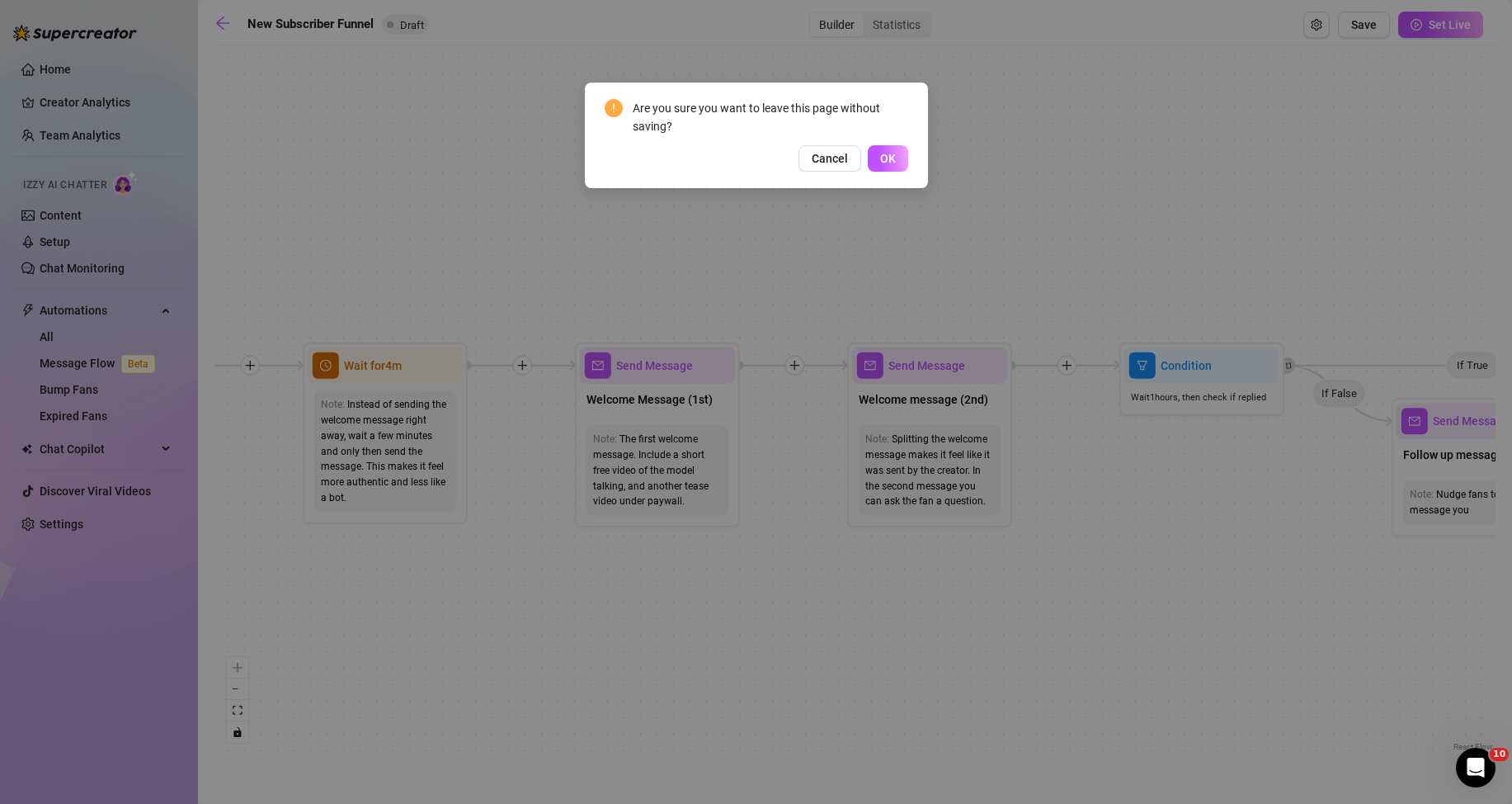
drag, startPoint x: 898, startPoint y: 167, endPoint x: 796, endPoint y: 5, distance: 191.4
click at [897, 167] on button "OK" at bounding box center [887, 158] width 40 height 26
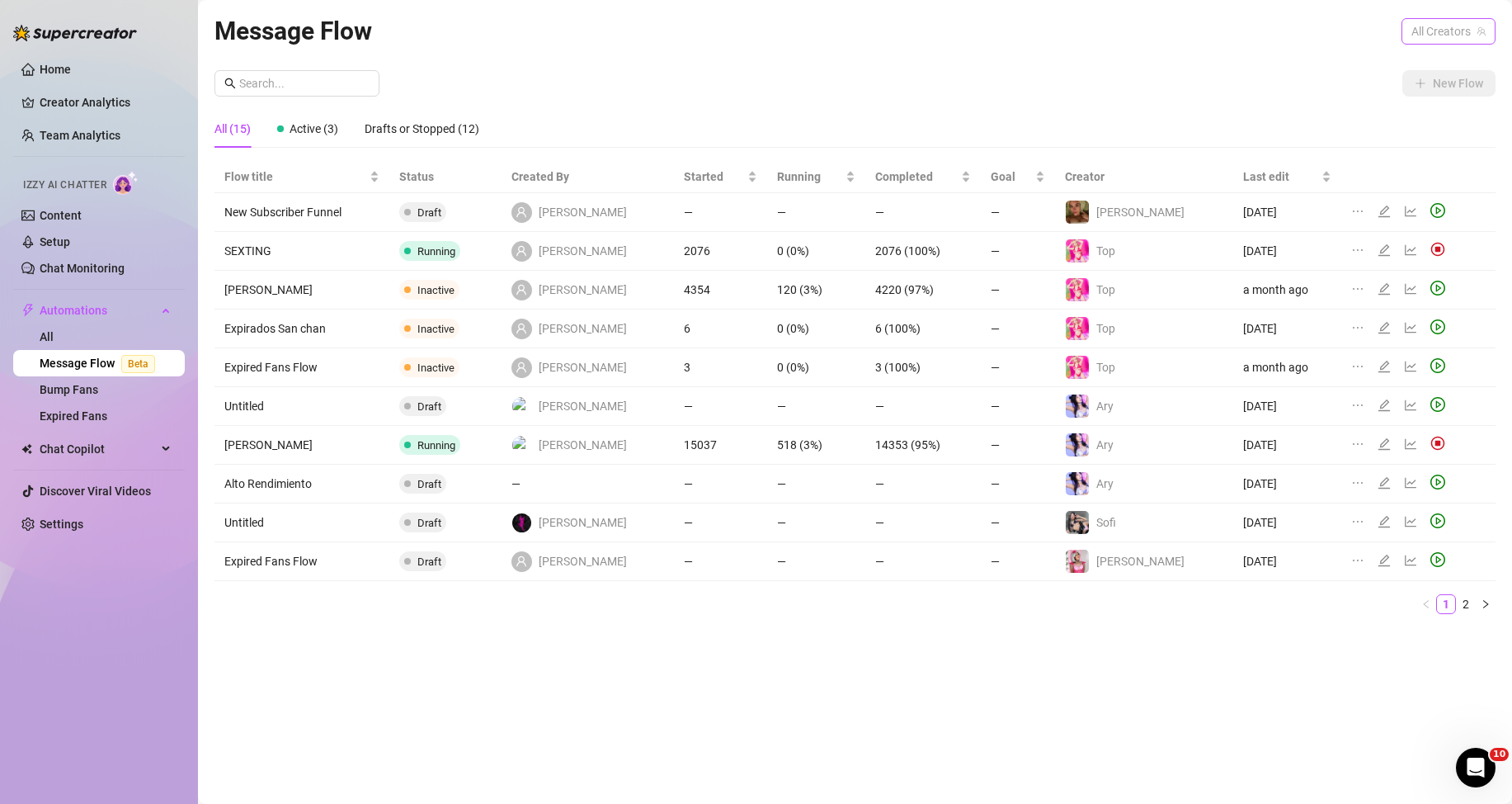
click at [1436, 31] on span "All Creators" at bounding box center [1448, 31] width 74 height 24
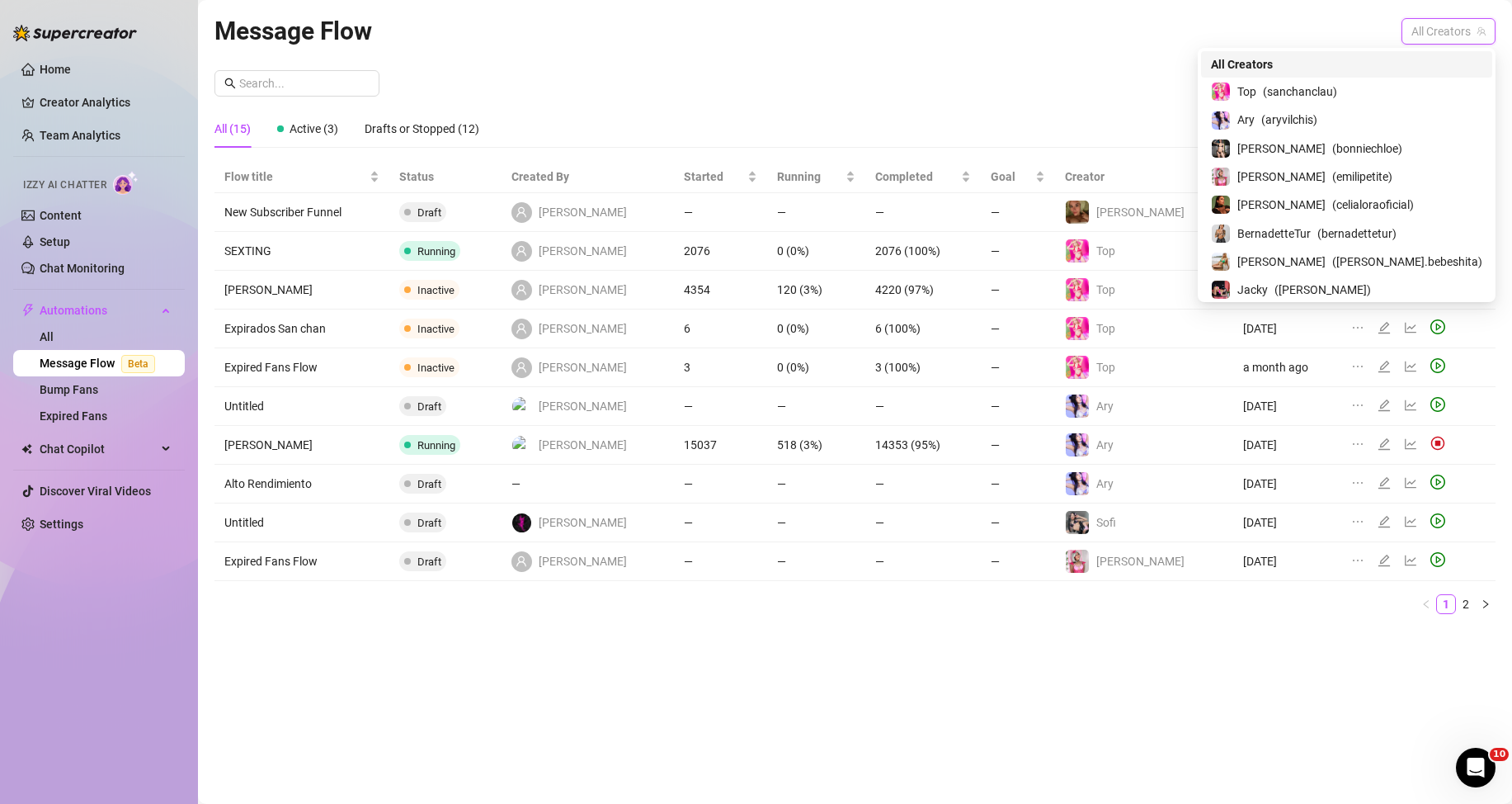
click at [1430, 34] on span "All Creators" at bounding box center [1448, 31] width 74 height 24
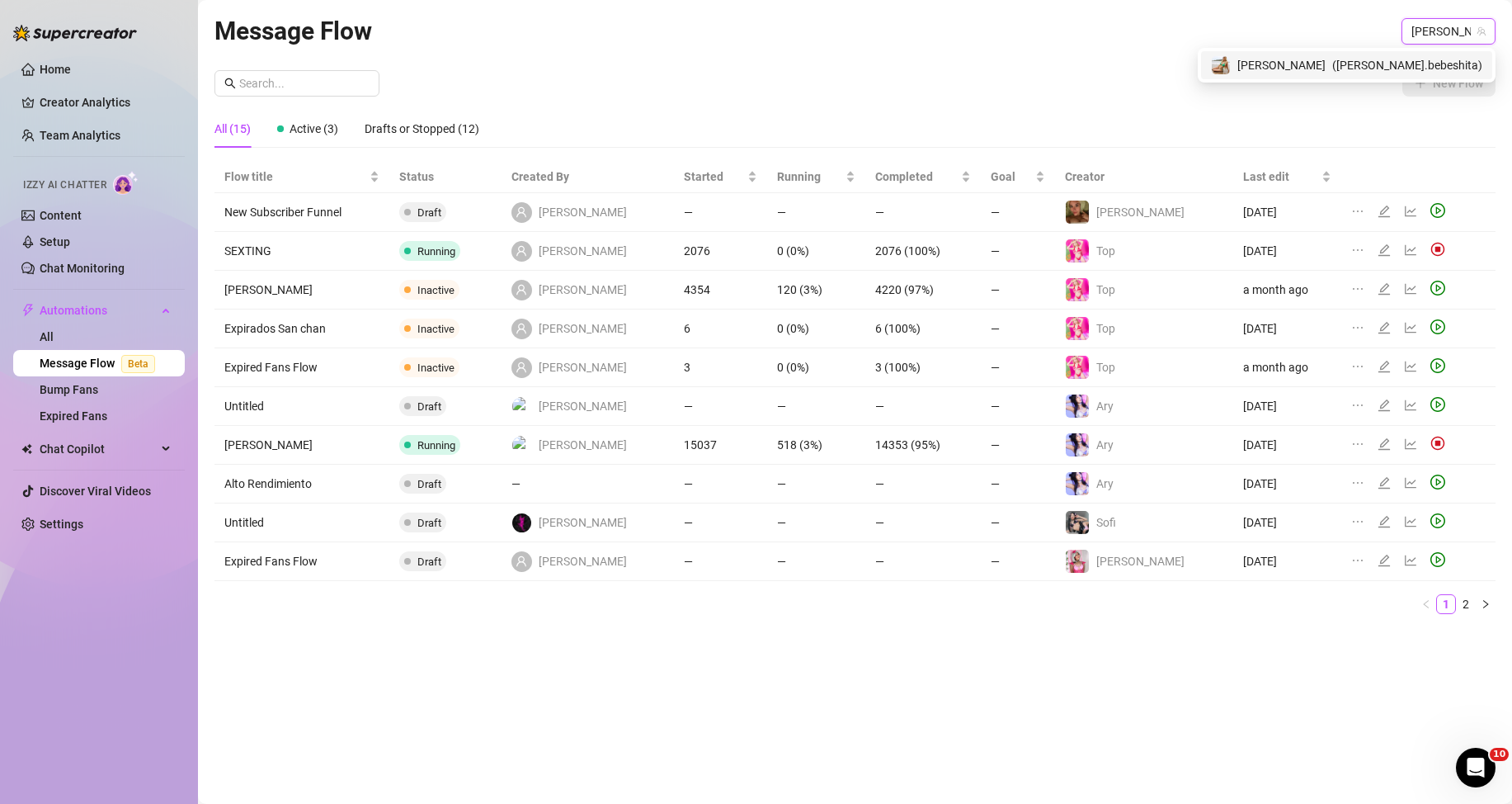
type input "danie"
click at [1368, 74] on div "[PERSON_NAME] ( [PERSON_NAME].[PERSON_NAME] )" at bounding box center [1346, 65] width 272 height 20
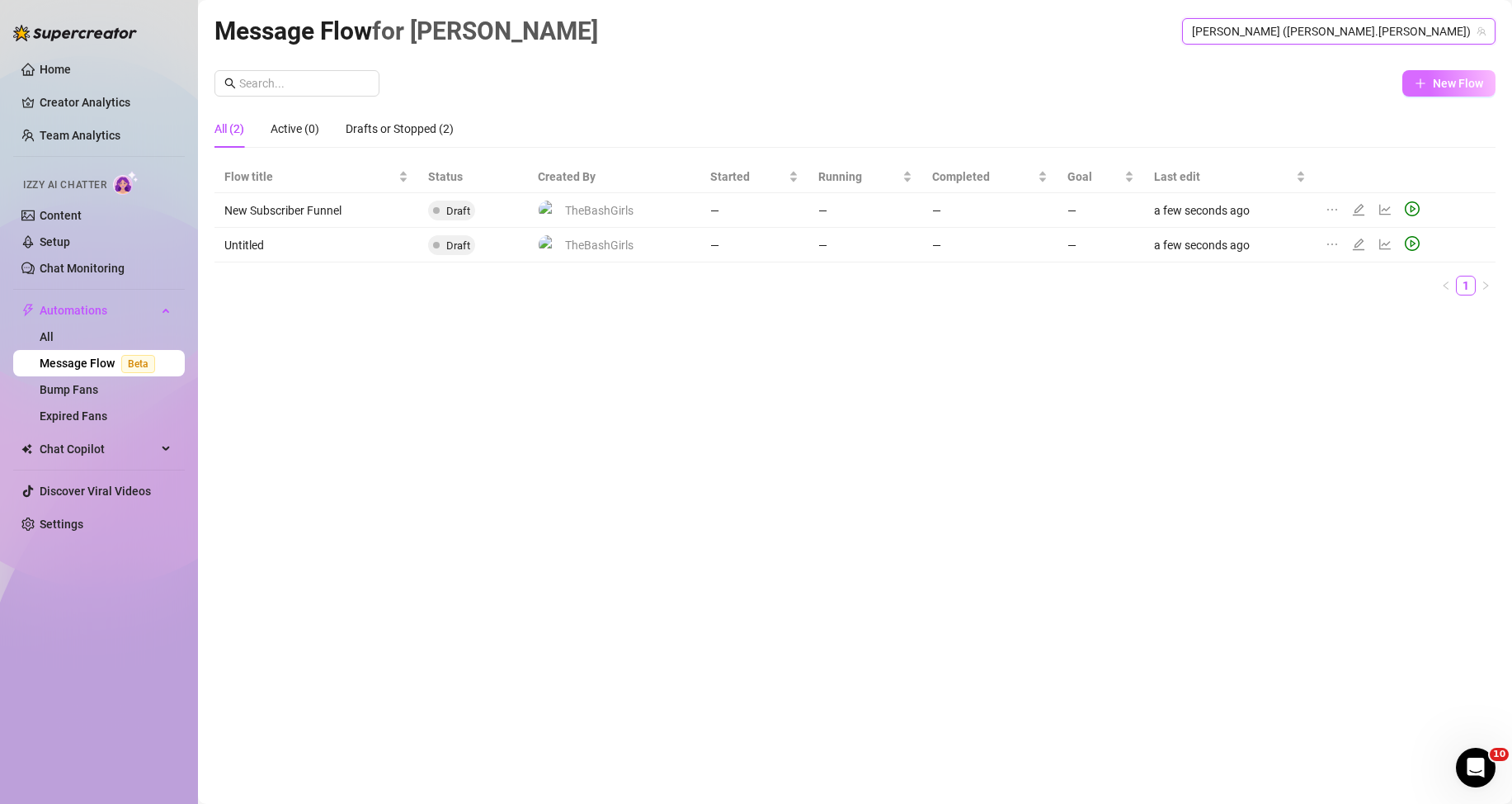
click at [1428, 83] on button "New Flow" at bounding box center [1449, 83] width 94 height 26
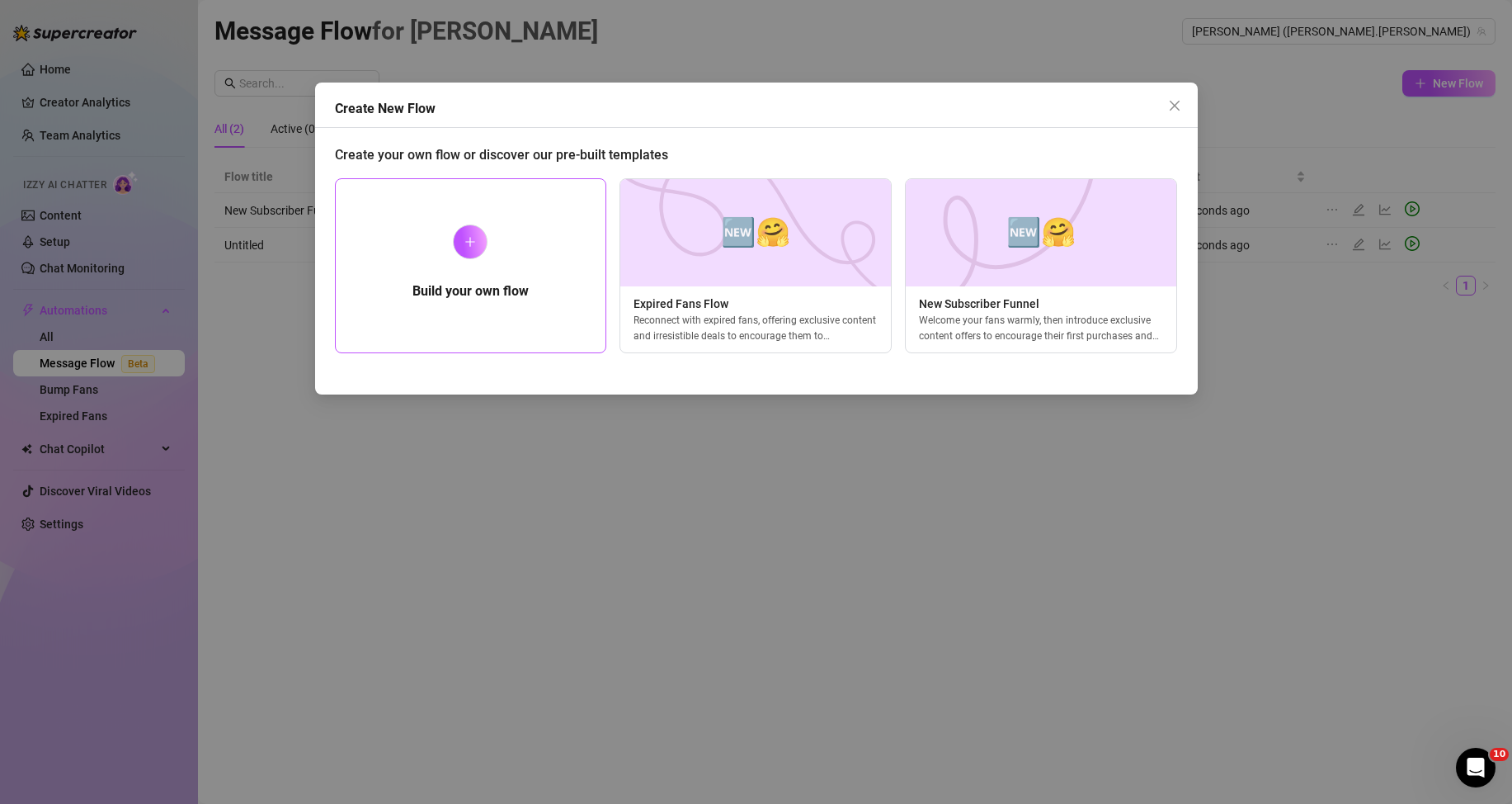
click at [497, 239] on div "Build your own flow" at bounding box center [471, 266] width 272 height 175
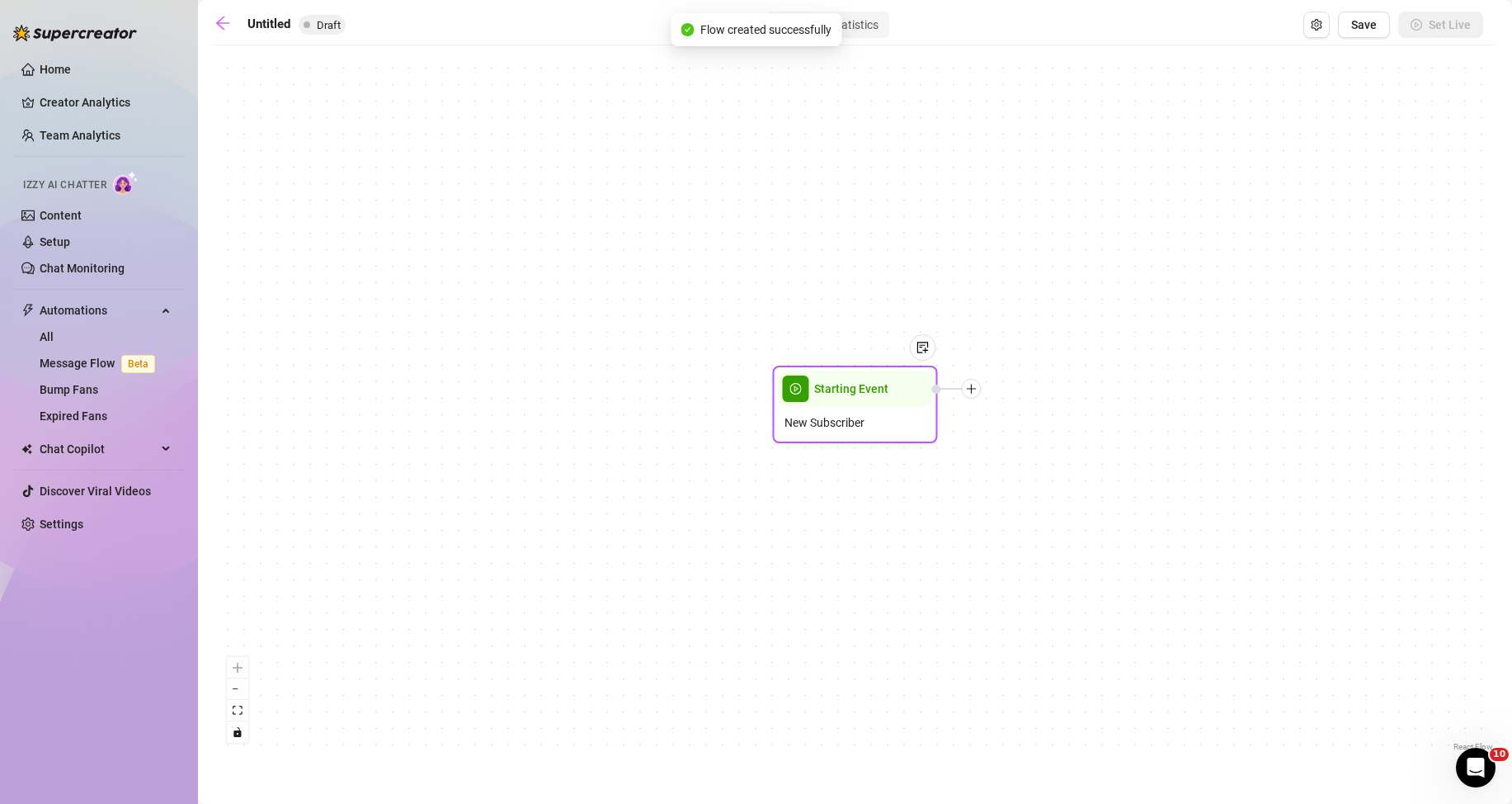
drag, startPoint x: 875, startPoint y: 393, endPoint x: 920, endPoint y: 398, distance: 45.3
click at [874, 393] on span "Starting Event" at bounding box center [851, 389] width 74 height 18
click at [976, 397] on div at bounding box center [957, 389] width 50 height 20
click at [971, 384] on icon "plus" at bounding box center [970, 388] width 12 height 12
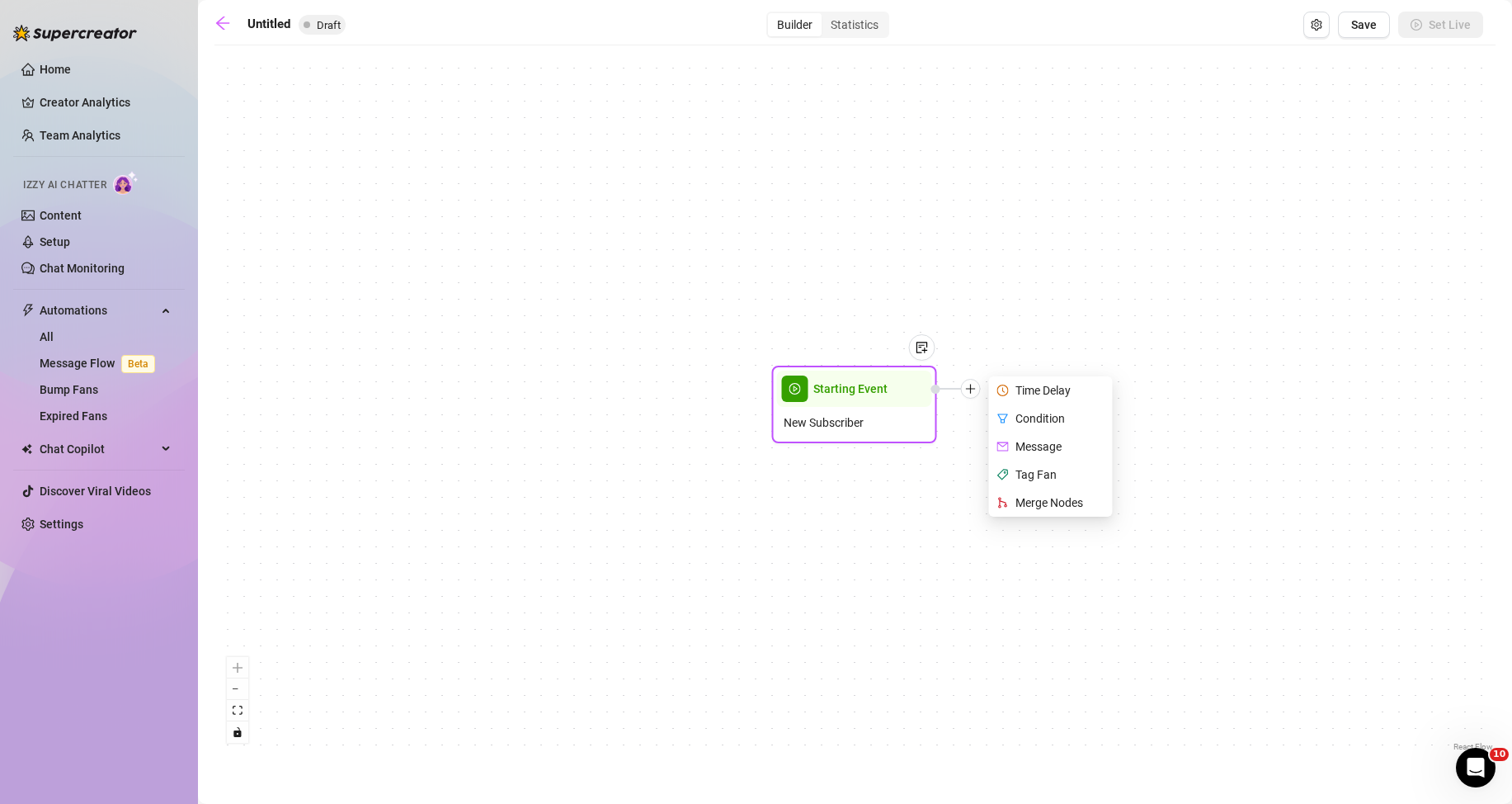
click at [1066, 388] on div "Time Delay" at bounding box center [1052, 390] width 121 height 28
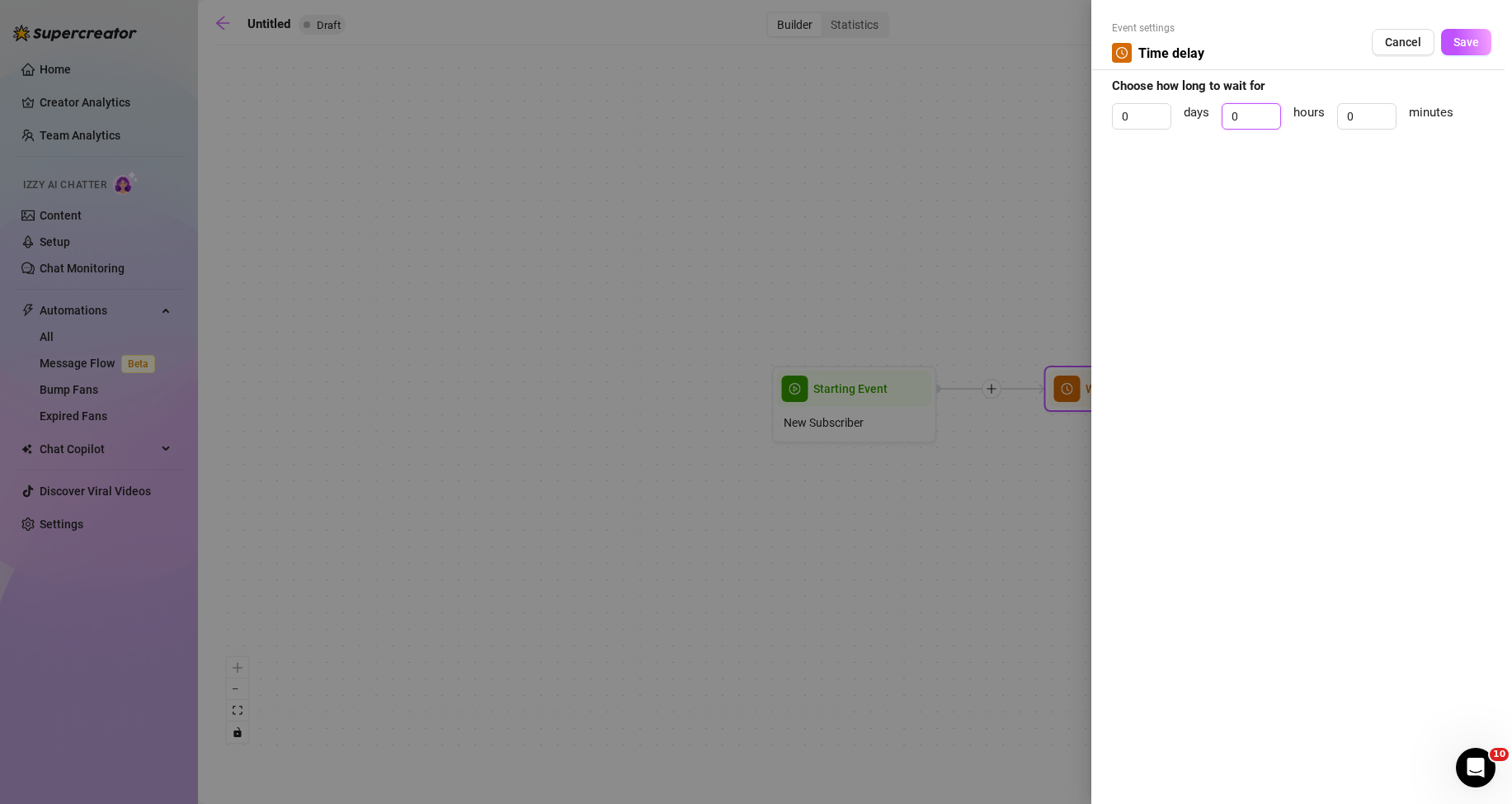
drag, startPoint x: 1242, startPoint y: 113, endPoint x: 1214, endPoint y: 113, distance: 28.0
click at [1214, 113] on div "0 days 0 hours 0 minutes" at bounding box center [1301, 124] width 380 height 41
type input "1"
click at [1466, 44] on span "Save" at bounding box center [1466, 41] width 25 height 14
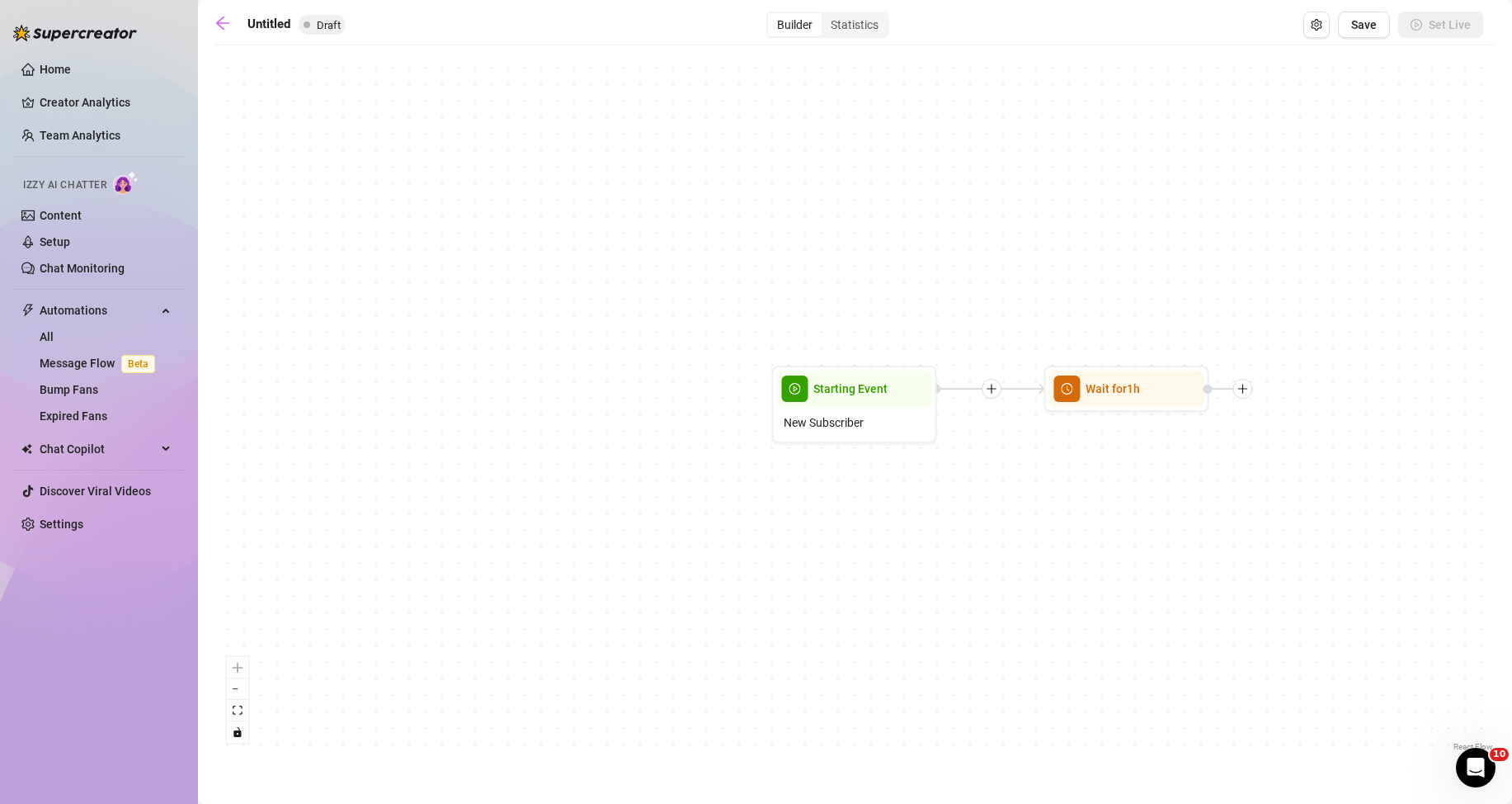
click at [1243, 395] on div at bounding box center [1243, 389] width 20 height 20
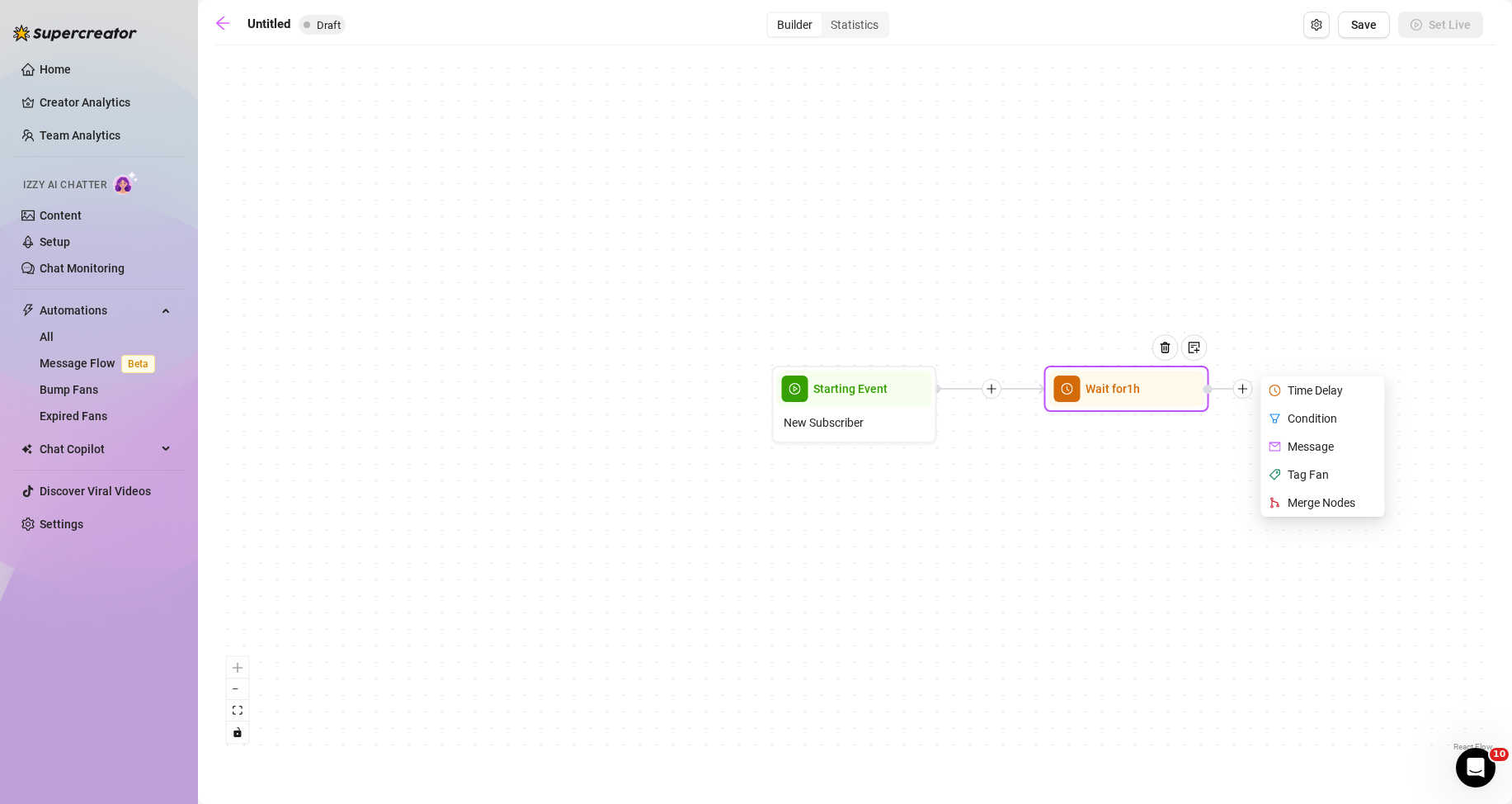
click at [1318, 447] on div "Message" at bounding box center [1325, 446] width 121 height 28
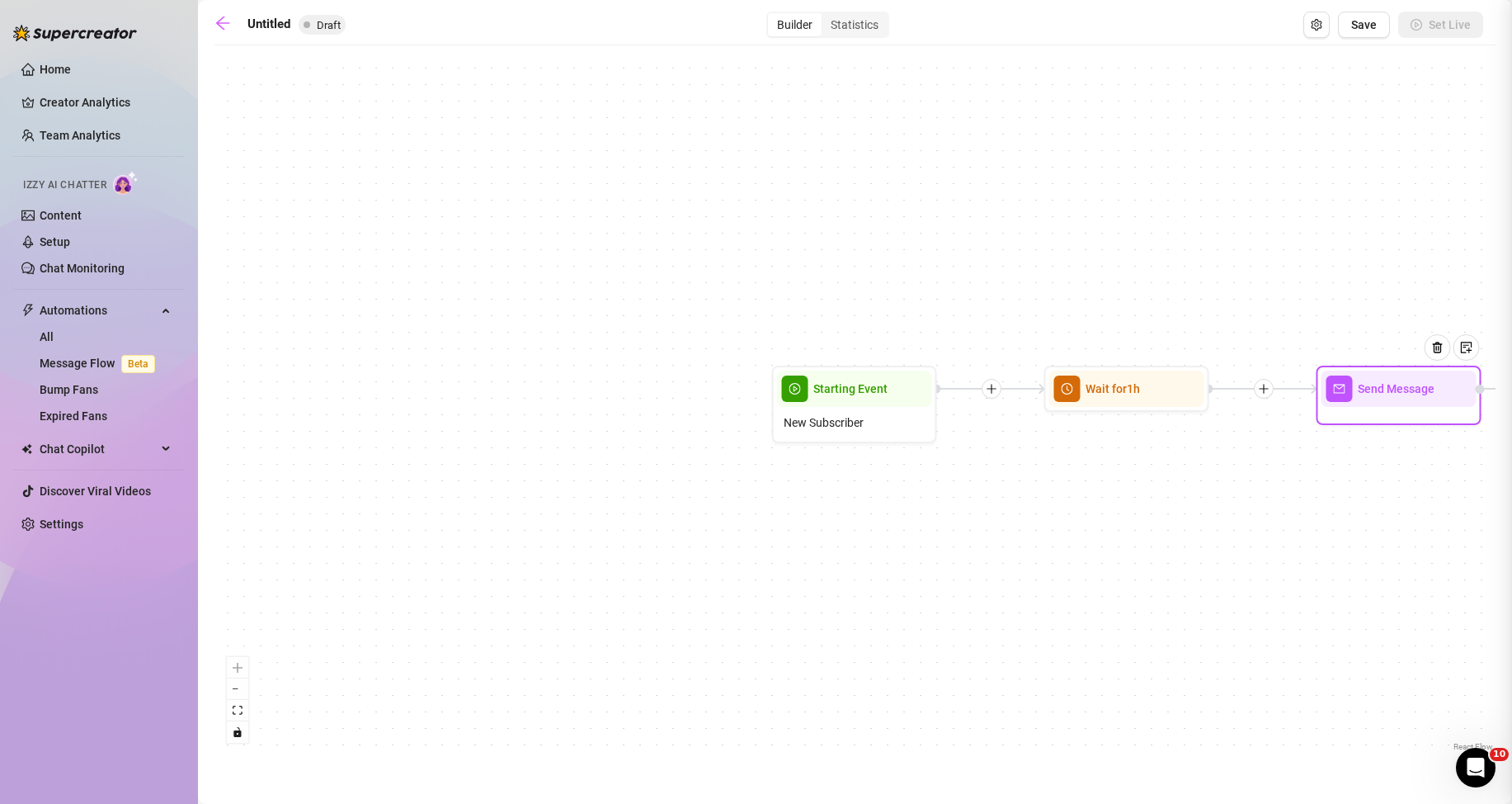
type textarea "Write your message here"
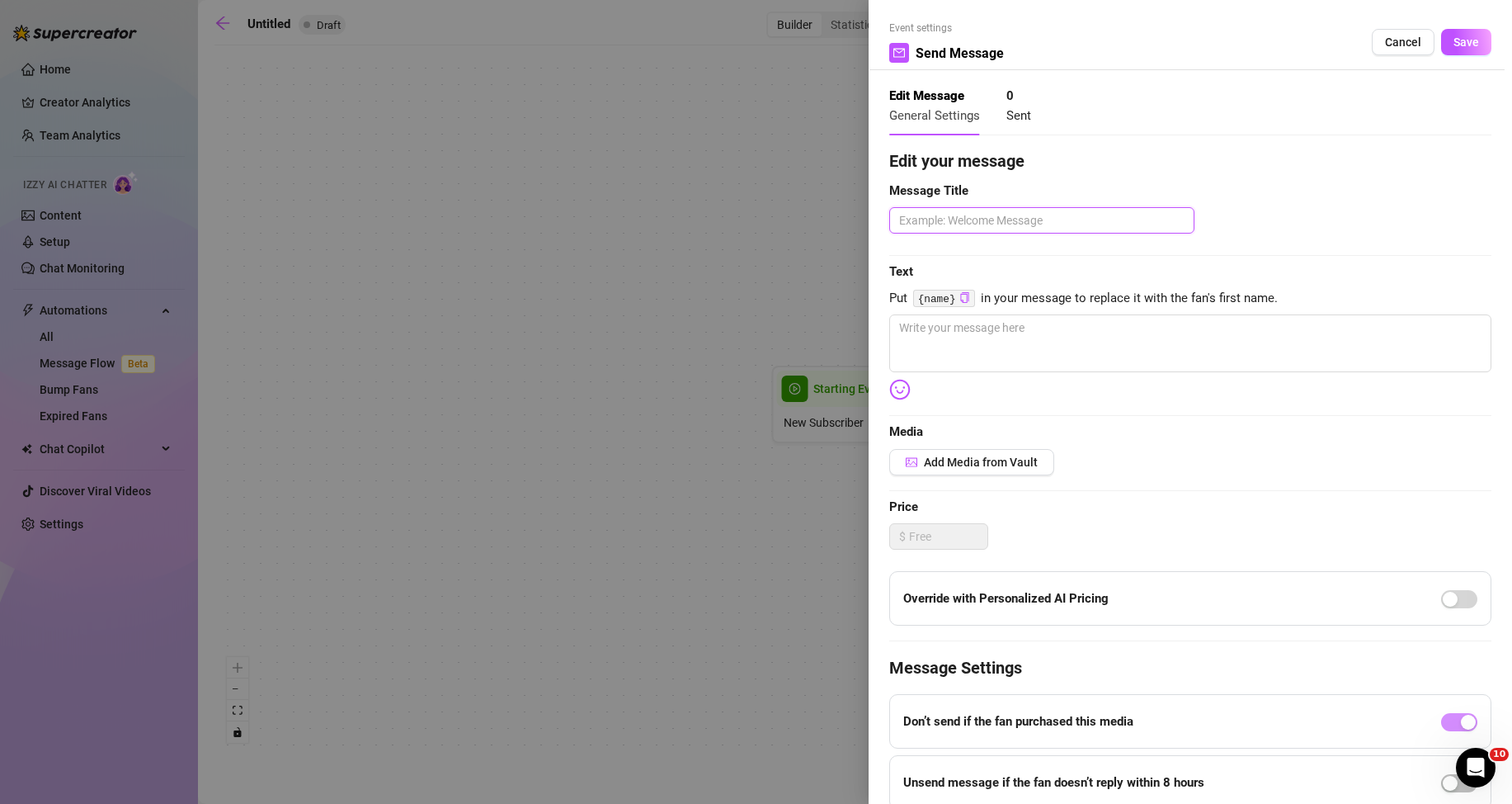
click at [1012, 212] on textarea at bounding box center [1041, 220] width 305 height 26
type textarea "H"
type textarea "Ho"
type textarea "Hol"
type textarea "Hola"
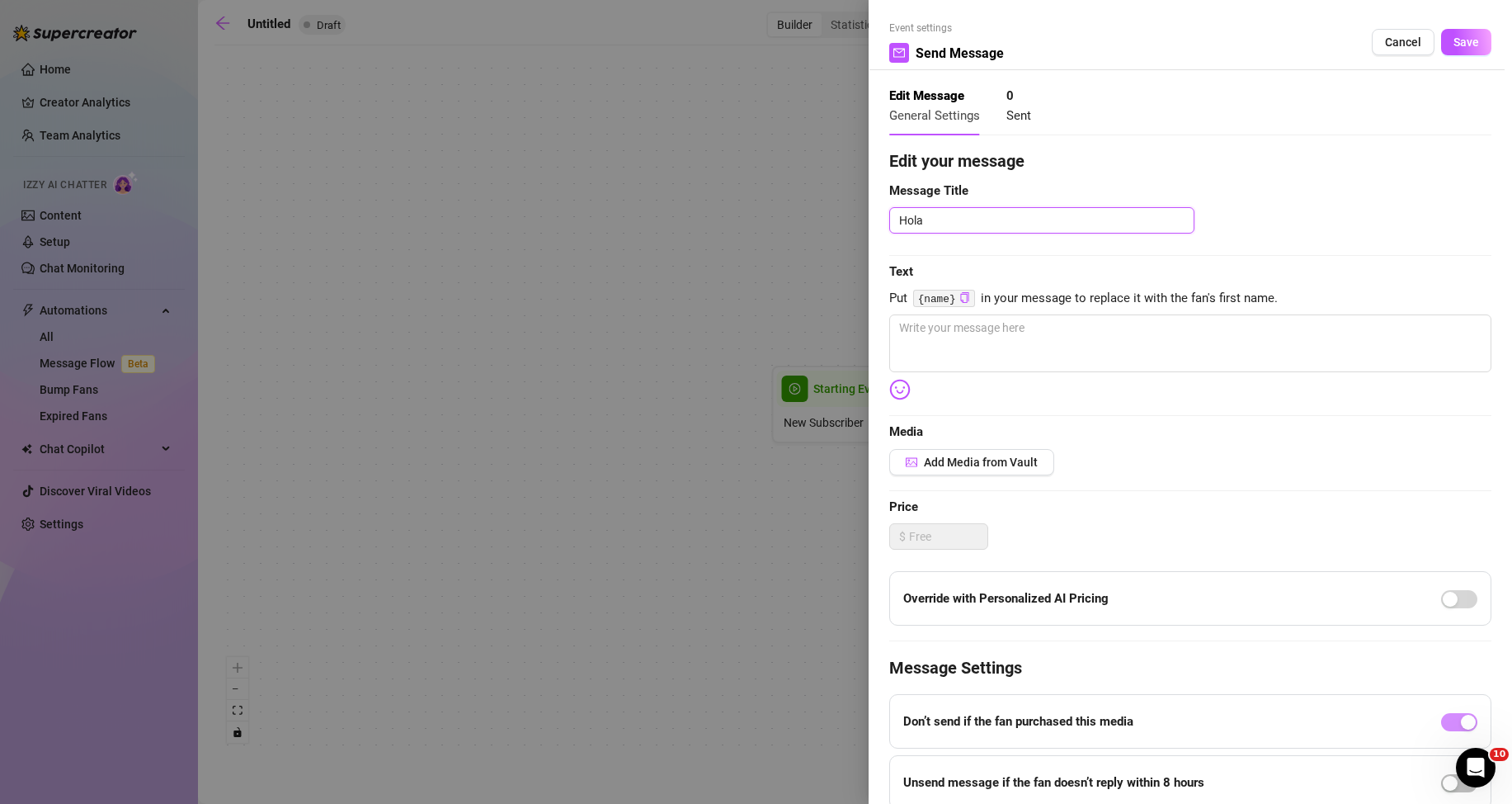
type textarea "Holaa"
type textarea "Holaaa"
type textarea "Holaaaa"
type textarea "Holaaaab"
type textarea "Holaaaabe"
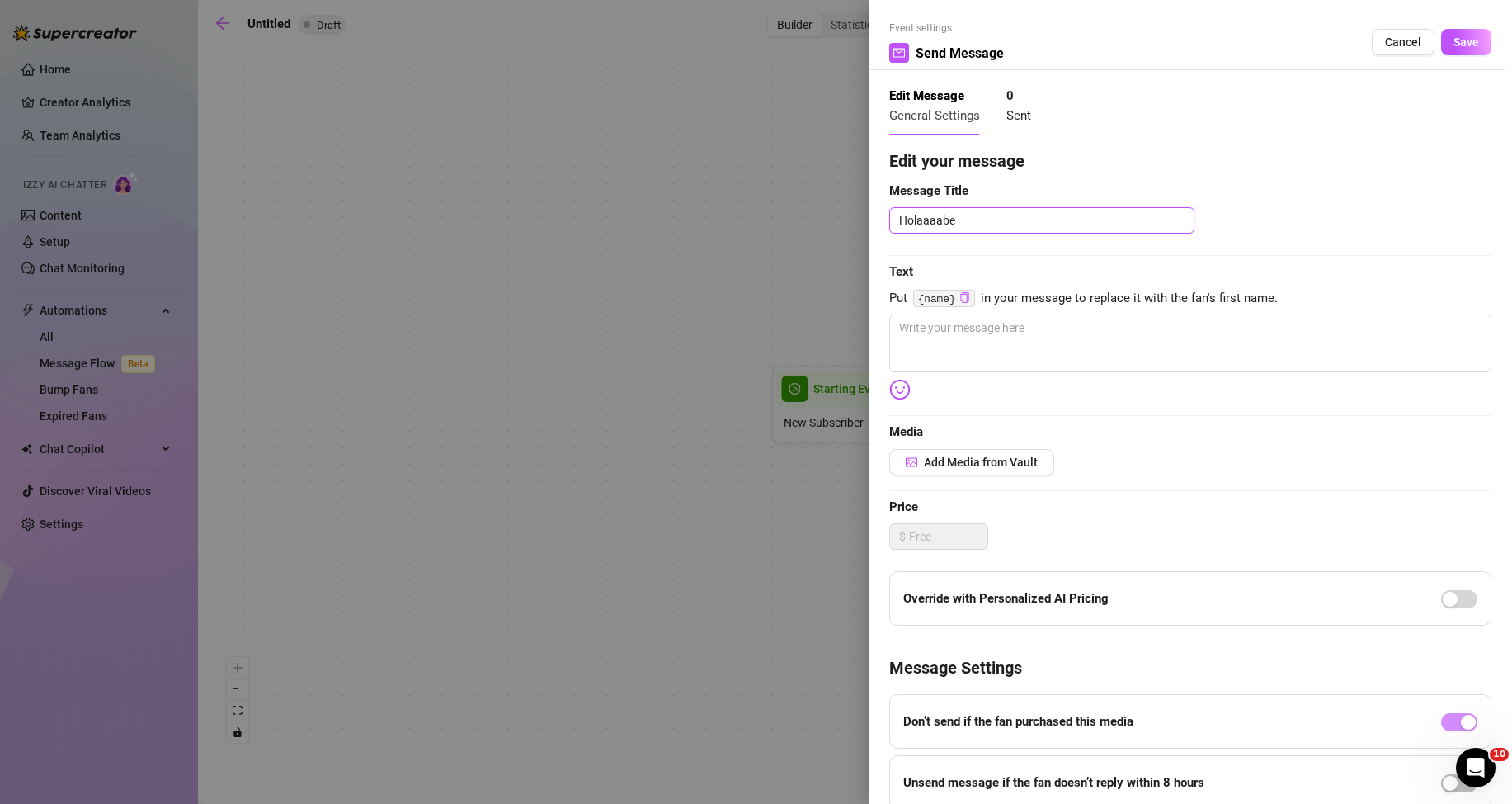
type textarea "Holaaaabeb"
type textarea "Holaaaabebe"
click at [944, 212] on textarea "Holaaaabebe" at bounding box center [1041, 220] width 305 height 26
type textarea "Holaaaa bebe"
click at [1012, 214] on textarea "Holaaaa bebe" at bounding box center [1041, 220] width 305 height 26
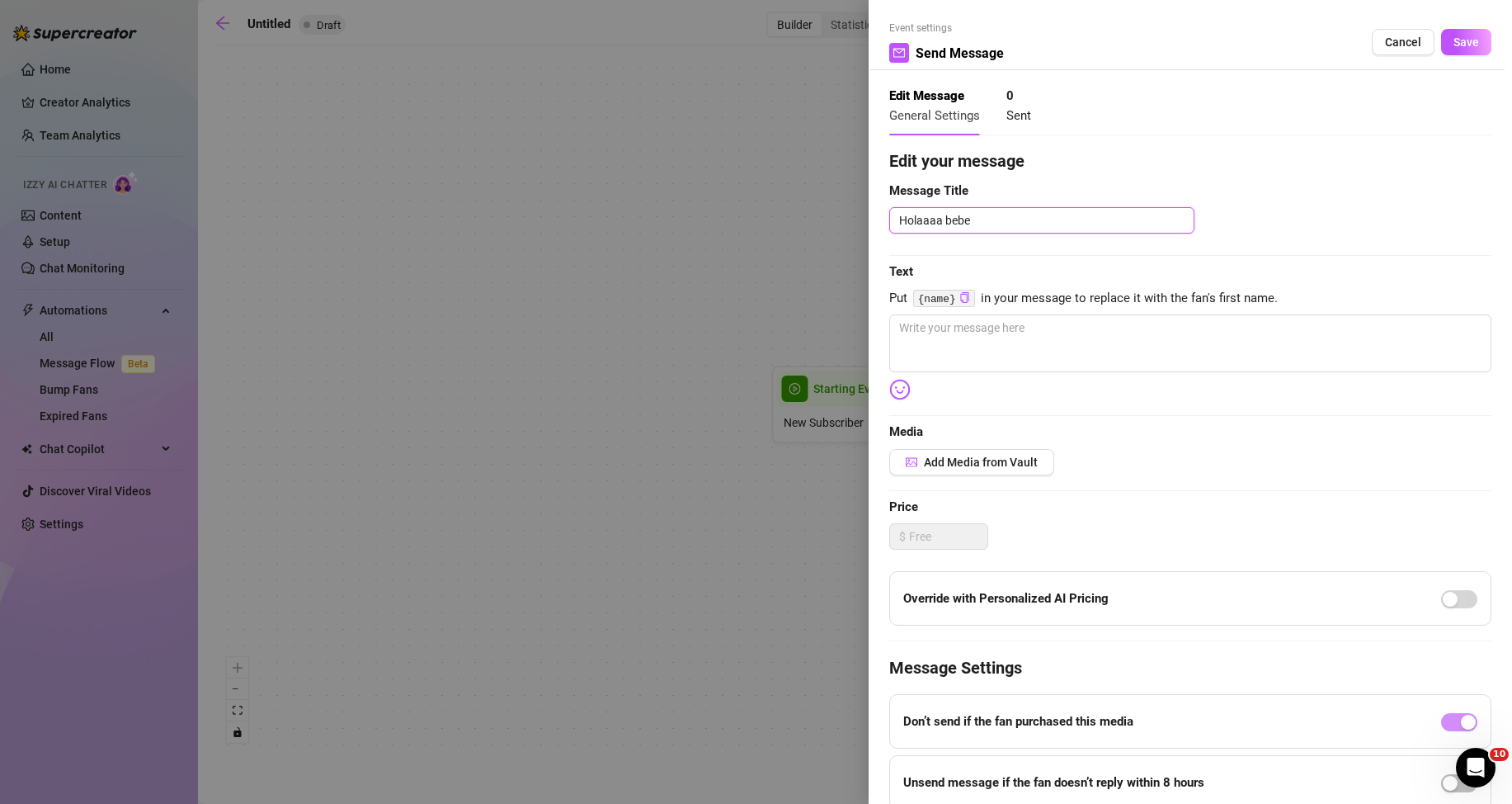
type textarea "Holaaaa bebe"
click at [1022, 218] on textarea "Holaaaa bebe" at bounding box center [1041, 220] width 305 height 26
paste textarea "❤️ [PERSON_NAME] Emoji"
type textarea "Holaaaa bebe ❤️ [PERSON_NAME] Emoji"
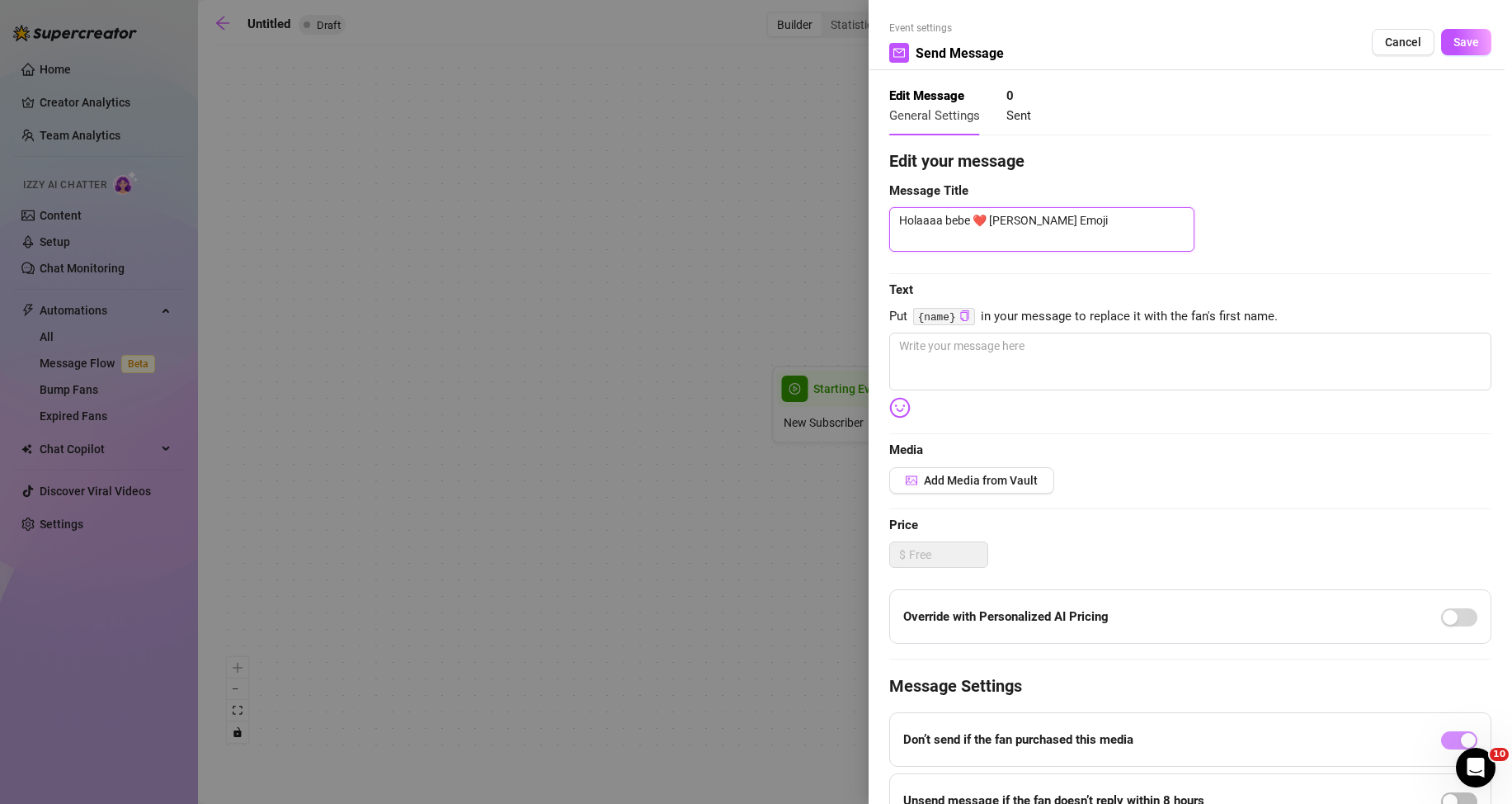
drag, startPoint x: 988, startPoint y: 217, endPoint x: 1406, endPoint y: 241, distance: 418.7
click at [1406, 241] on div "Holaaaa bebe ❤️ [PERSON_NAME] Emoji" at bounding box center [1190, 229] width 602 height 44
type textarea "Holaaaa bebe ❤️"
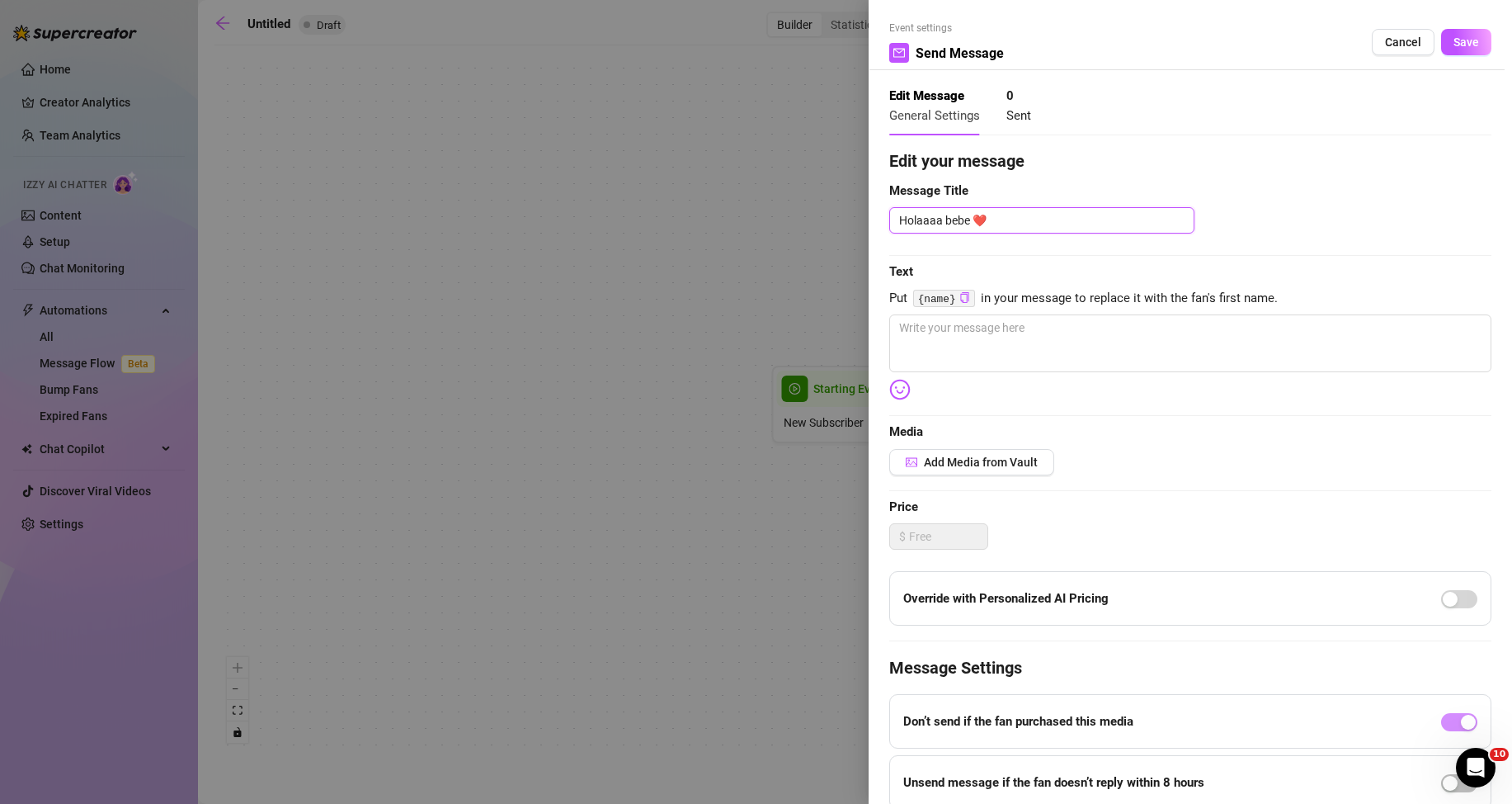
click at [976, 214] on textarea "Holaaaa bebe ❤️" at bounding box center [1041, 220] width 305 height 26
click at [1042, 225] on textarea "Holaaaa bebe ❤️" at bounding box center [1041, 220] width 305 height 26
type textarea "Holaaaa bebe ❤️"
type textarea "Holaaaa bebe ❤️ c"
type textarea "Holaaaa bebe ❤️ co"
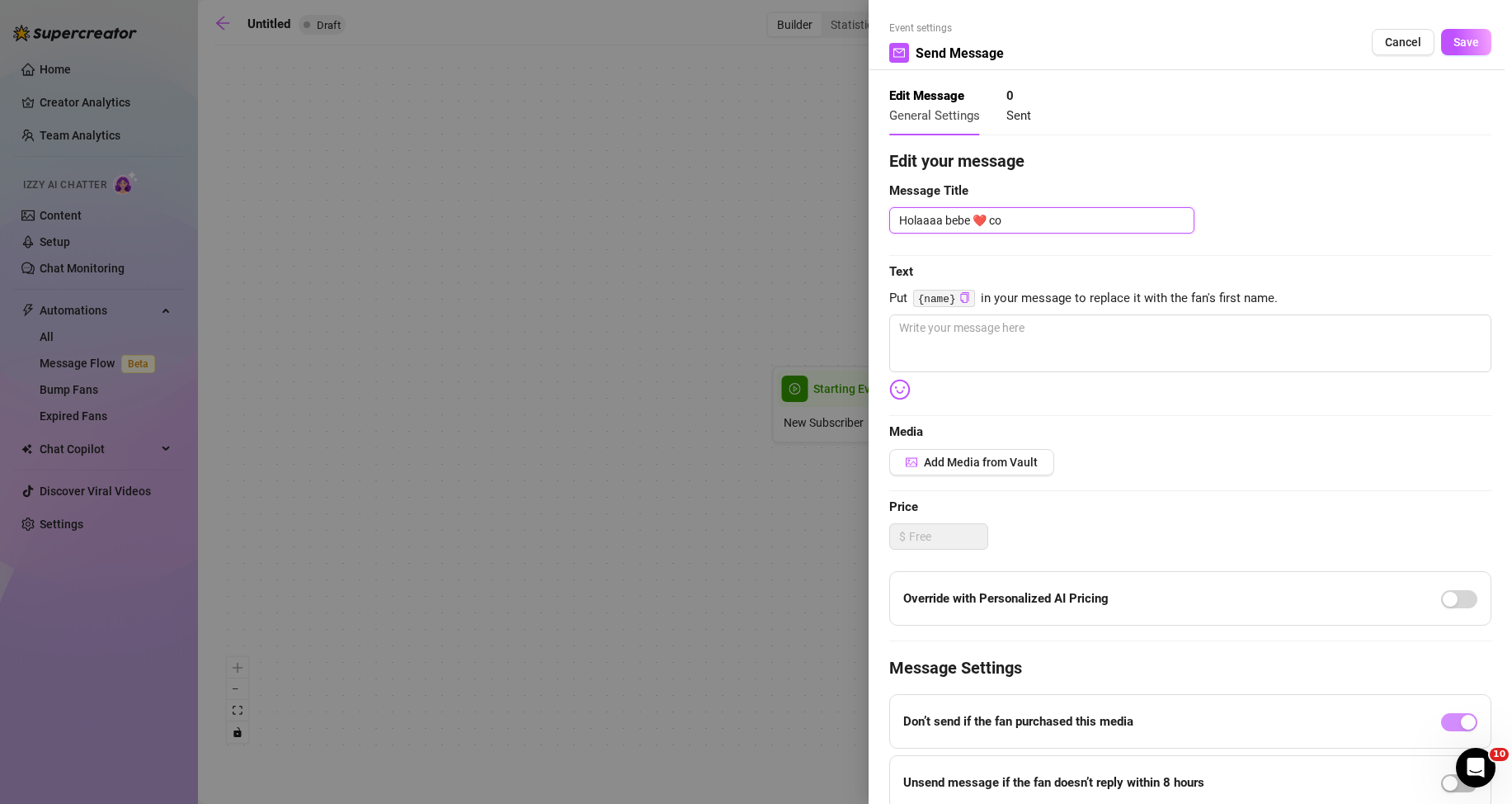
type textarea "Holaaaa bebe ❤️ com"
type textarea "Holaaaa bebe ❤️ como"
type textarea "Holaaaa bebe ❤️ como e"
type textarea "Holaaaa bebe ❤️ como es"
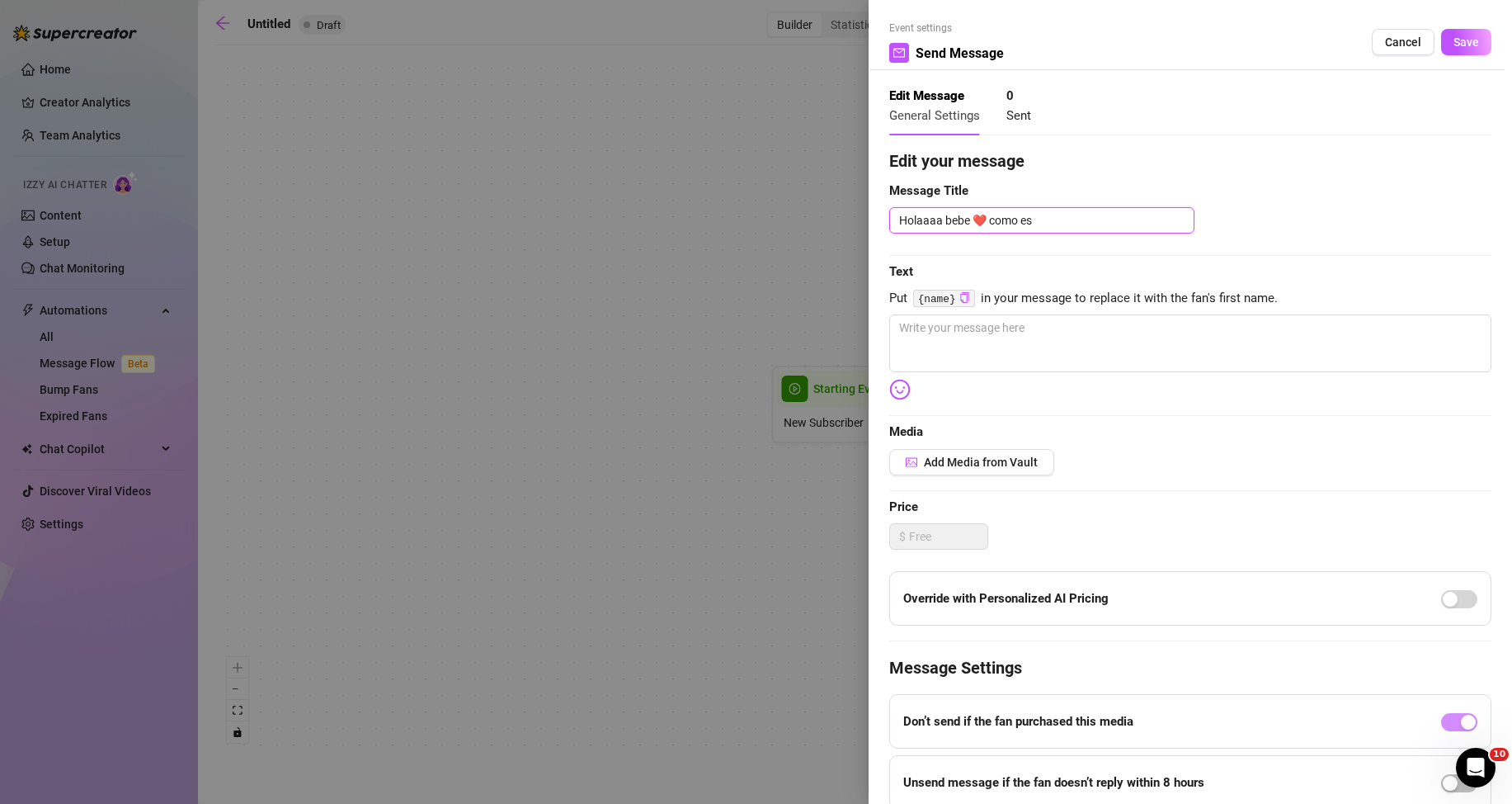
type textarea "Holaaaa bebe ❤️ como est"
type textarea "Holaaaa bebe ❤️ como est6"
type textarea "Holaaaa bebe ❤️ como est6a"
type textarea "Holaaaa bebe ❤️ como est6as"
type textarea "Holaaaa bebe ❤️ como est6a"
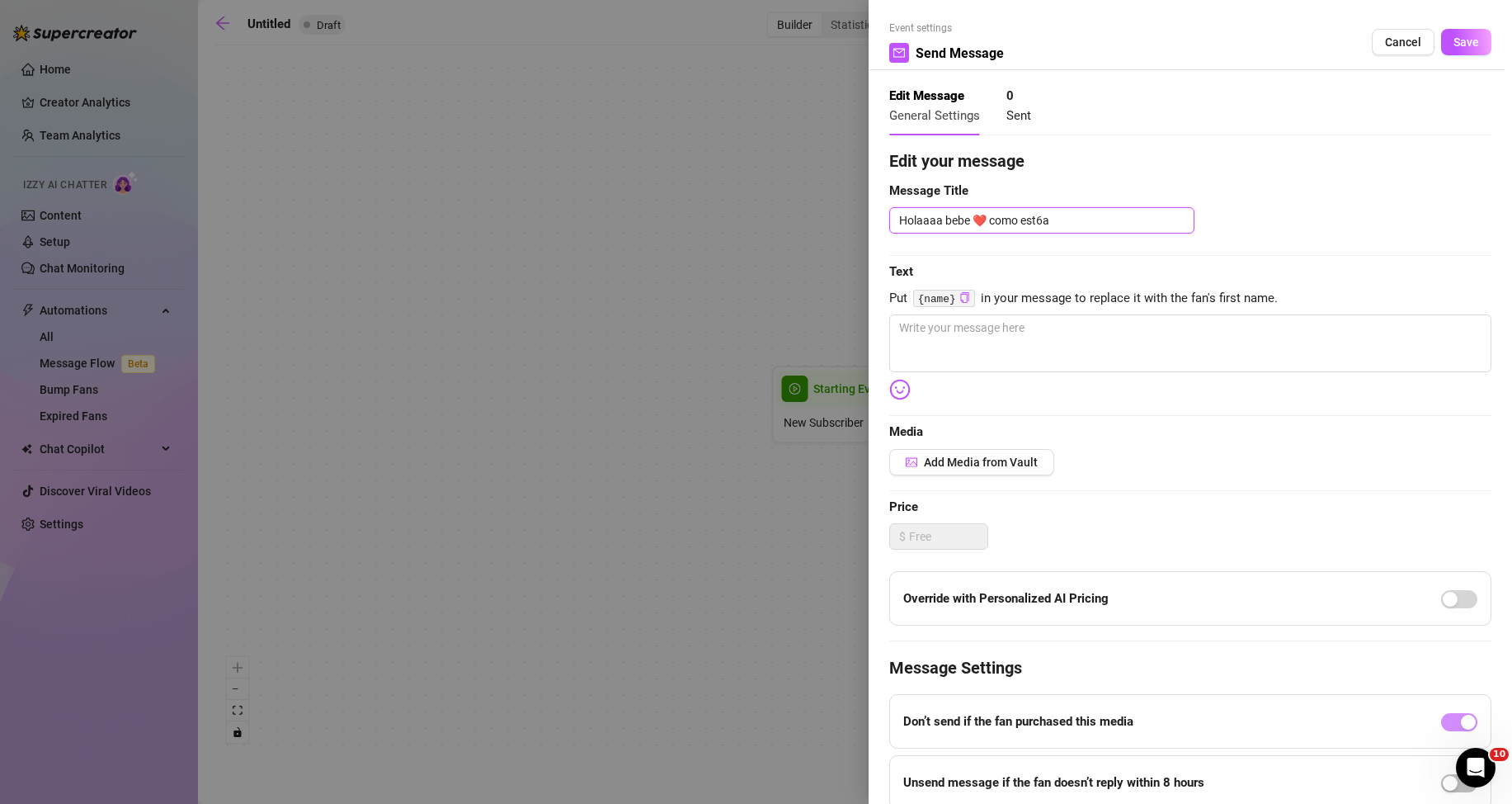
type textarea "Holaaaa bebe ❤️ como est6"
type textarea "Holaaaa bebe ❤️ como est"
type textarea "Holaaaa bebe ❤️ como esta"
type textarea "Holaaaa bebe ❤️ como estas"
type textarea "Holaaaa bebe ❤️ como estas?"
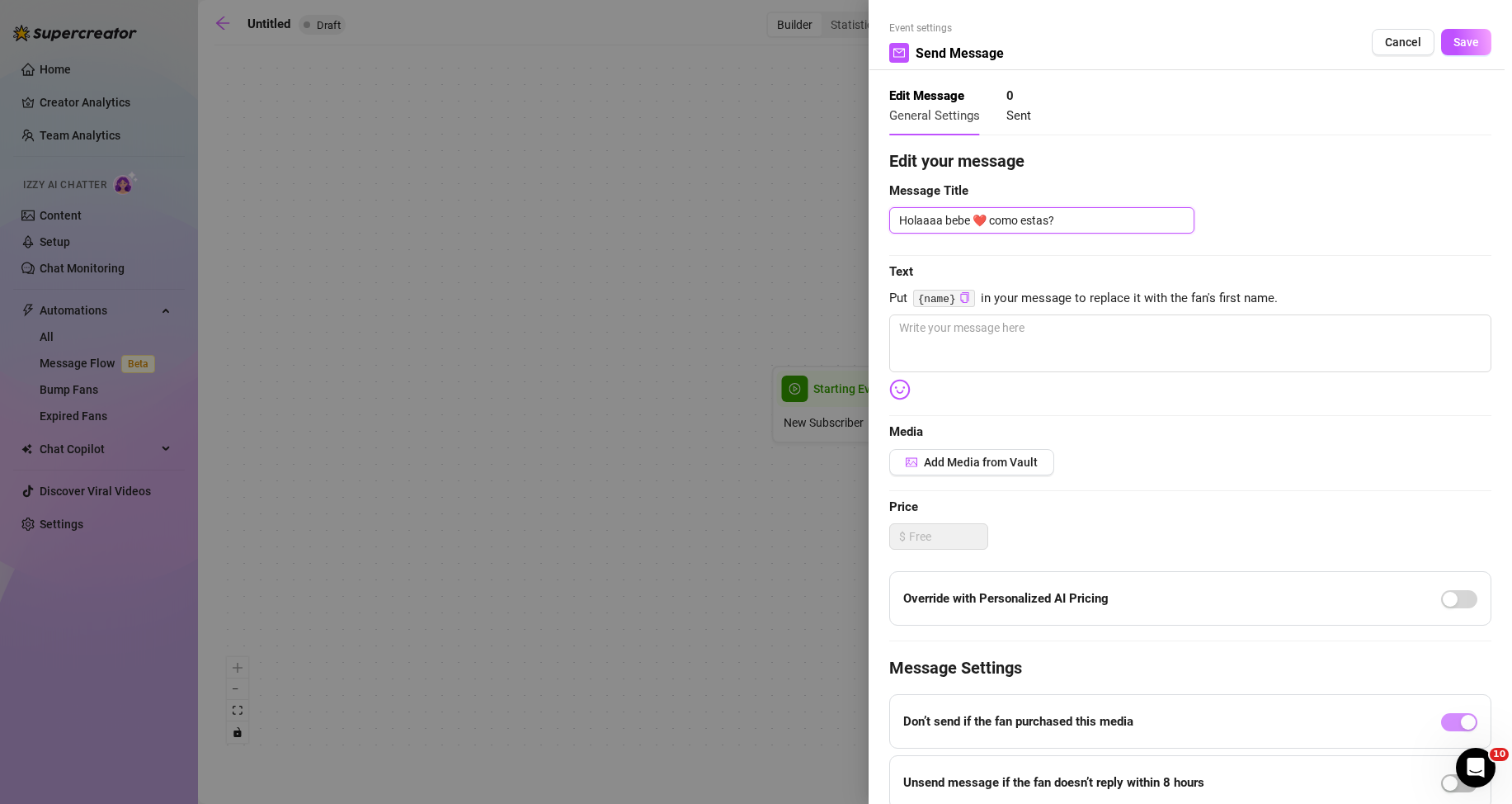
drag, startPoint x: 1072, startPoint y: 214, endPoint x: 864, endPoint y: 205, distance: 208.2
click at [864, 205] on div "Event settings Send Message Cancel Save Edit Message General Settings 0 Sent Ed…" at bounding box center [756, 402] width 1512 height 804
type textarea "s"
type textarea "sa"
type textarea "[PERSON_NAME]"
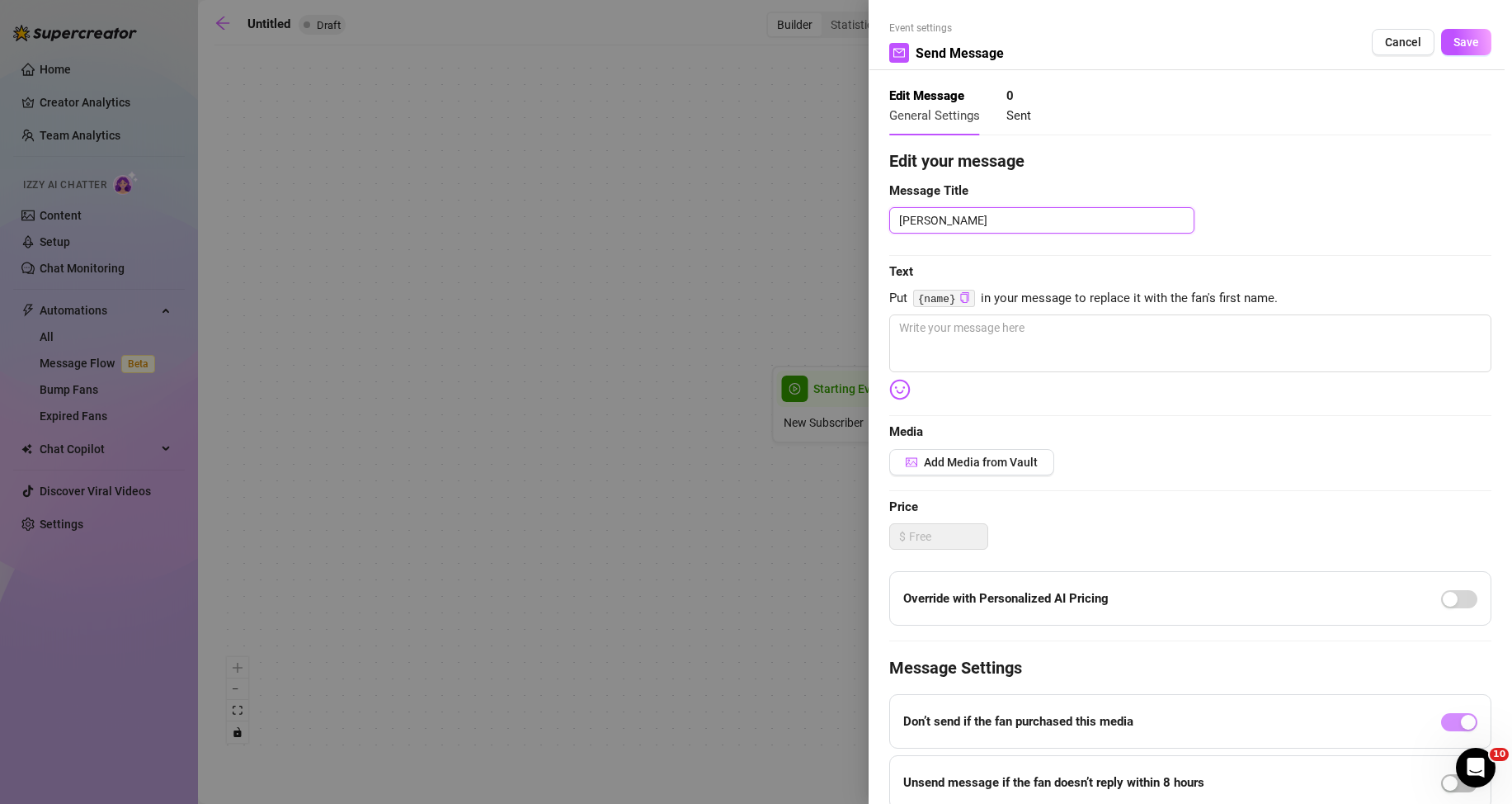
type textarea "salu"
type textarea "salud"
type textarea "saludo"
type textarea "saludo n"
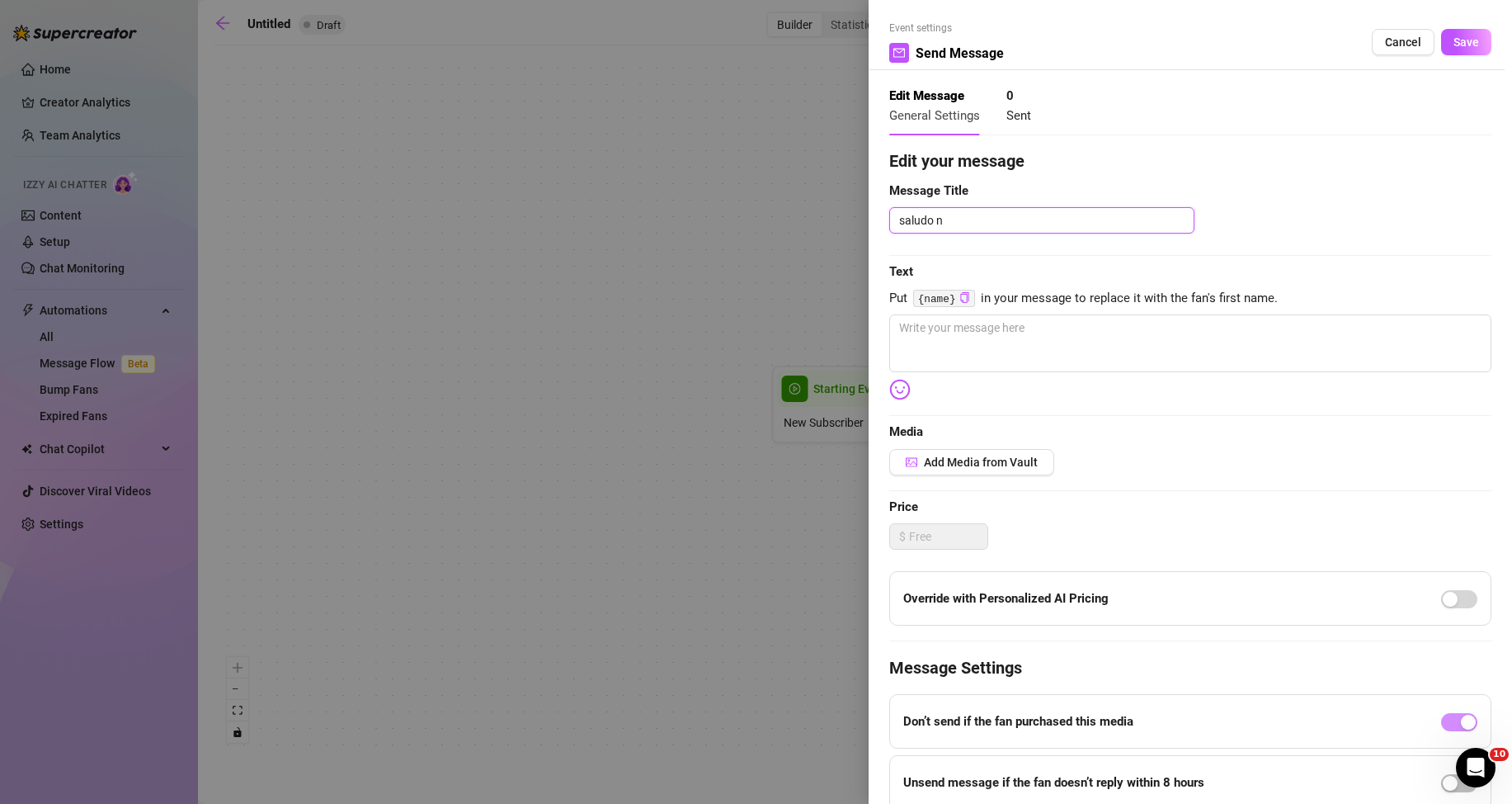
type textarea "saludo nu"
type textarea "saludo nue"
type textarea "saludo nuev"
type textarea "saludo nuevo"
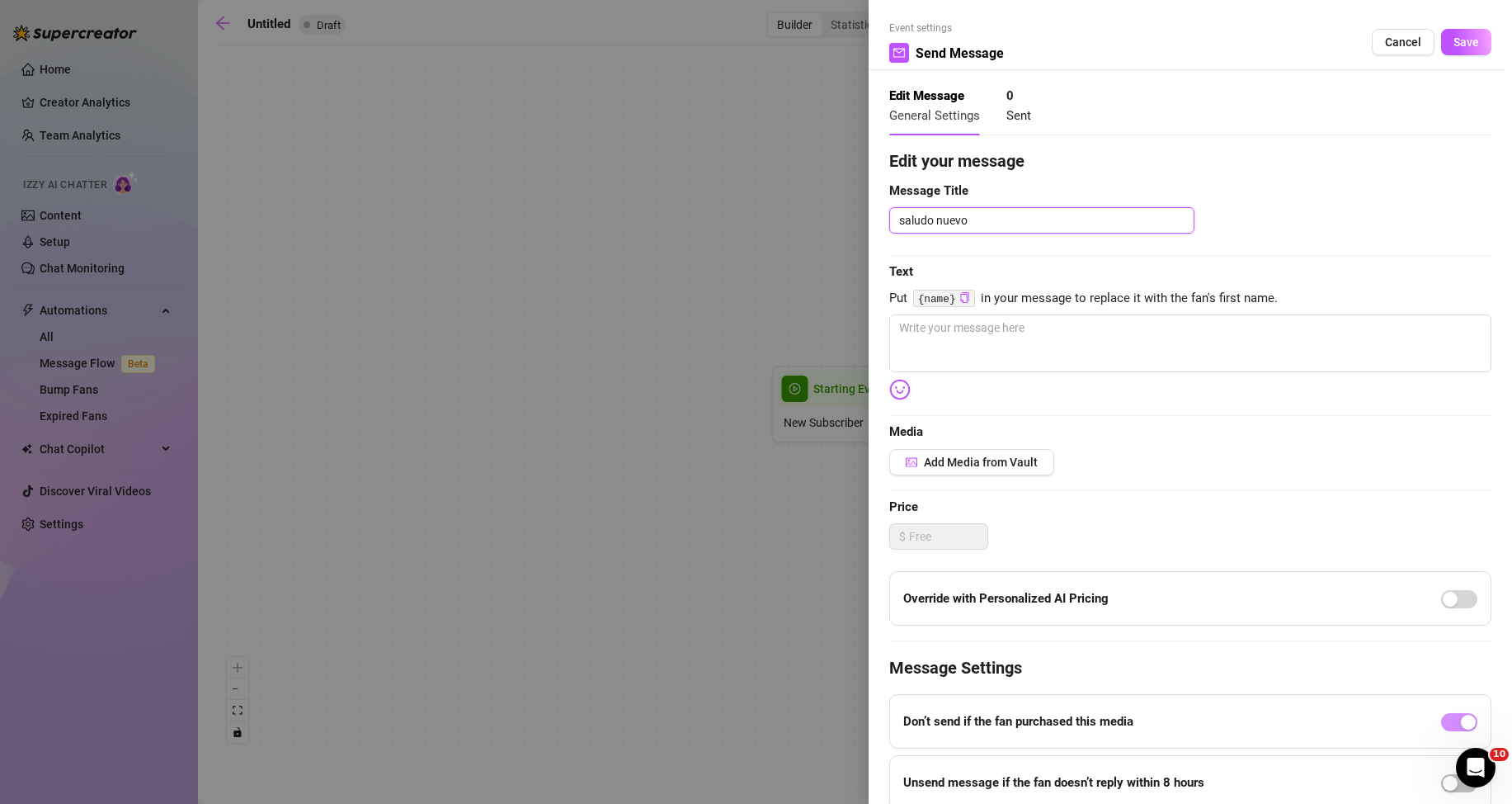
type textarea "saludo nuevo s"
type textarea "saludo nuevo su"
type textarea "saludo nuevo sus"
type textarea "saludo nuevo susc"
type textarea "saludo nuevo suscr"
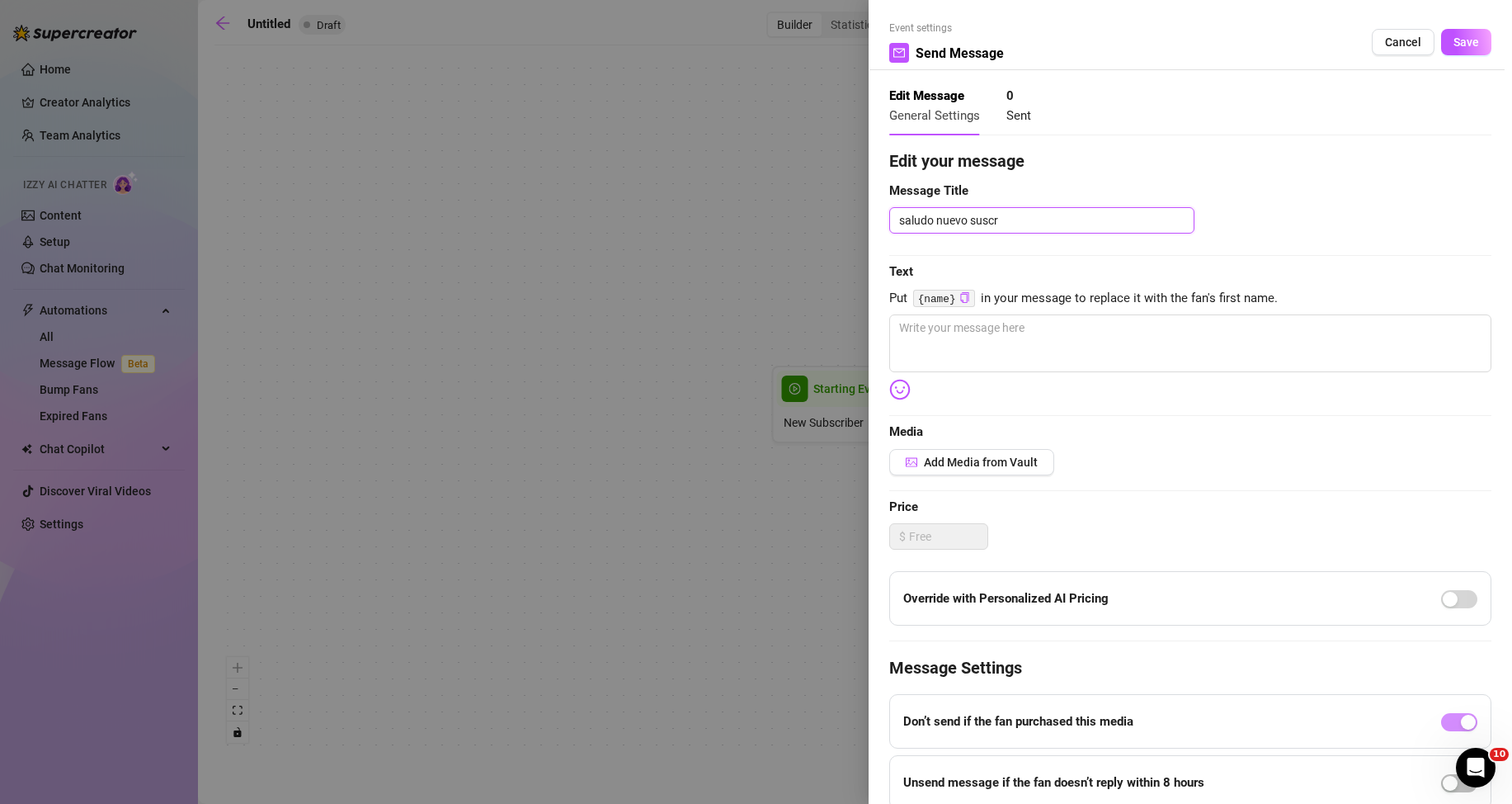
type textarea "saludo nuevo suscri"
type textarea "saludo nuevo suscrip"
type textarea "saludo nuevo suscript"
type textarea "saludo nuevo suscripto"
type textarea "saludo nuevo suscriptor"
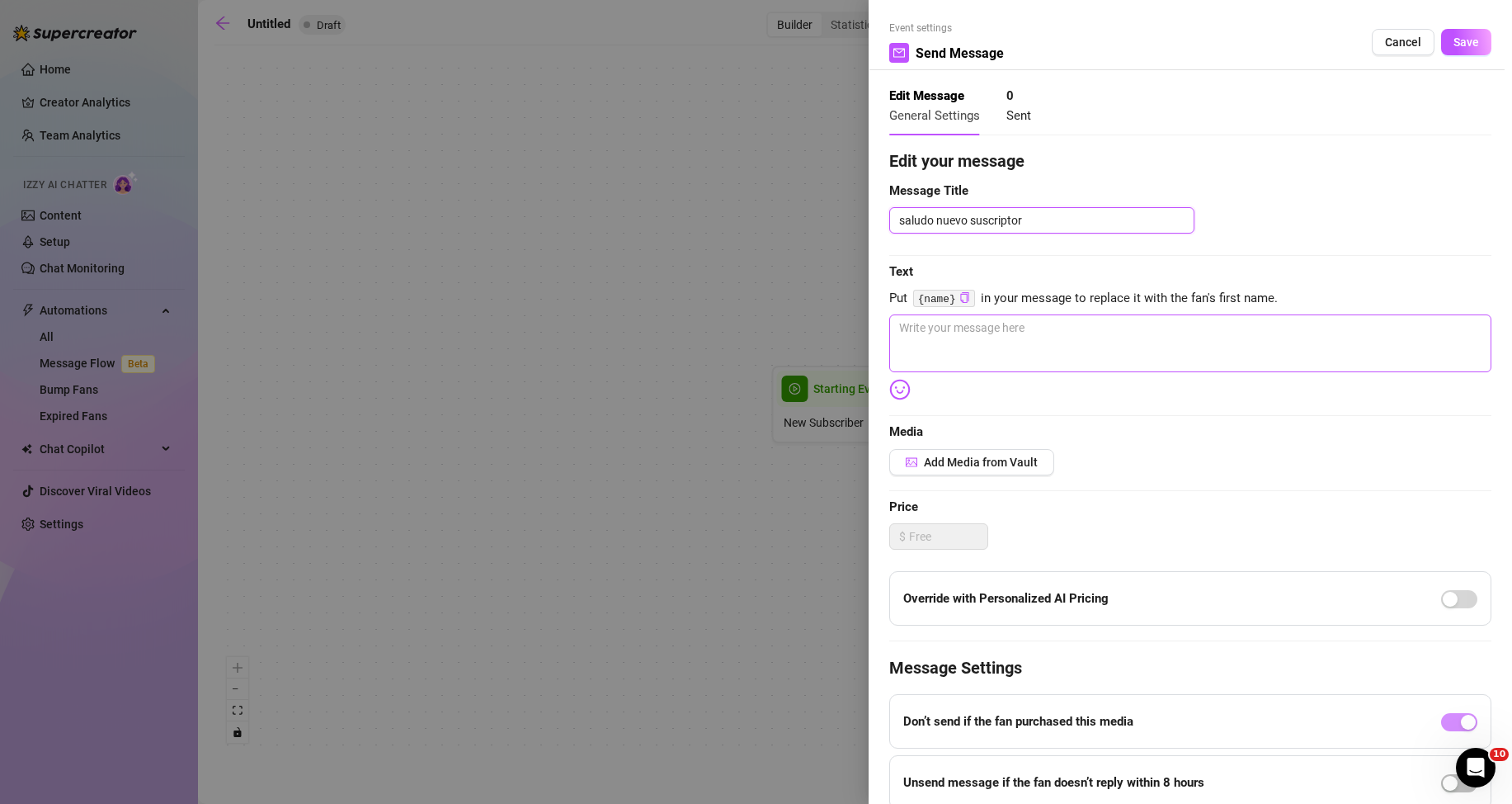
type textarea "saludo nuevo suscriptor"
click at [987, 330] on textarea at bounding box center [1190, 343] width 602 height 58
paste textarea "Holaaaa bebe ❤️ como estas?"
type textarea "Holaaaa bebe ❤️ como estas?"
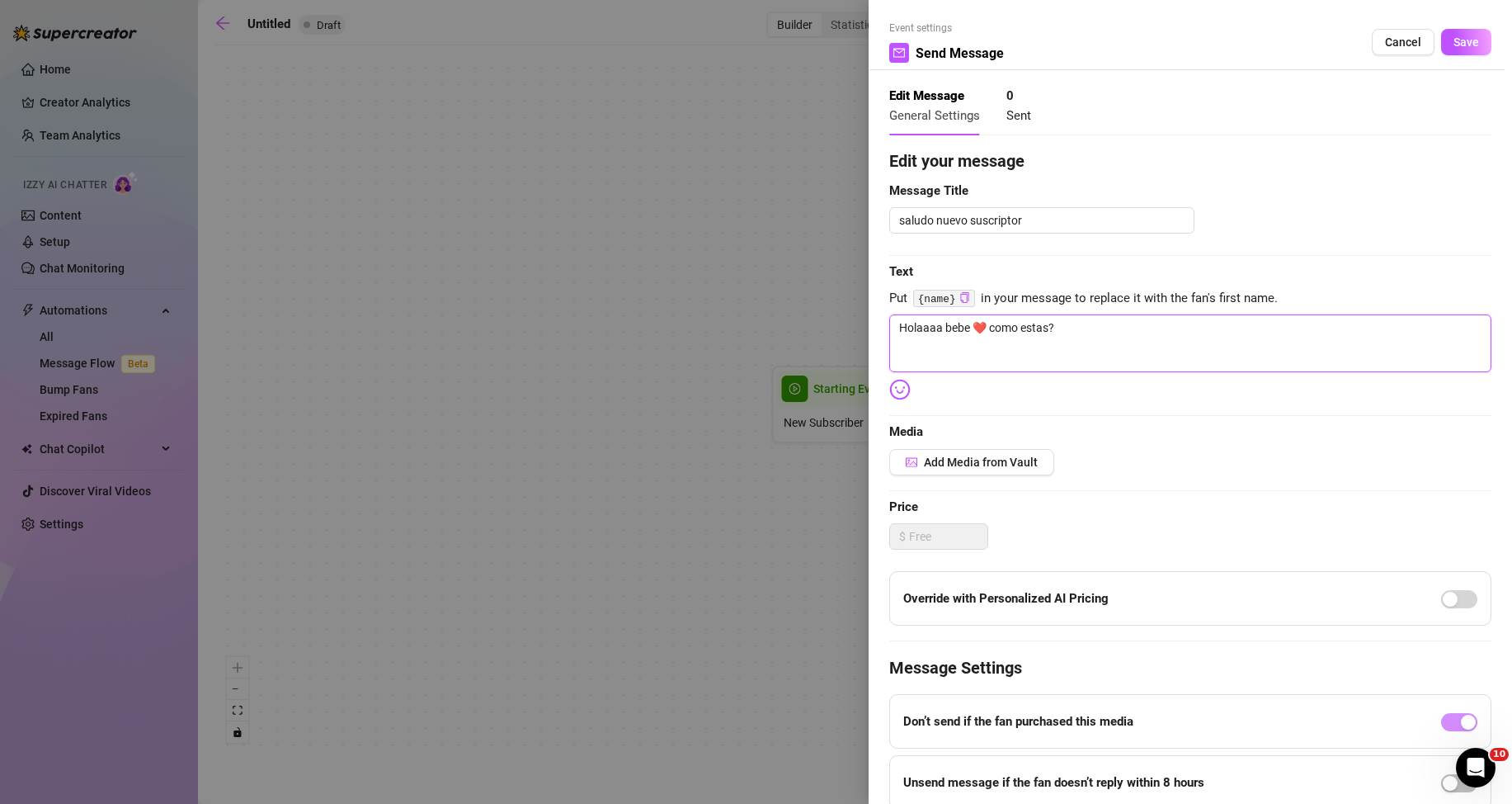
type textarea "Holaaaa bebe ❤️ como estas?"
click at [1400, 261] on div "Edit your message Message Title saludo nuevo suscriptor Text Put {name} in your…" at bounding box center [1190, 510] width 602 height 722
click at [1455, 48] on span "Save" at bounding box center [1466, 41] width 25 height 14
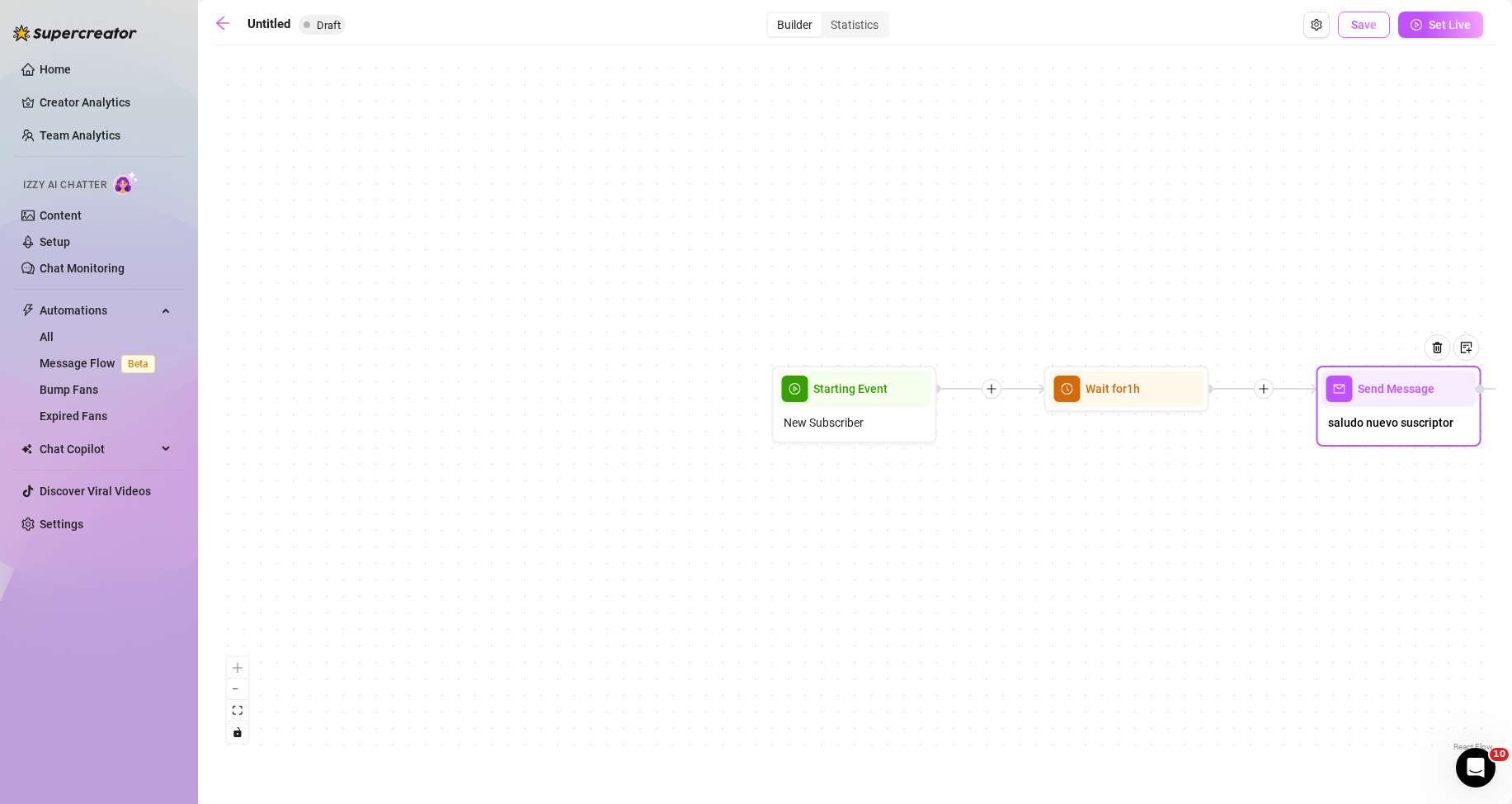
click at [1364, 19] on span "Save" at bounding box center [1364, 24] width 25 height 14
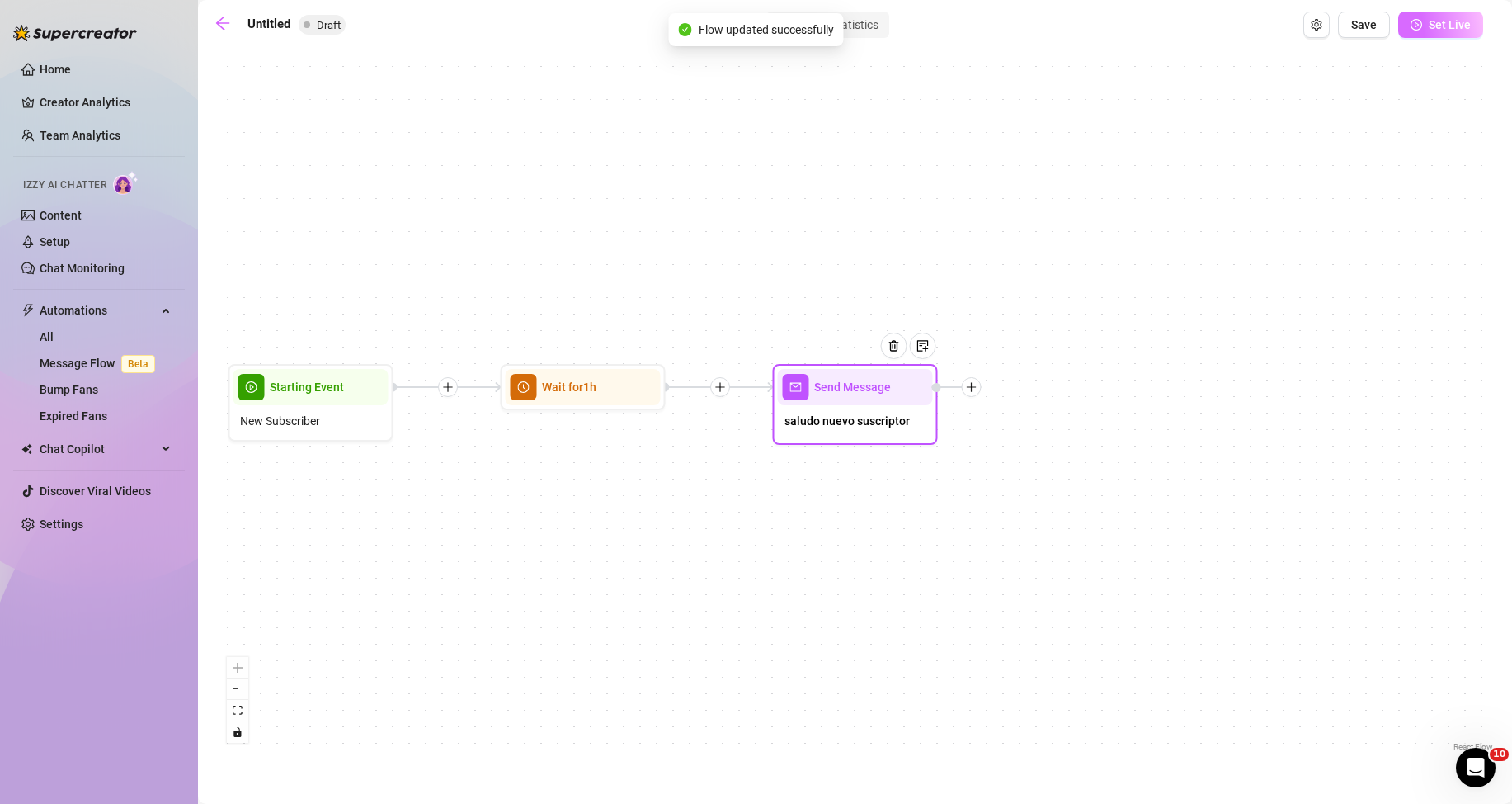
click at [1435, 28] on span "Set Live" at bounding box center [1449, 24] width 42 height 14
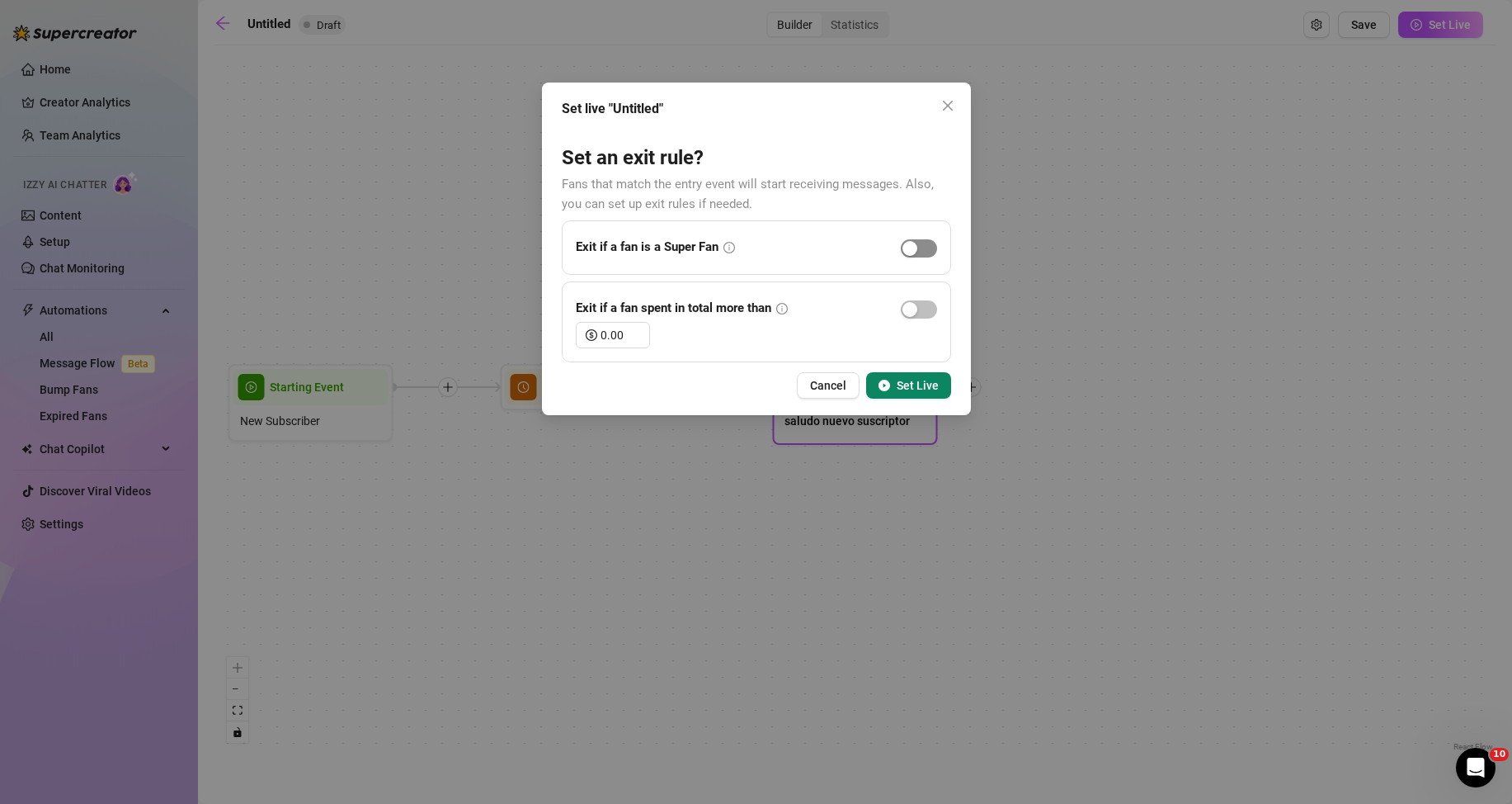
click at [916, 248] on div "button" at bounding box center [910, 248] width 14 height 14
click at [938, 305] on div "Exit if a fan spent in total more than 0.00" at bounding box center [756, 322] width 390 height 81
drag, startPoint x: 917, startPoint y: 310, endPoint x: 905, endPoint y: 323, distance: 17.7
click at [917, 312] on button "button" at bounding box center [919, 310] width 36 height 18
click at [914, 377] on button "Set Live" at bounding box center [908, 384] width 85 height 26
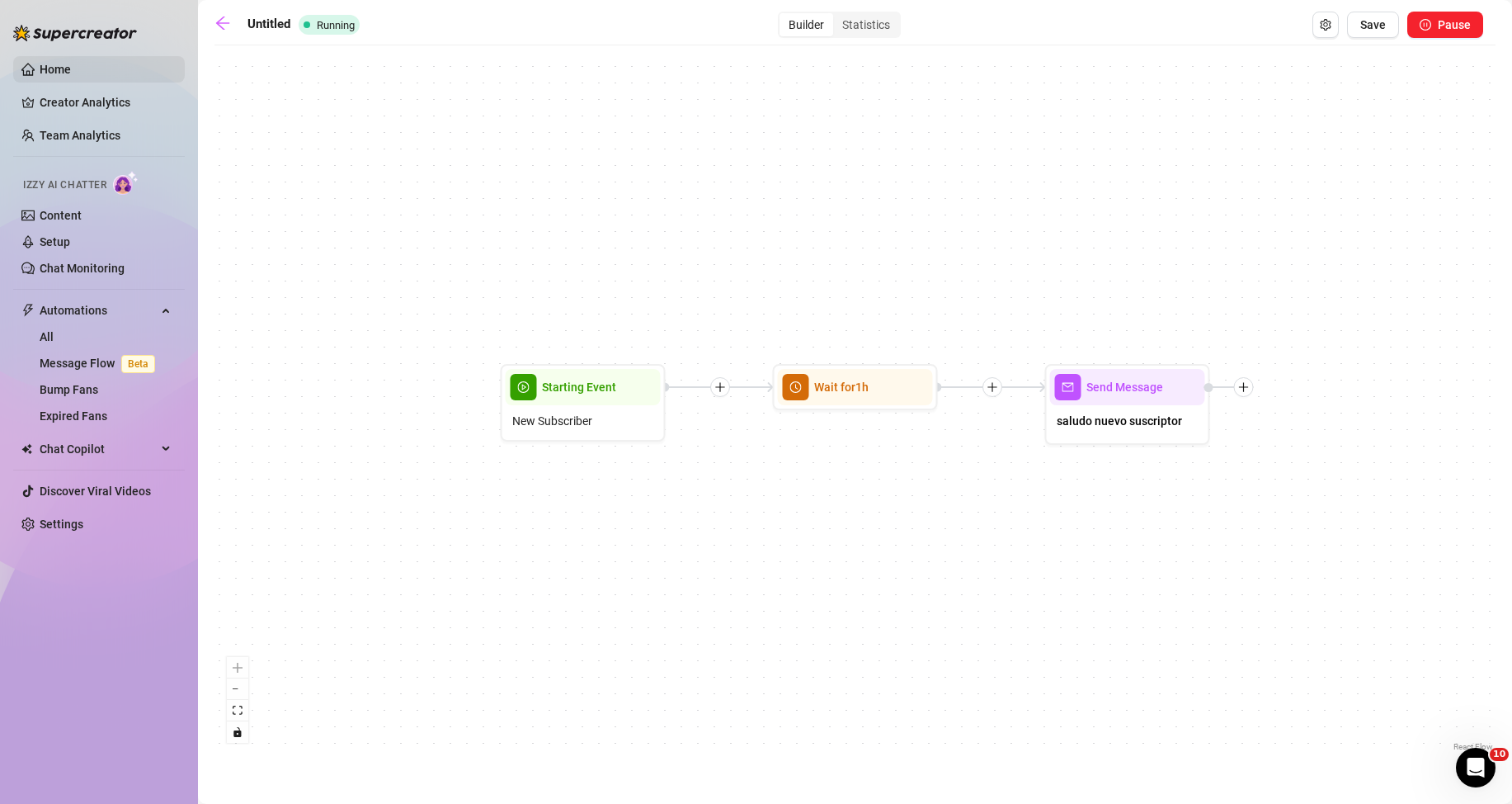
click at [47, 67] on link "Home" at bounding box center [55, 69] width 32 height 14
